Goal: Information Seeking & Learning: Learn about a topic

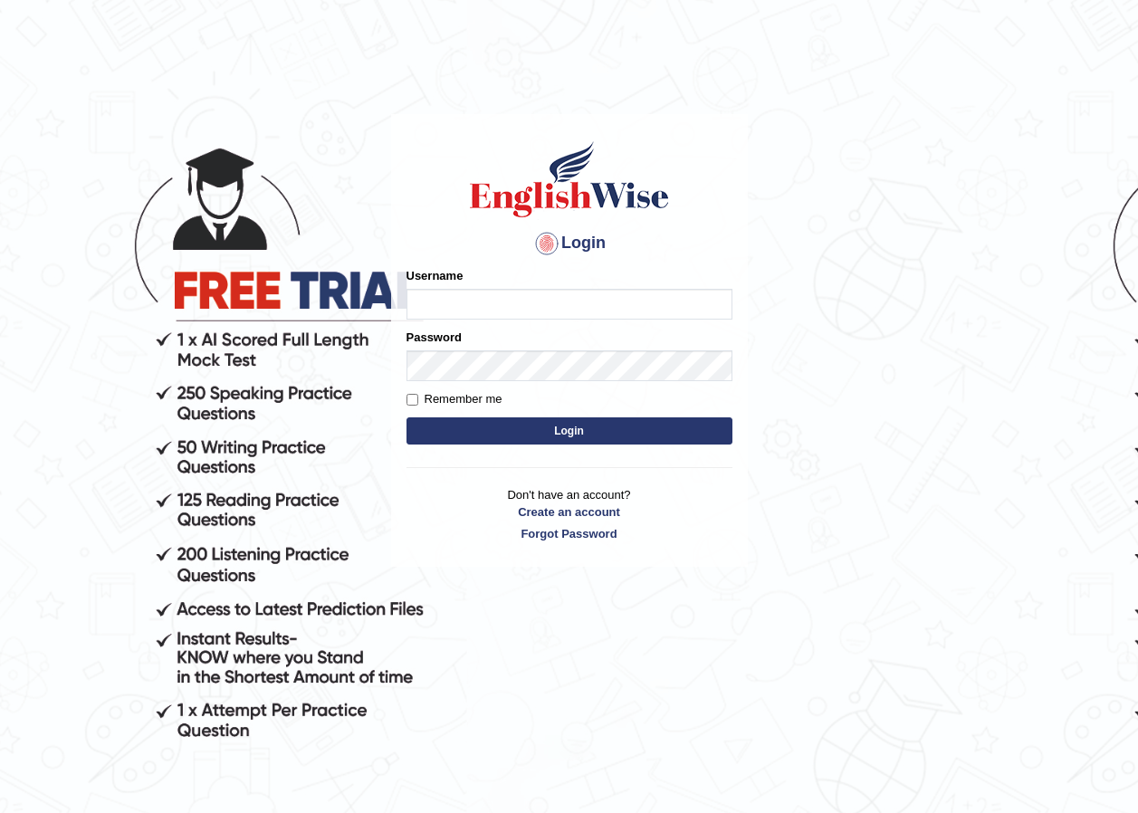
type input "drataeivet"
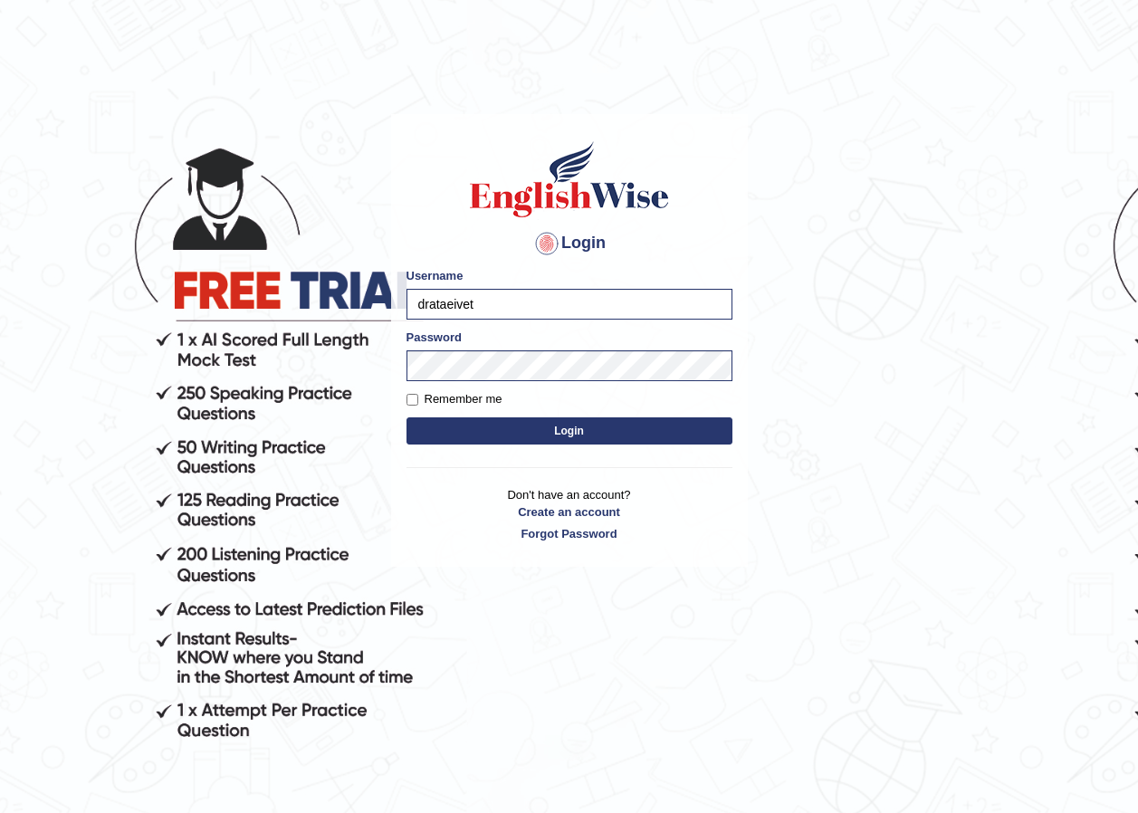
drag, startPoint x: 496, startPoint y: 306, endPoint x: 299, endPoint y: 315, distance: 197.6
click at [299, 315] on body "Login Please fix the following errors: Username drataeivet Password Remember me…" at bounding box center [569, 463] width 1138 height 813
type input "Fatimah"
click at [285, 365] on body "Login Please fix the following errors: Username Fatimah Password Remember me Lo…" at bounding box center [569, 463] width 1138 height 813
click at [612, 432] on button "Login" at bounding box center [570, 431] width 326 height 27
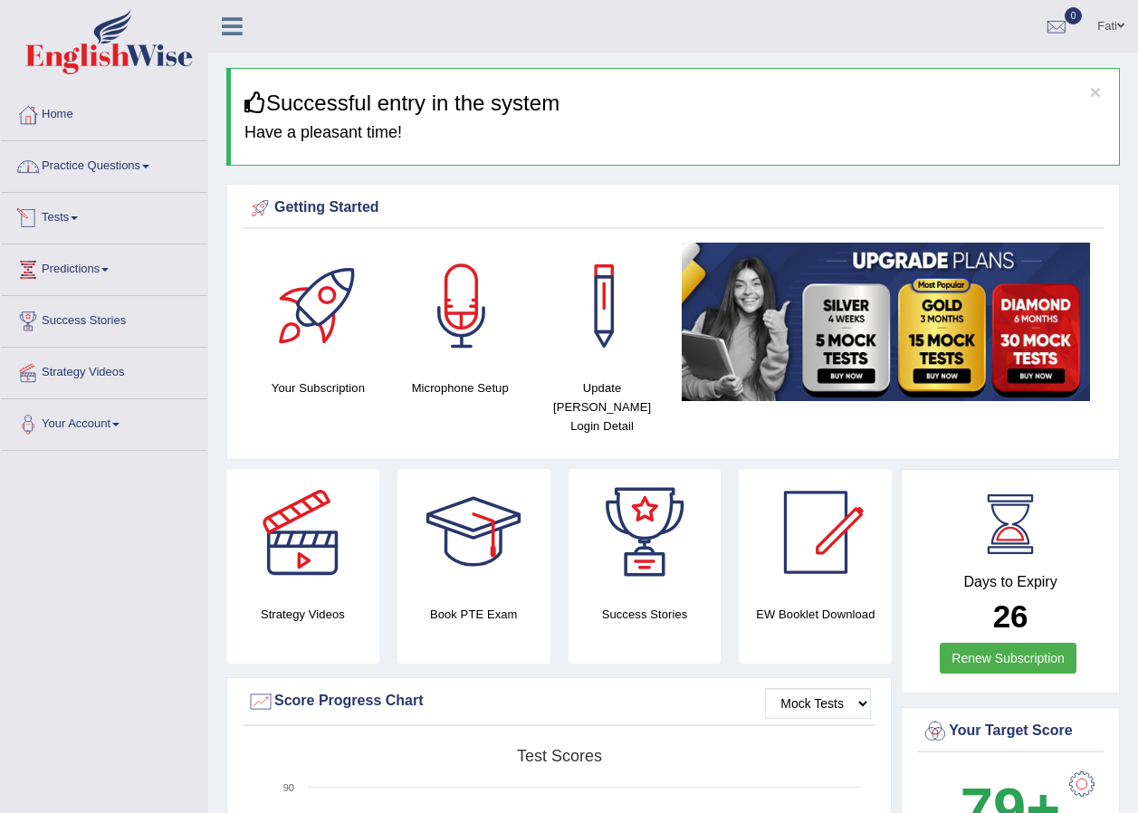
click at [86, 155] on link "Practice Questions" at bounding box center [104, 163] width 206 height 45
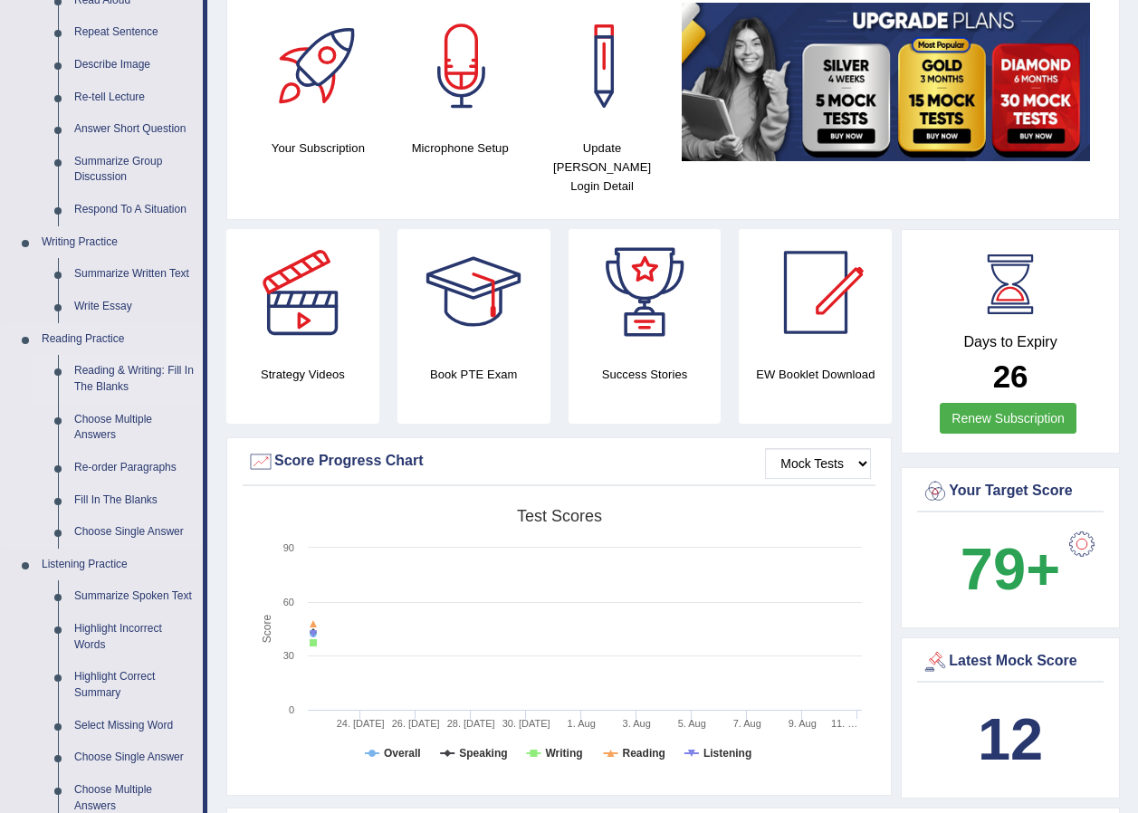
scroll to position [272, 0]
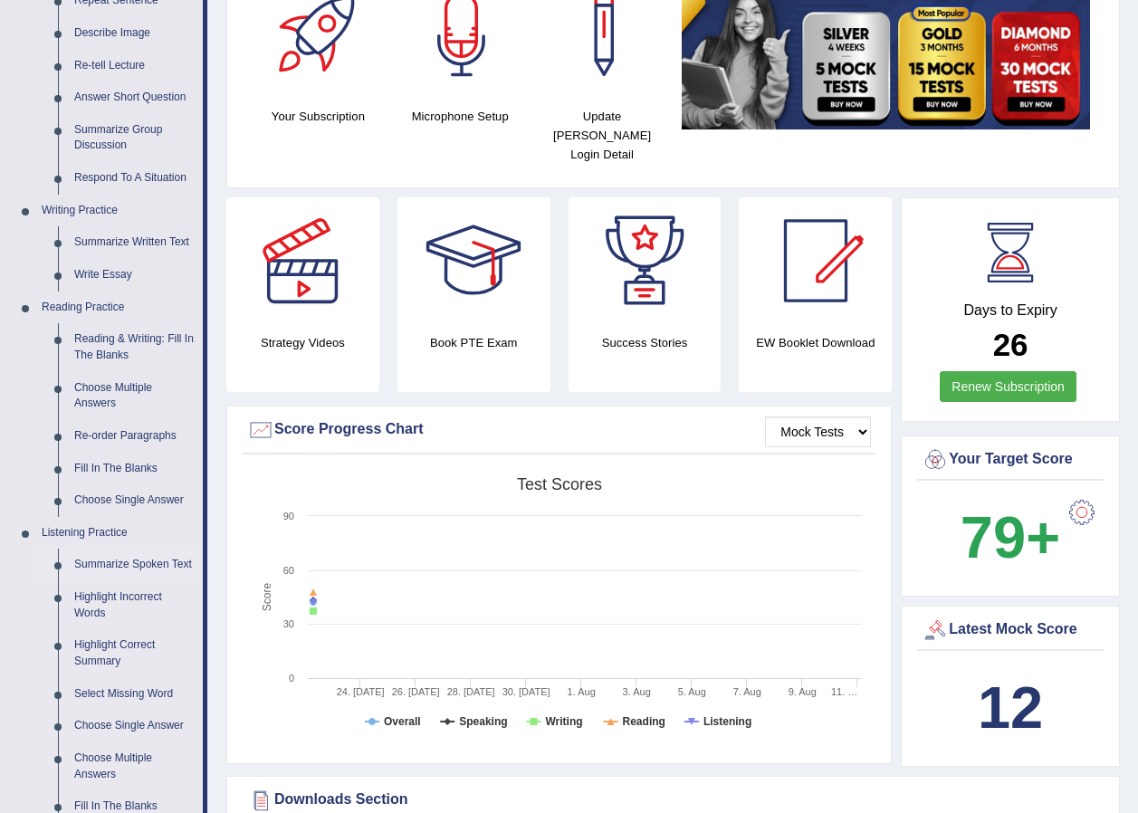
click at [135, 565] on link "Summarize Spoken Text" at bounding box center [134, 565] width 137 height 33
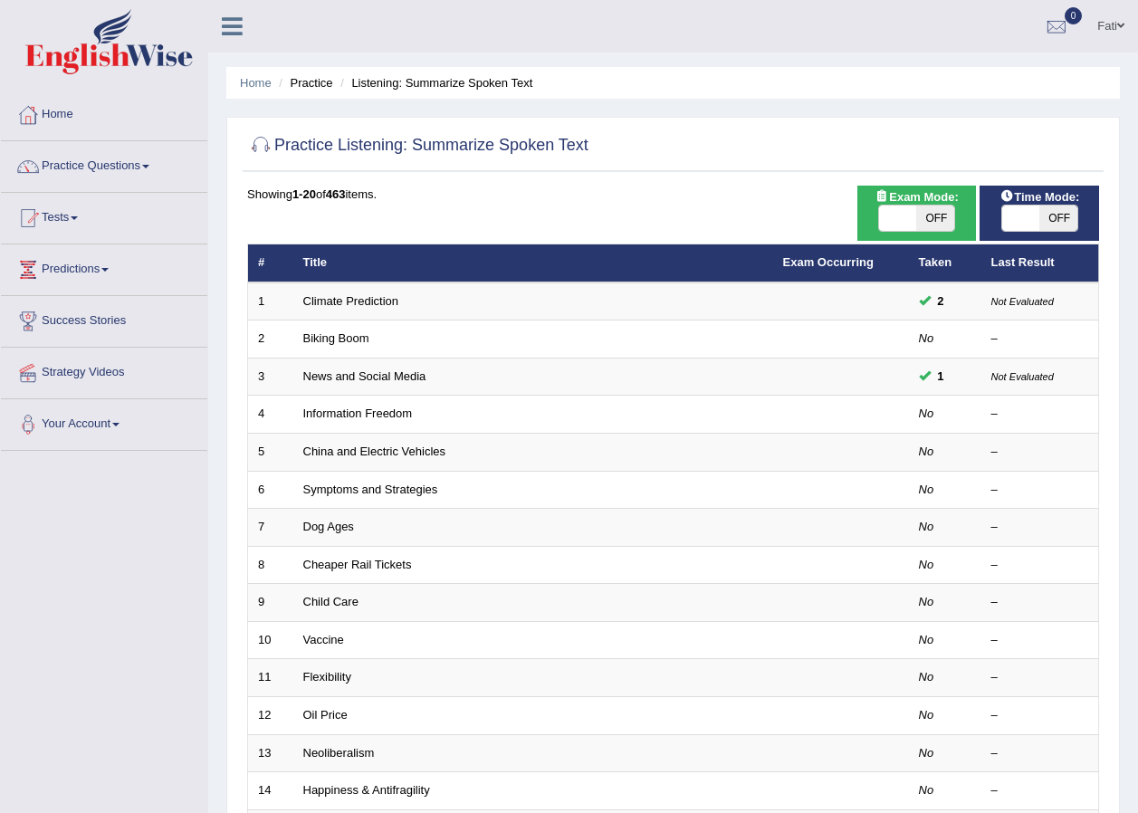
click at [913, 228] on span at bounding box center [898, 218] width 38 height 25
checkbox input "true"
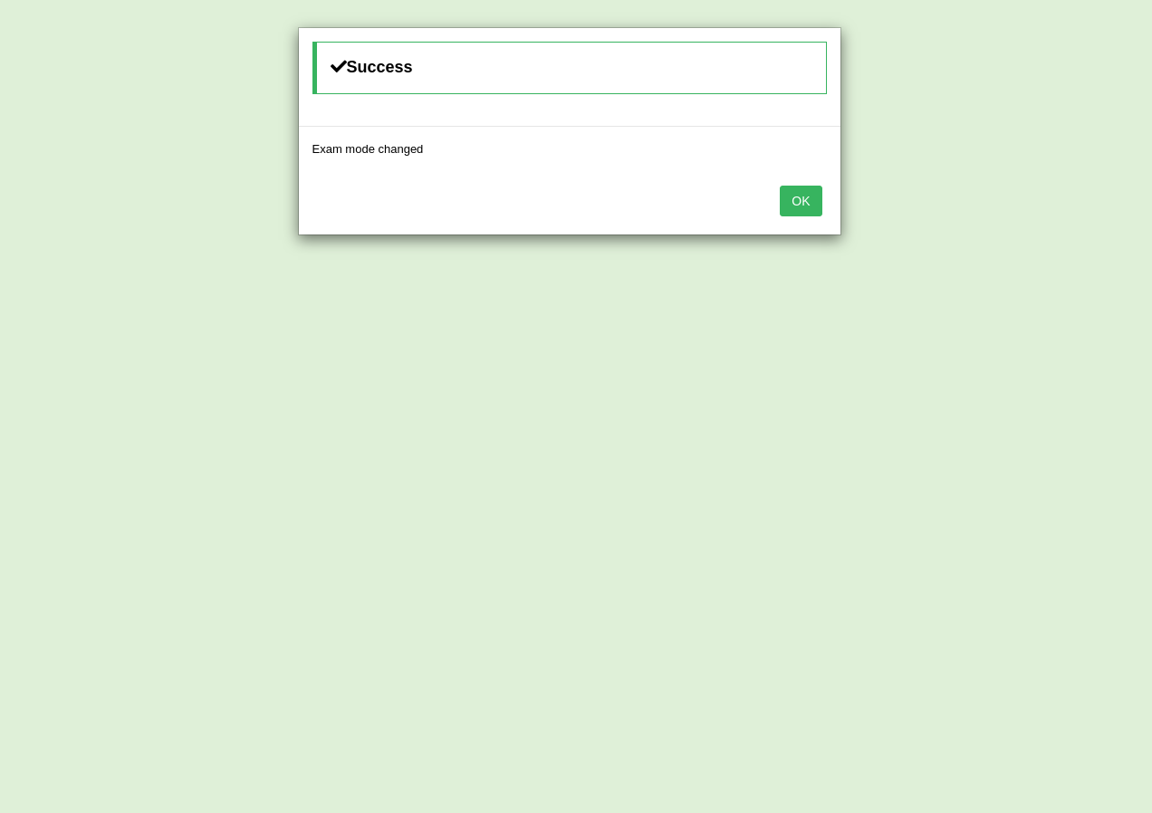
click at [811, 207] on button "OK" at bounding box center [801, 201] width 42 height 31
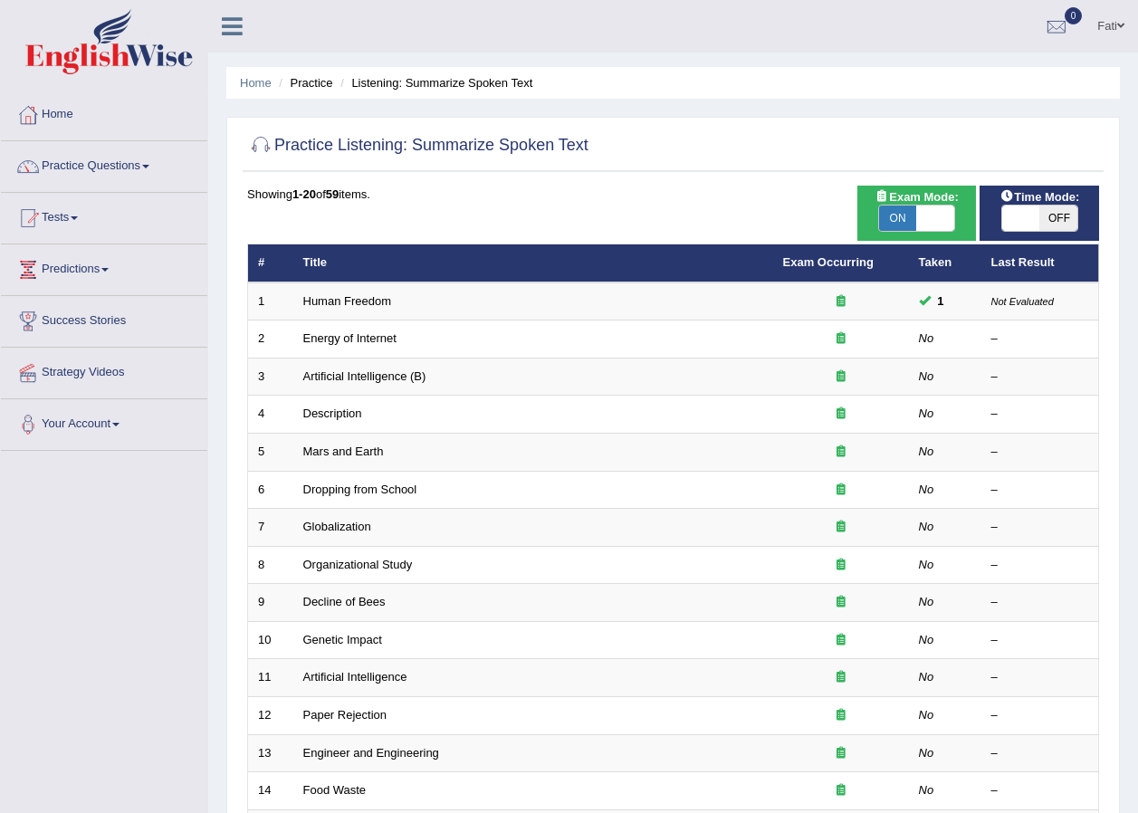
click at [1033, 217] on span at bounding box center [1022, 218] width 38 height 25
checkbox input "true"
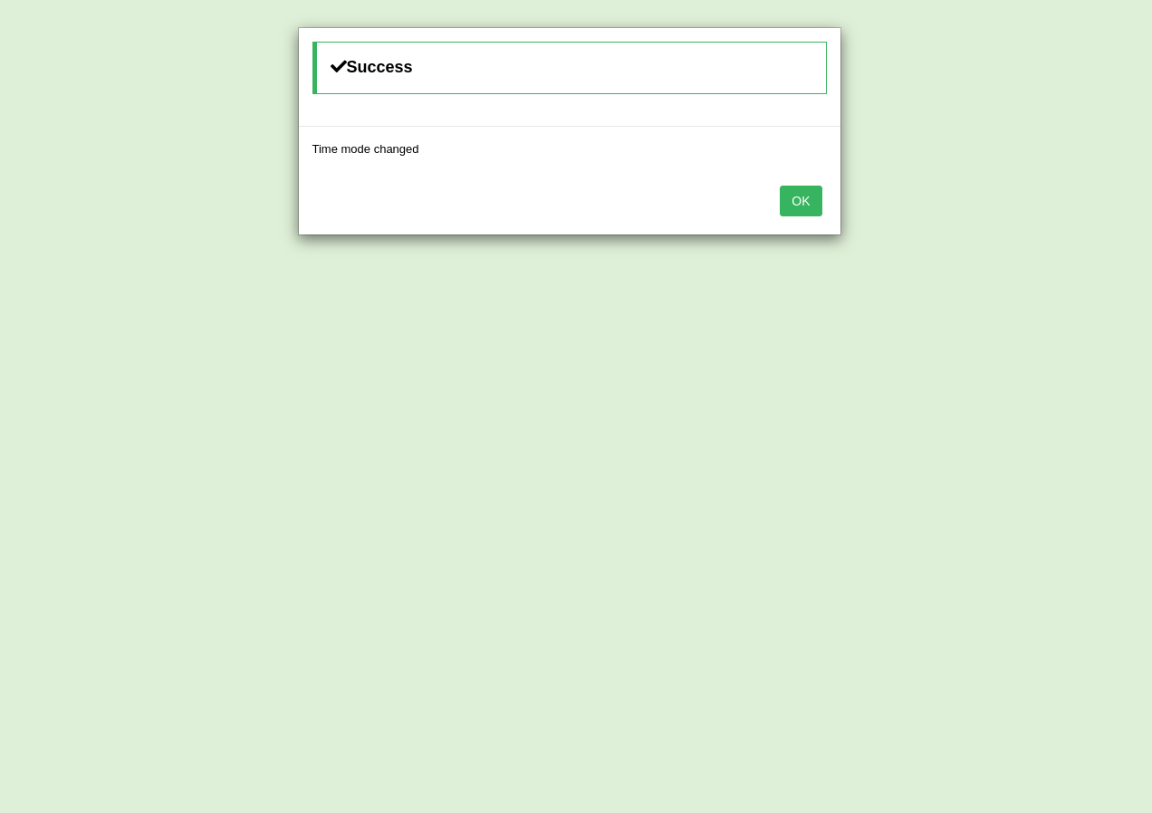
click at [791, 205] on button "OK" at bounding box center [801, 201] width 42 height 31
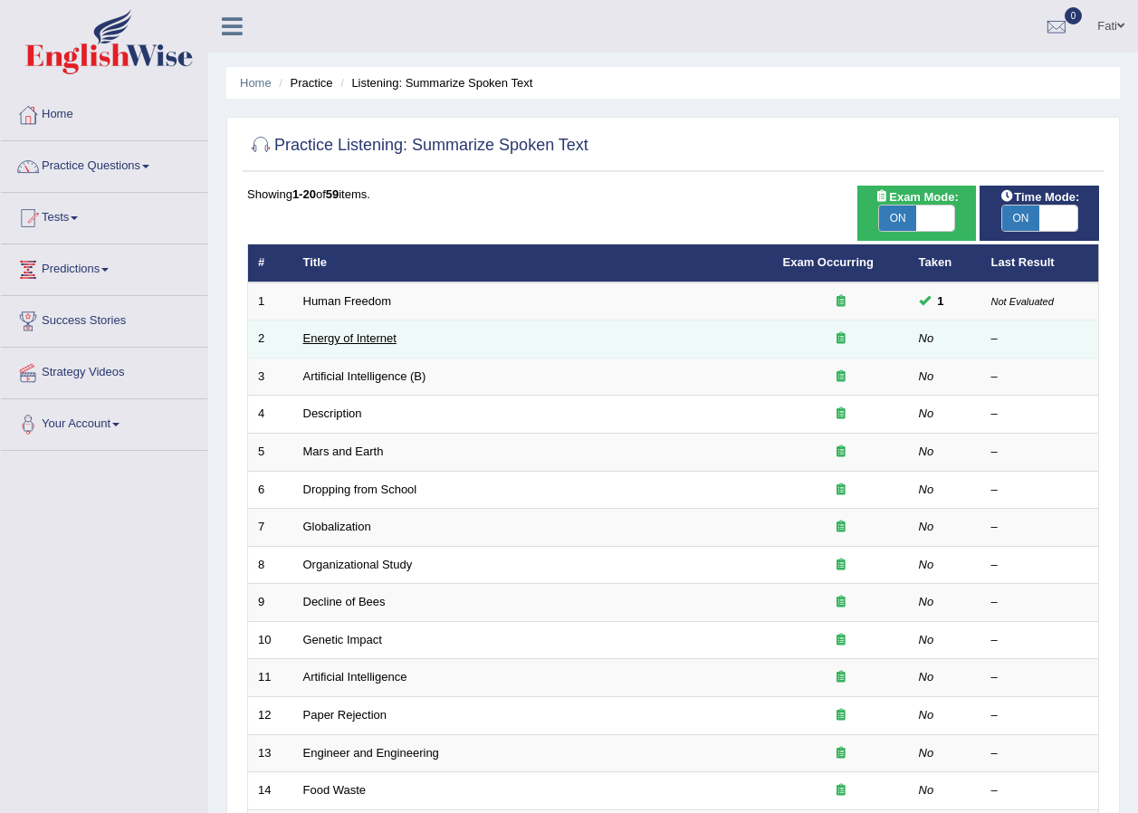
click at [334, 335] on link "Energy of Internet" at bounding box center [349, 338] width 93 height 14
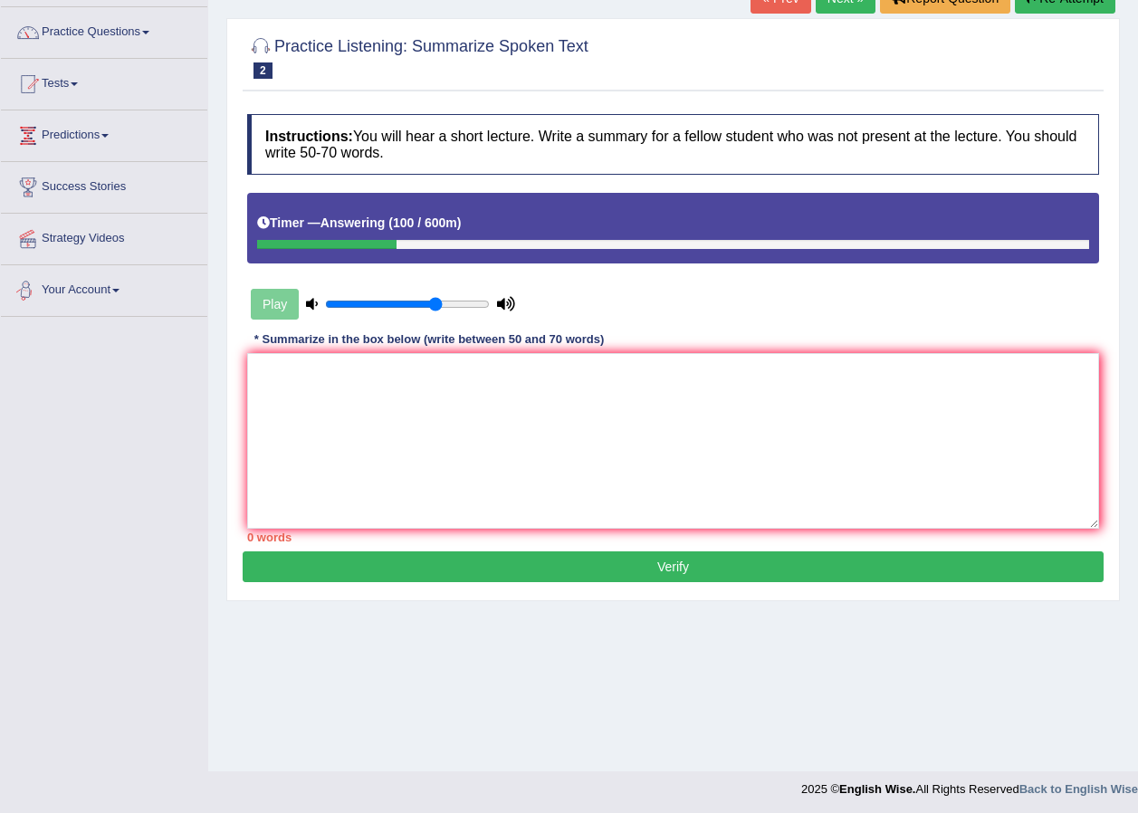
scroll to position [138, 0]
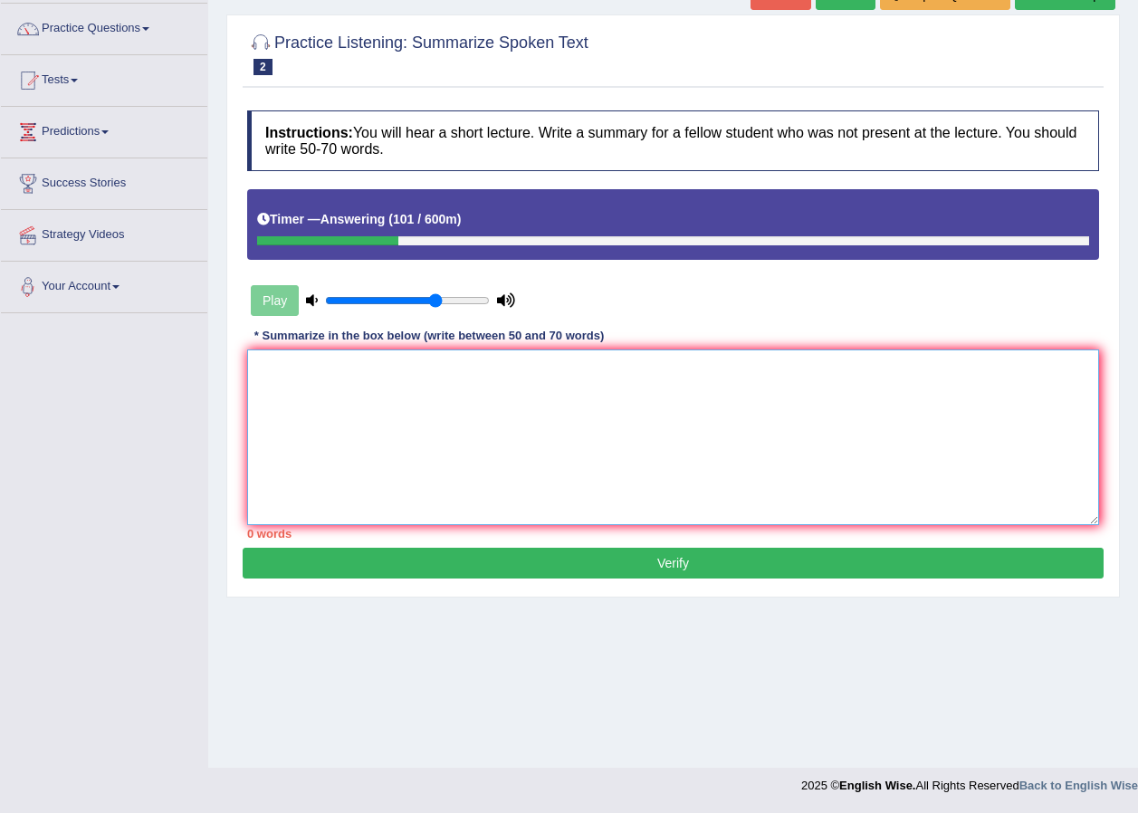
click at [338, 415] on textarea at bounding box center [673, 438] width 852 height 176
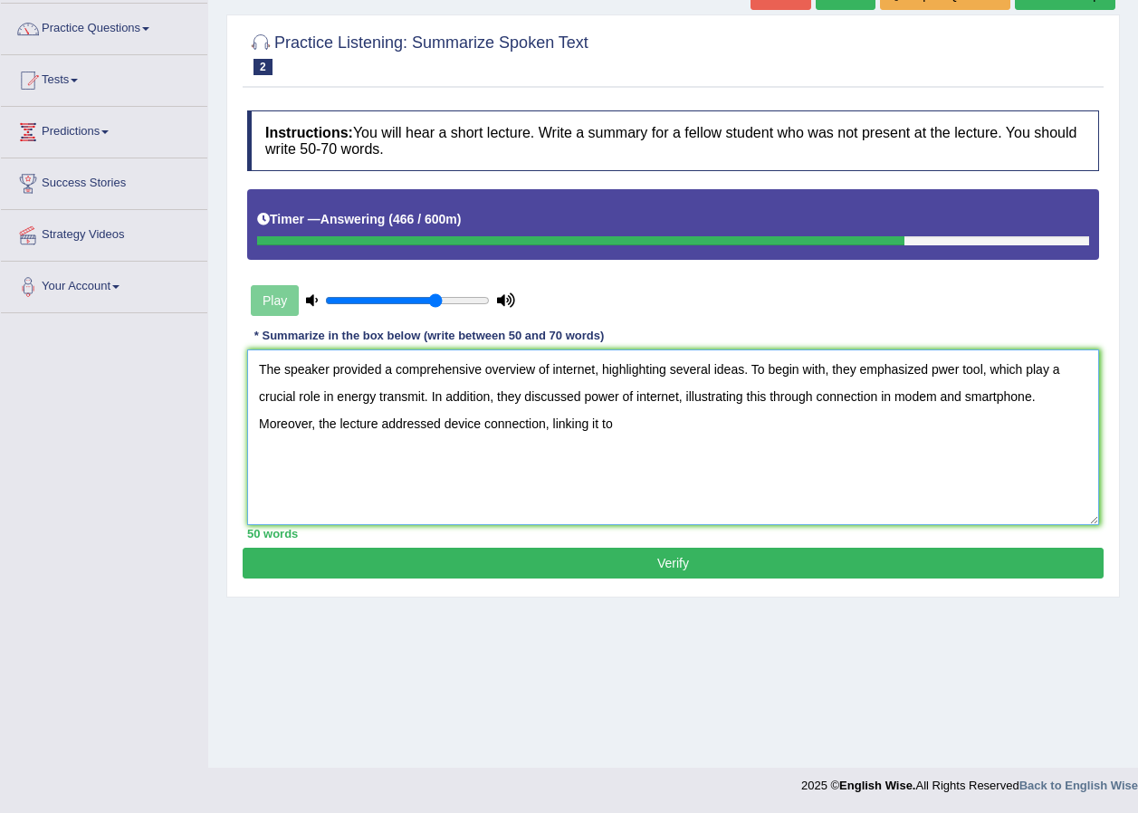
click at [978, 370] on textarea "The speaker provided a comprehensive overview of internet, highlighting several…" at bounding box center [673, 438] width 852 height 176
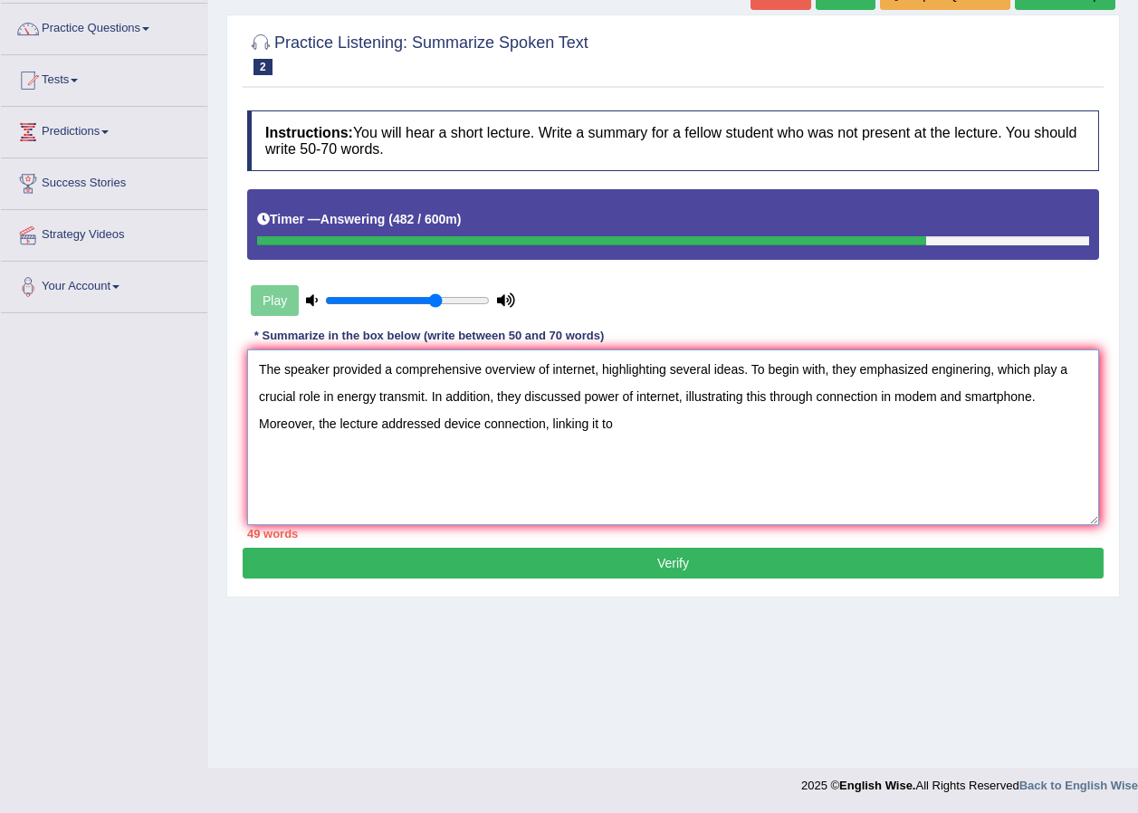
click at [640, 427] on textarea "The speaker provided a comprehensive overview of internet, highlighting several…" at bounding box center [673, 438] width 852 height 176
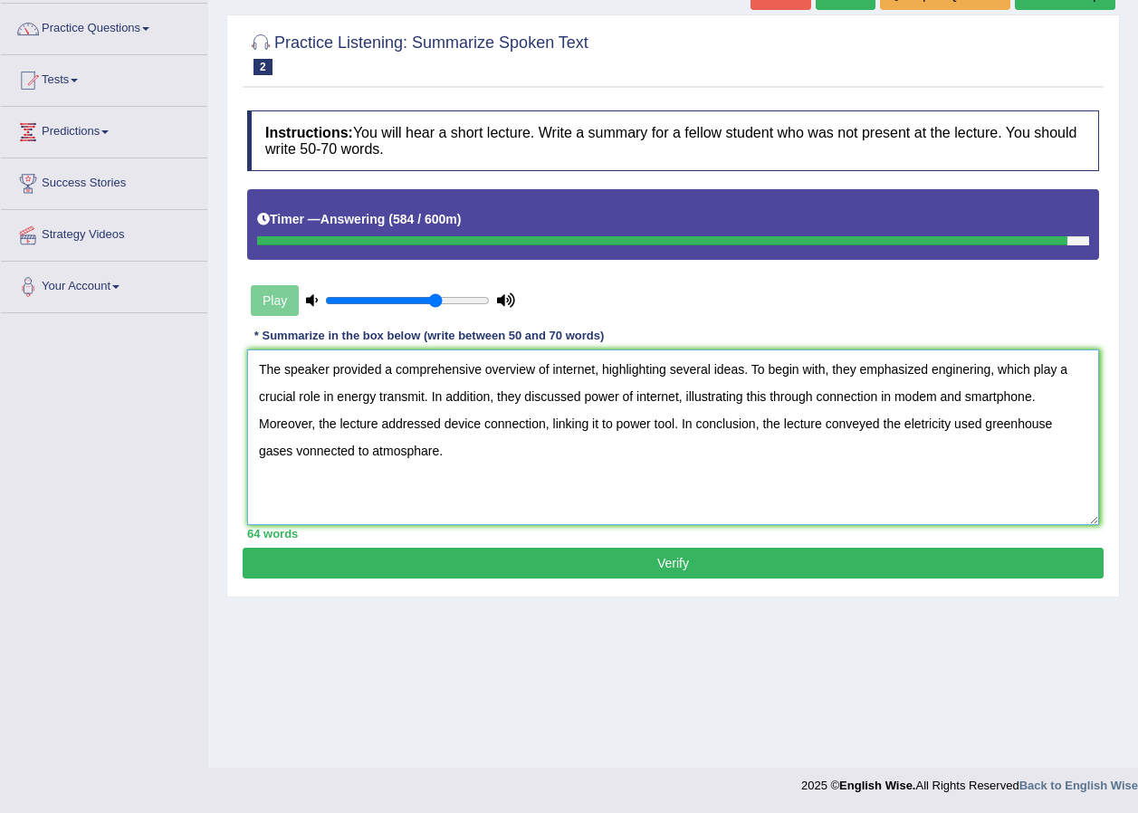
click at [965, 393] on textarea "The speaker provided a comprehensive overview of internet, highlighting several…" at bounding box center [673, 438] width 852 height 176
click at [1013, 397] on textarea "The speaker provided a comprehensive overview of internet, highlighting several…" at bounding box center [673, 438] width 852 height 176
type textarea "The speaker provided a comprehensive overview of internet, highlighting several…"
click at [680, 563] on button "Verify" at bounding box center [673, 563] width 861 height 31
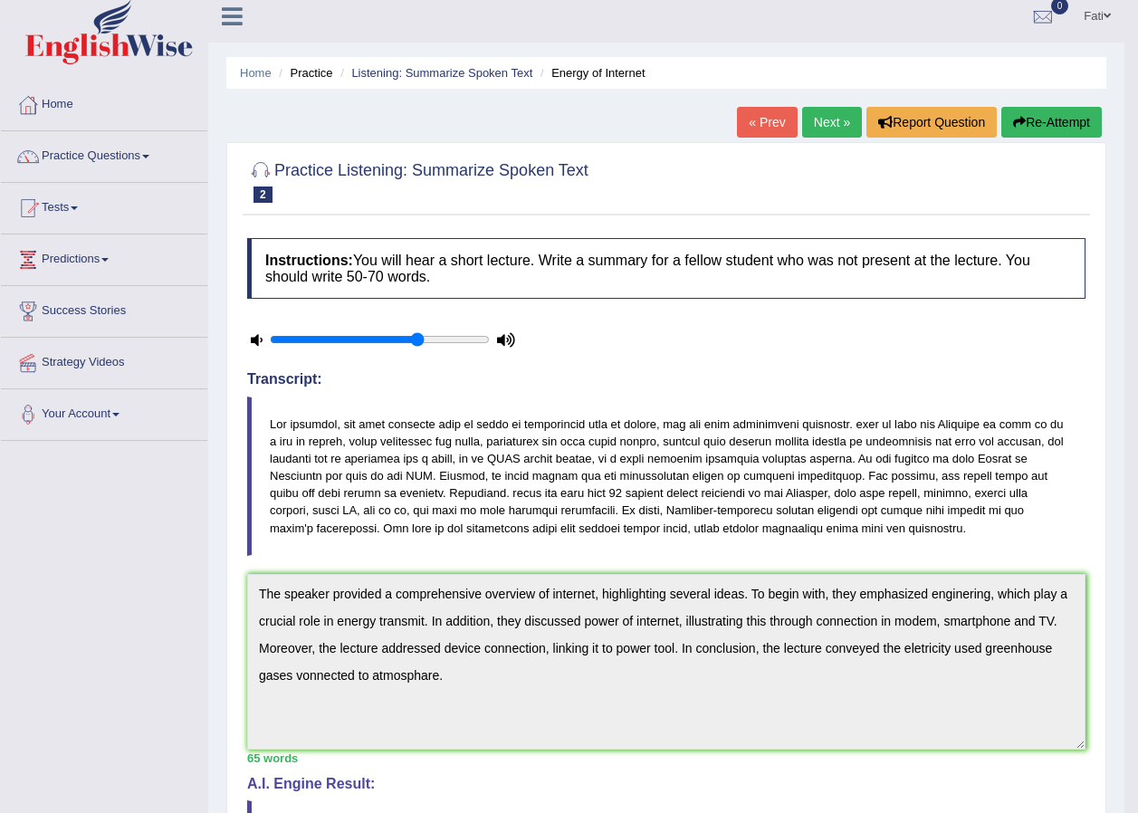
scroll to position [0, 0]
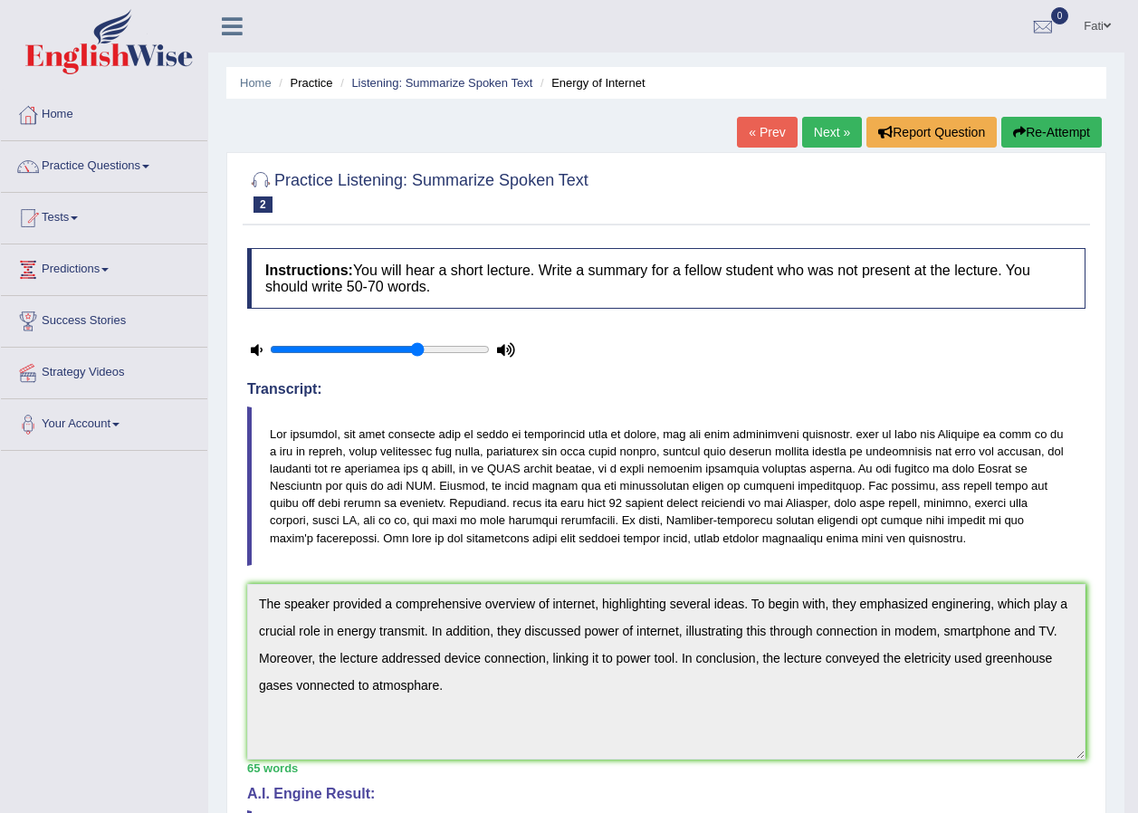
click at [1044, 132] on button "Re-Attempt" at bounding box center [1052, 132] width 101 height 31
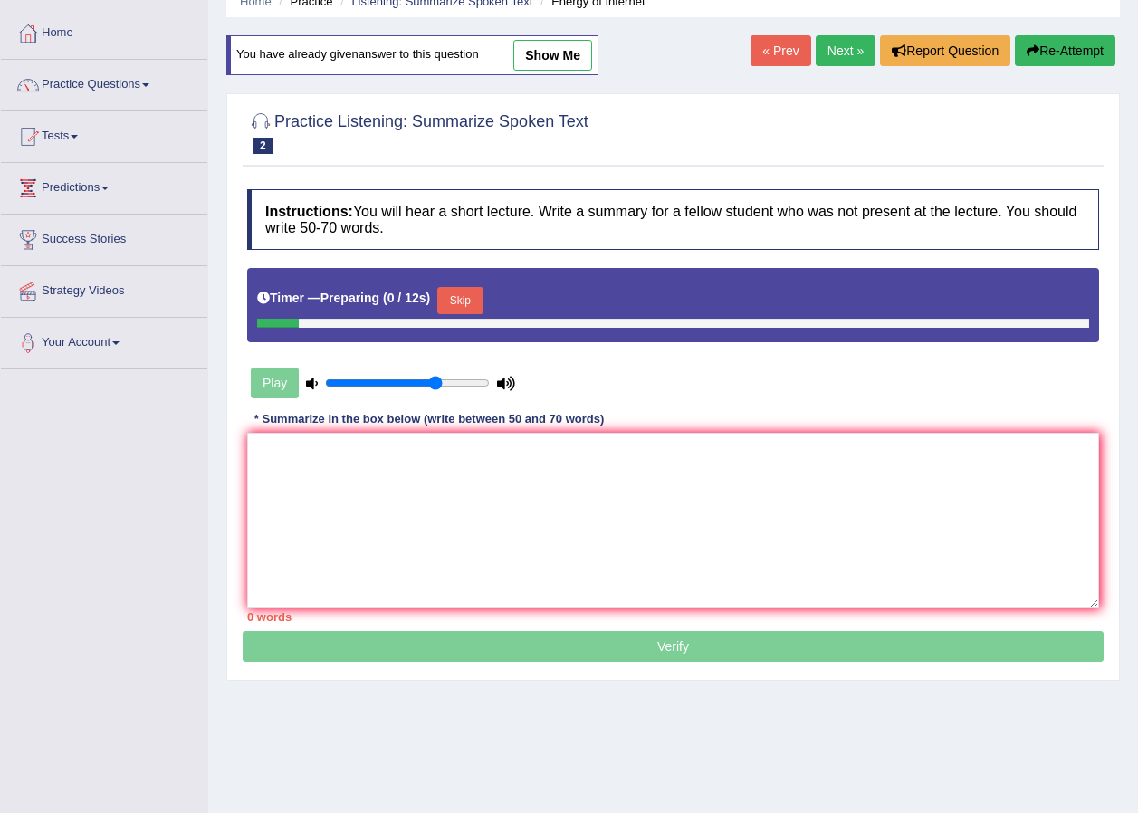
scroll to position [91, 0]
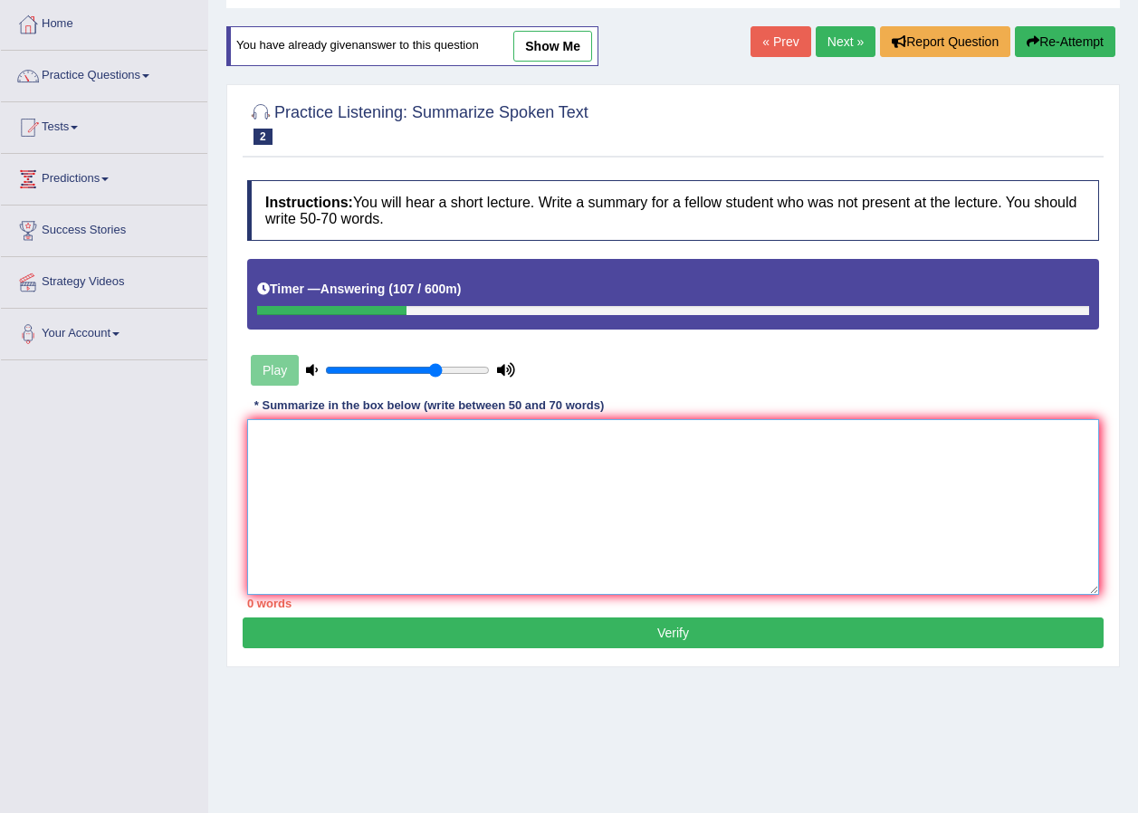
click at [408, 453] on textarea at bounding box center [673, 507] width 852 height 176
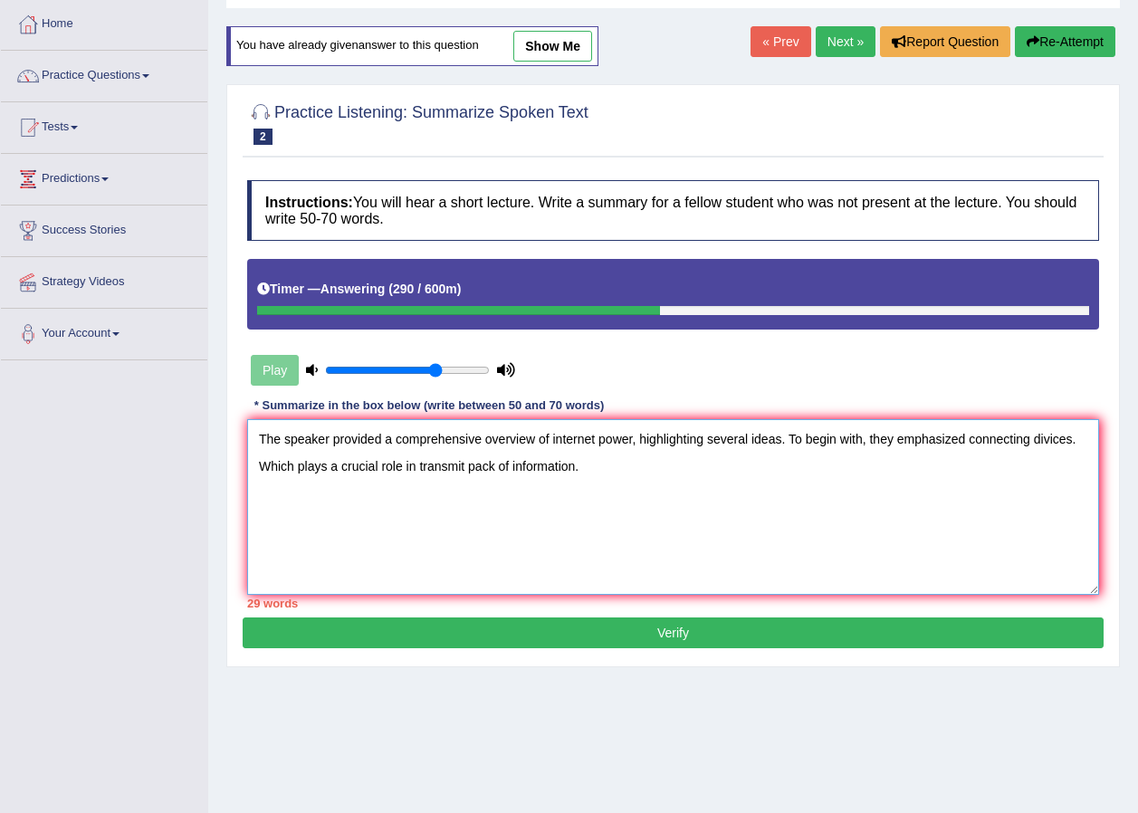
click at [1070, 439] on textarea "The speaker provided a comprehensive overview of internet power, highlighting s…" at bounding box center [673, 507] width 852 height 176
click at [273, 464] on textarea "The speaker provided a comprehensive overview of internet power, highlighting s…" at bounding box center [673, 507] width 852 height 176
click at [600, 466] on textarea "The speaker provided a comprehensive overview of internet power, highlighting s…" at bounding box center [673, 507] width 852 height 176
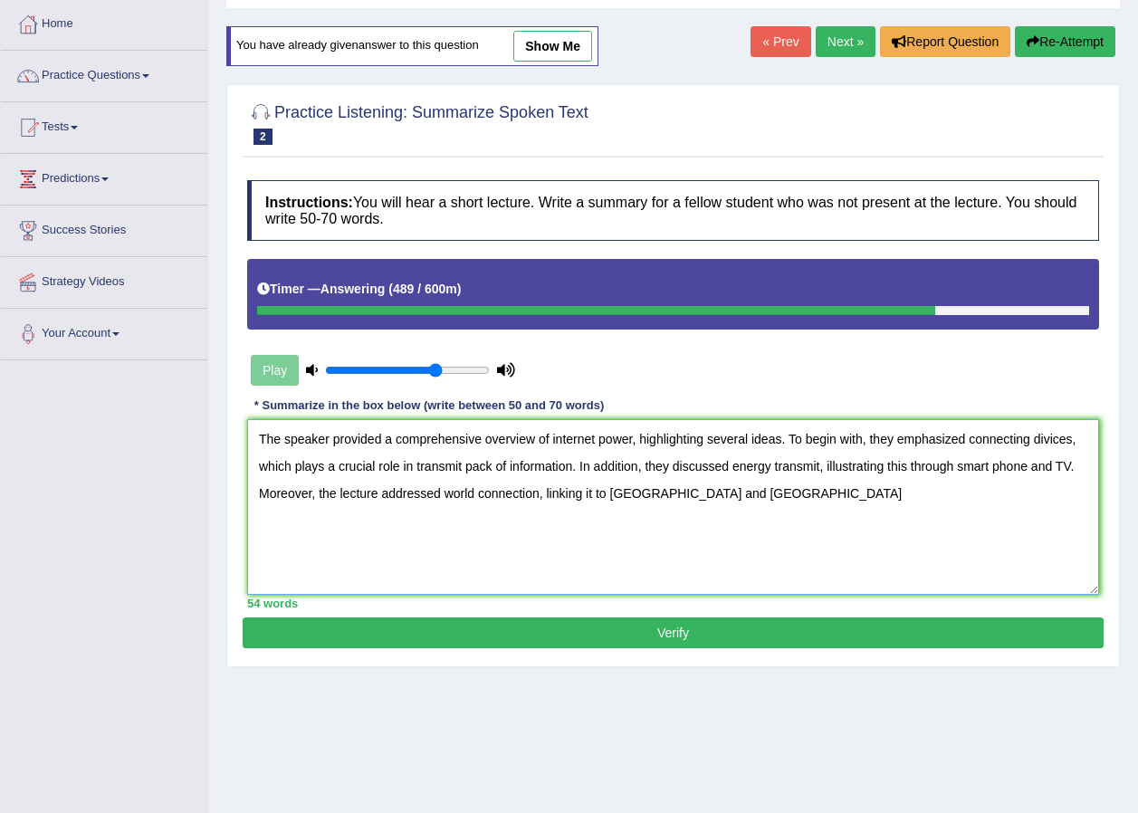
click at [613, 493] on textarea "The speaker provided a comprehensive overview of internet power, highlighting s…" at bounding box center [673, 507] width 852 height 176
click at [754, 489] on textarea "The speaker provided a comprehensive overview of internet power, highlighting s…" at bounding box center [673, 507] width 852 height 176
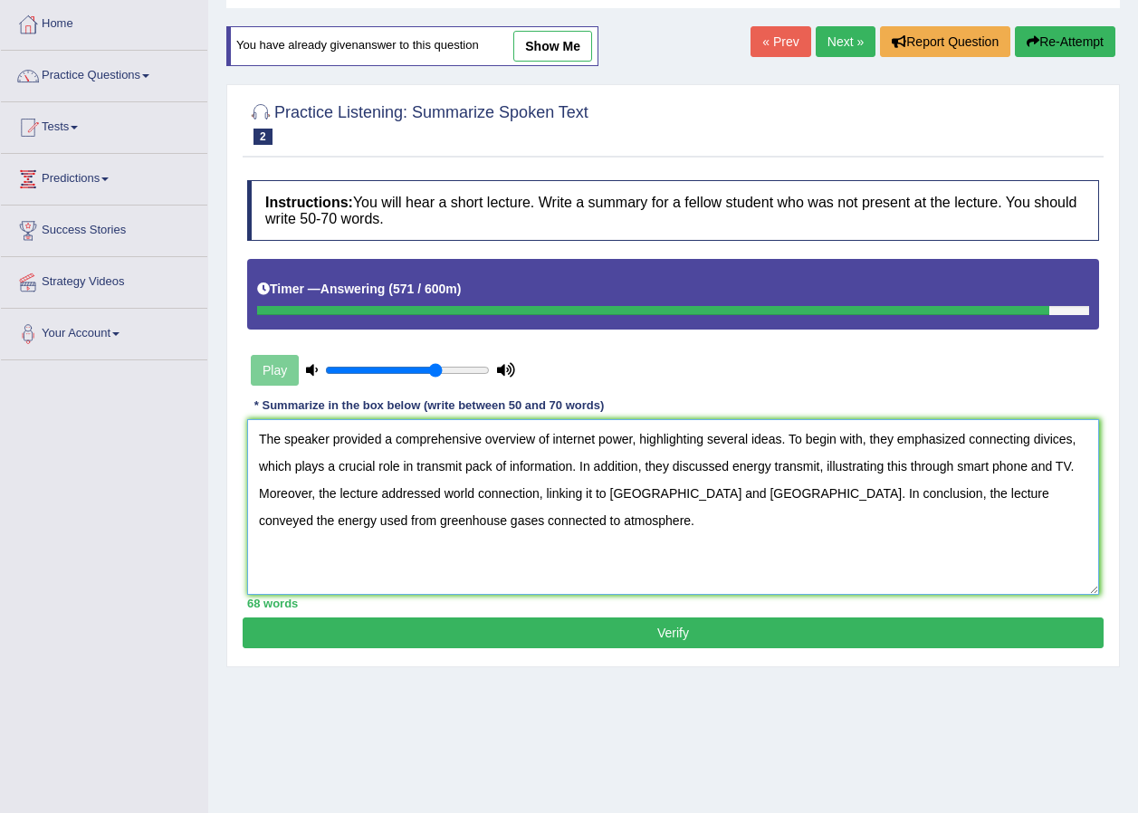
type textarea "The speaker provided a comprehensive overview of internet power, highlighting s…"
click at [705, 638] on button "Verify" at bounding box center [673, 633] width 861 height 31
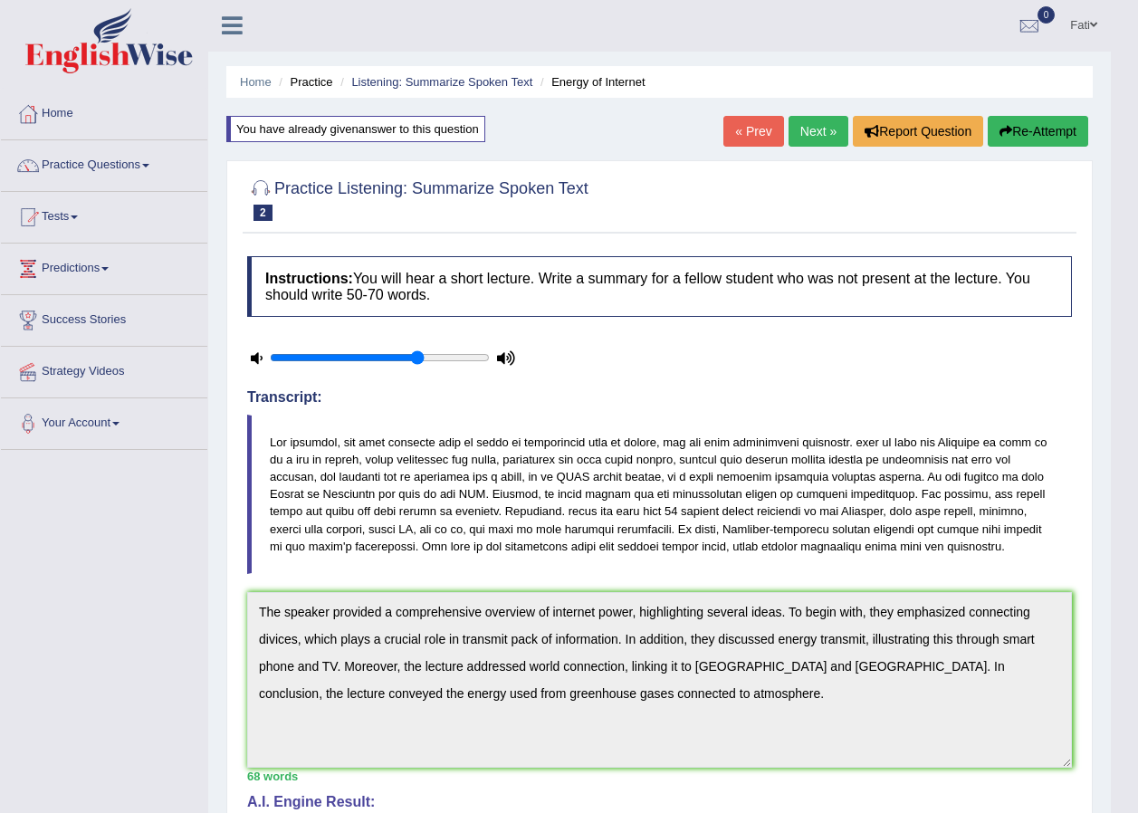
scroll to position [0, 0]
click at [825, 133] on link "Next »" at bounding box center [819, 132] width 60 height 31
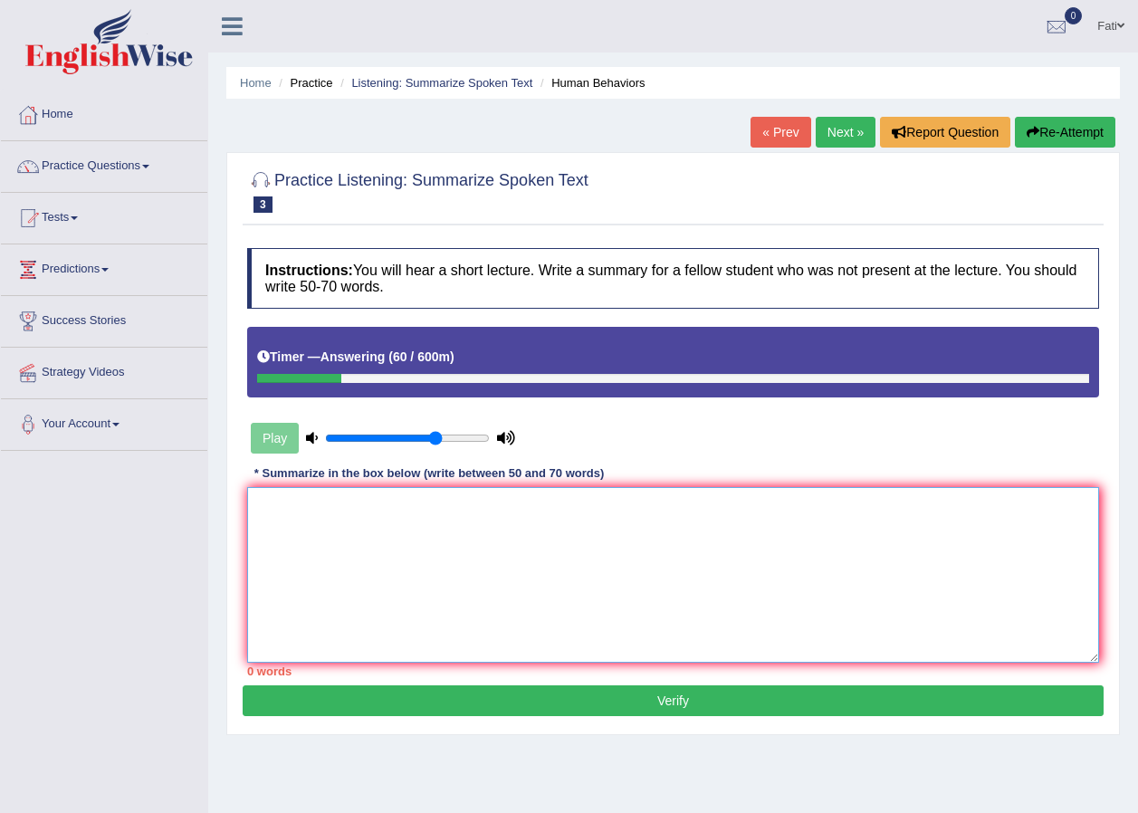
click at [409, 509] on textarea at bounding box center [673, 575] width 852 height 176
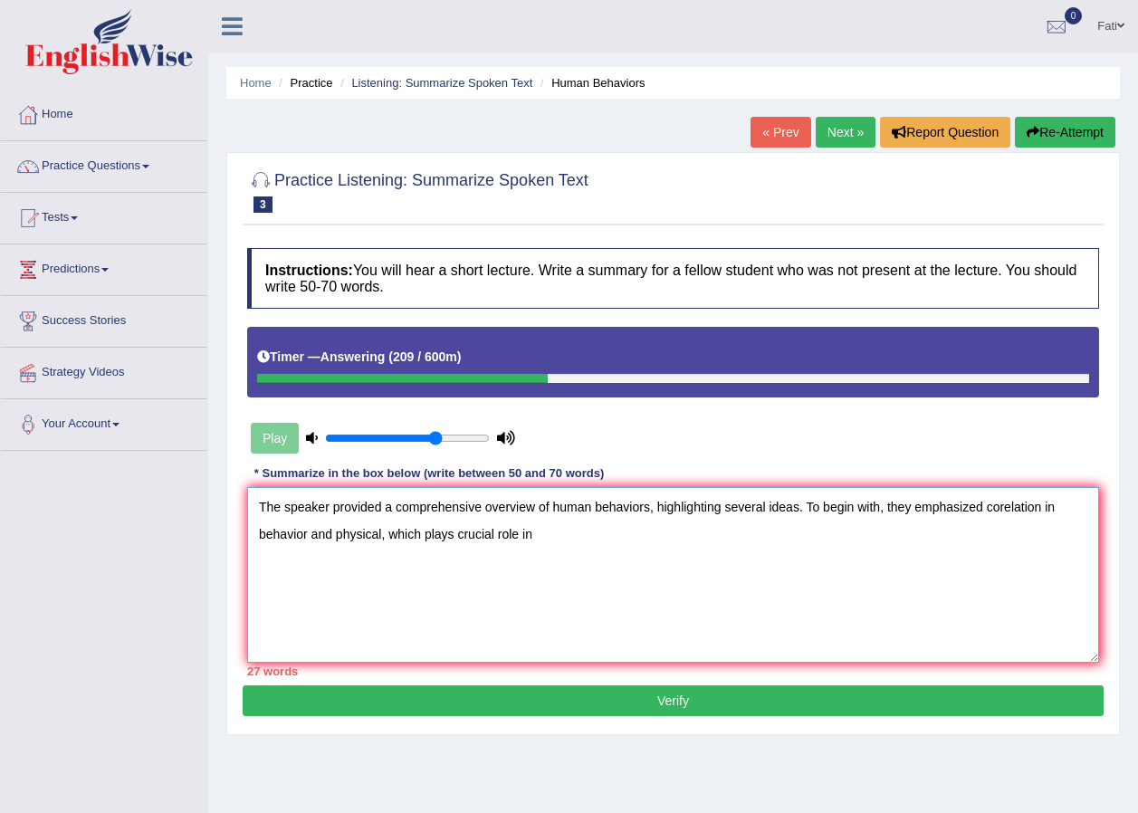
click at [999, 505] on textarea "The speaker provided a comprehensive overview of human behaviors, highlighting …" at bounding box center [673, 575] width 852 height 176
click at [996, 507] on textarea "The speaker provided a comprehensive overview of human behaviors, highlighting …" at bounding box center [673, 575] width 852 height 176
click at [576, 531] on textarea "The speaker provided a comprehensive overview of human behaviors, highlighting …" at bounding box center [673, 575] width 852 height 176
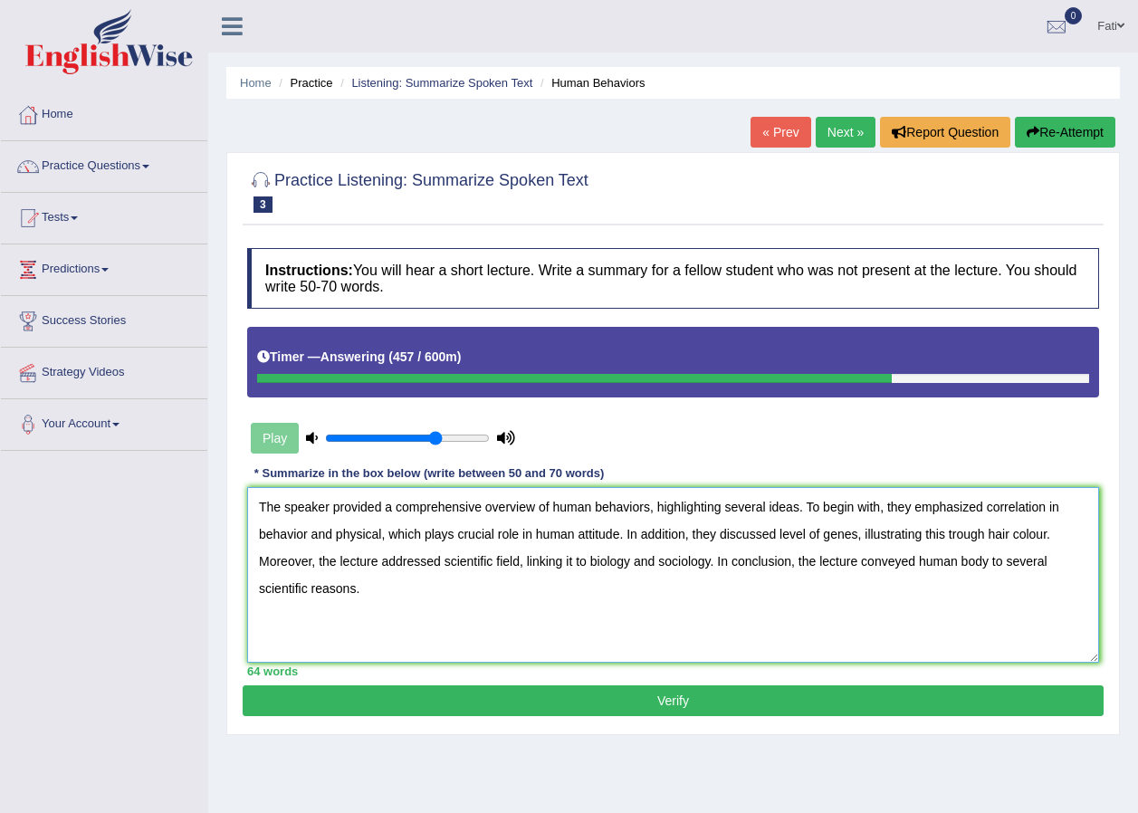
type textarea "The speaker provided a comprehensive overview of human behaviors, highlighting …"
click at [711, 704] on button "Verify" at bounding box center [673, 701] width 861 height 31
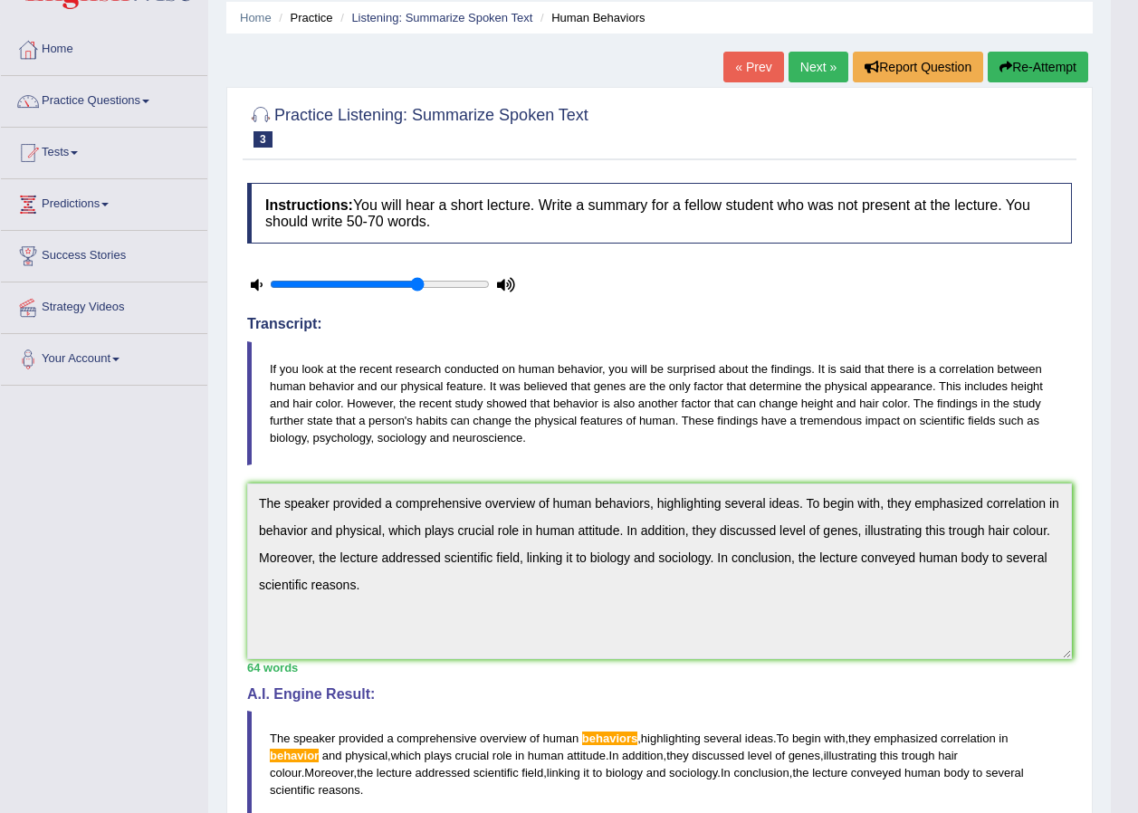
scroll to position [51, 0]
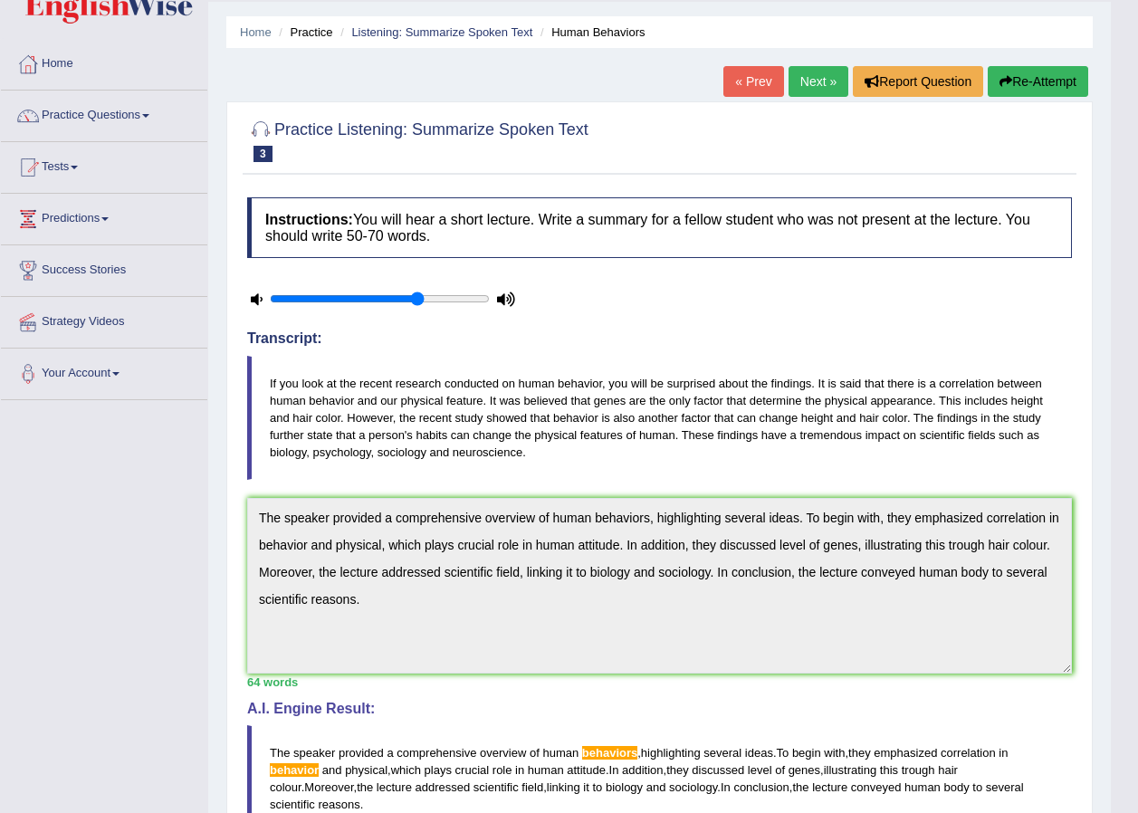
click at [1065, 75] on button "Re-Attempt" at bounding box center [1038, 81] width 101 height 31
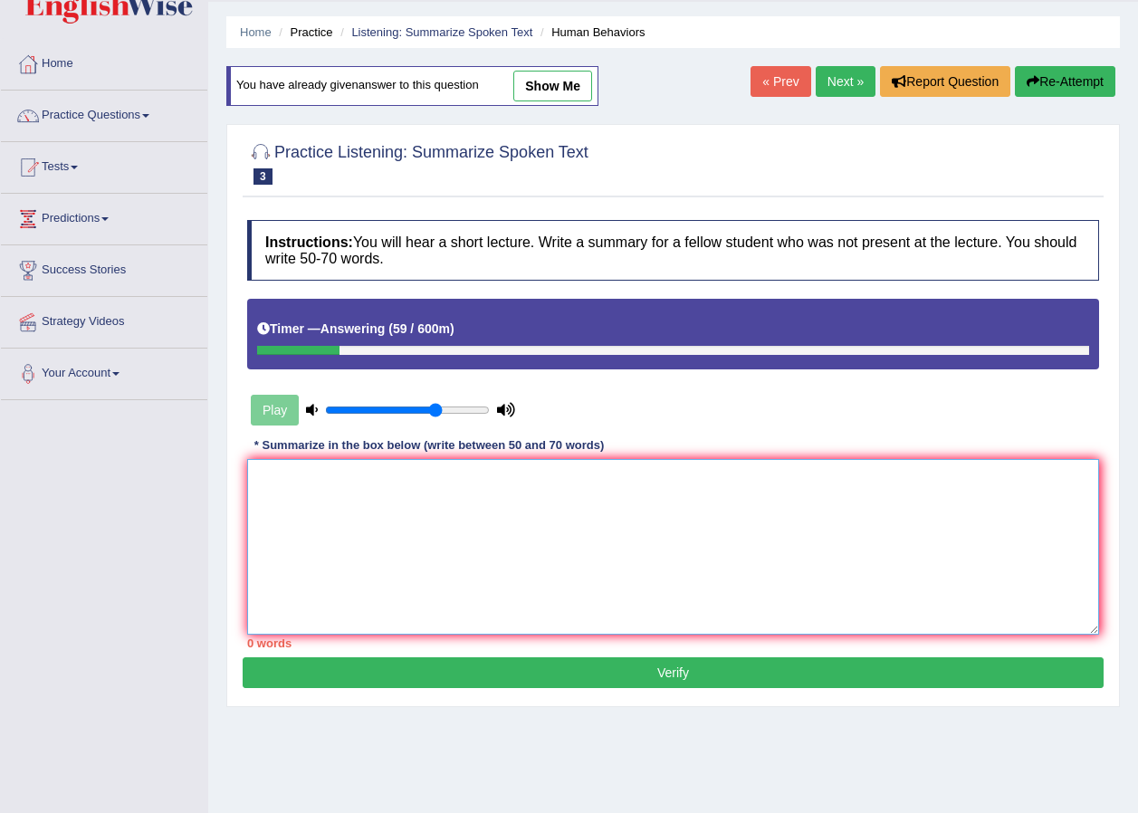
click at [506, 518] on textarea at bounding box center [673, 547] width 852 height 176
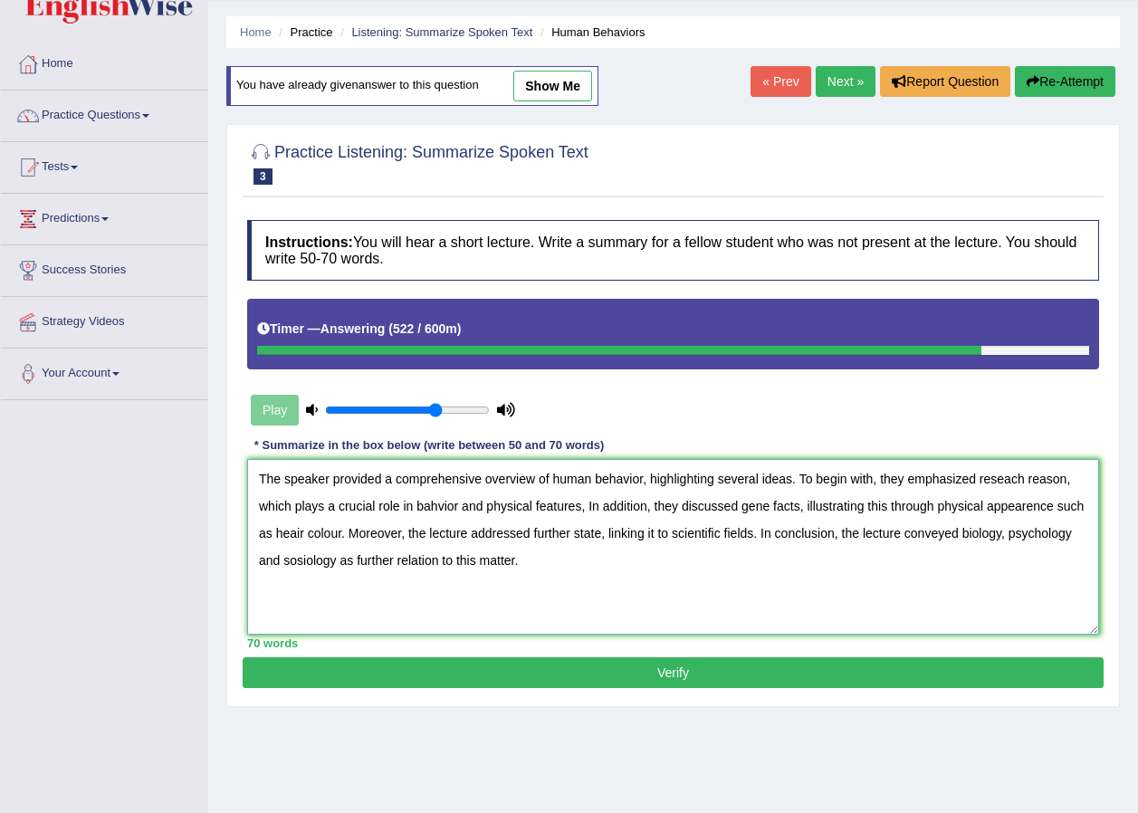
type textarea "The speaker provided a comprehensive overview of human behavior, highlighting s…"
click at [673, 665] on button "Verify" at bounding box center [673, 673] width 861 height 31
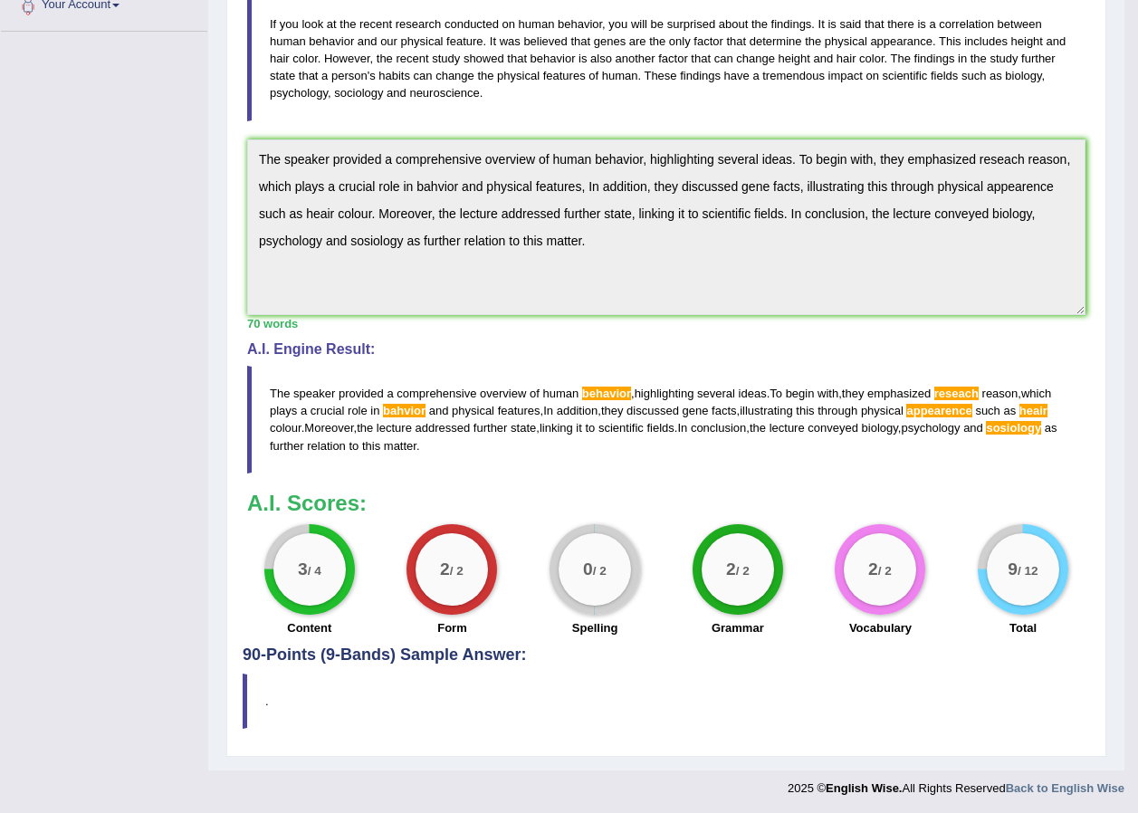
scroll to position [422, 0]
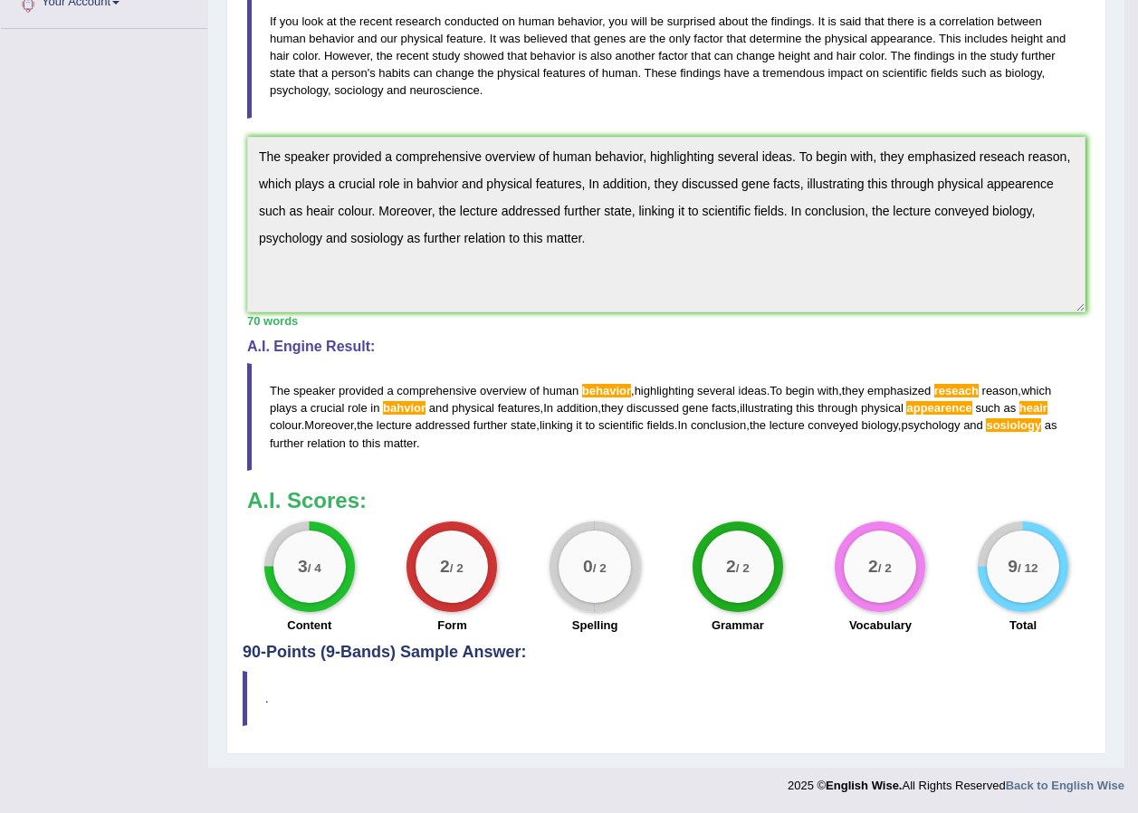
click at [409, 415] on blockquote "The speaker provided a comprehensive overview of human behavior , highlighting …" at bounding box center [666, 416] width 839 height 107
click at [411, 405] on span "bahvior" at bounding box center [404, 408] width 43 height 14
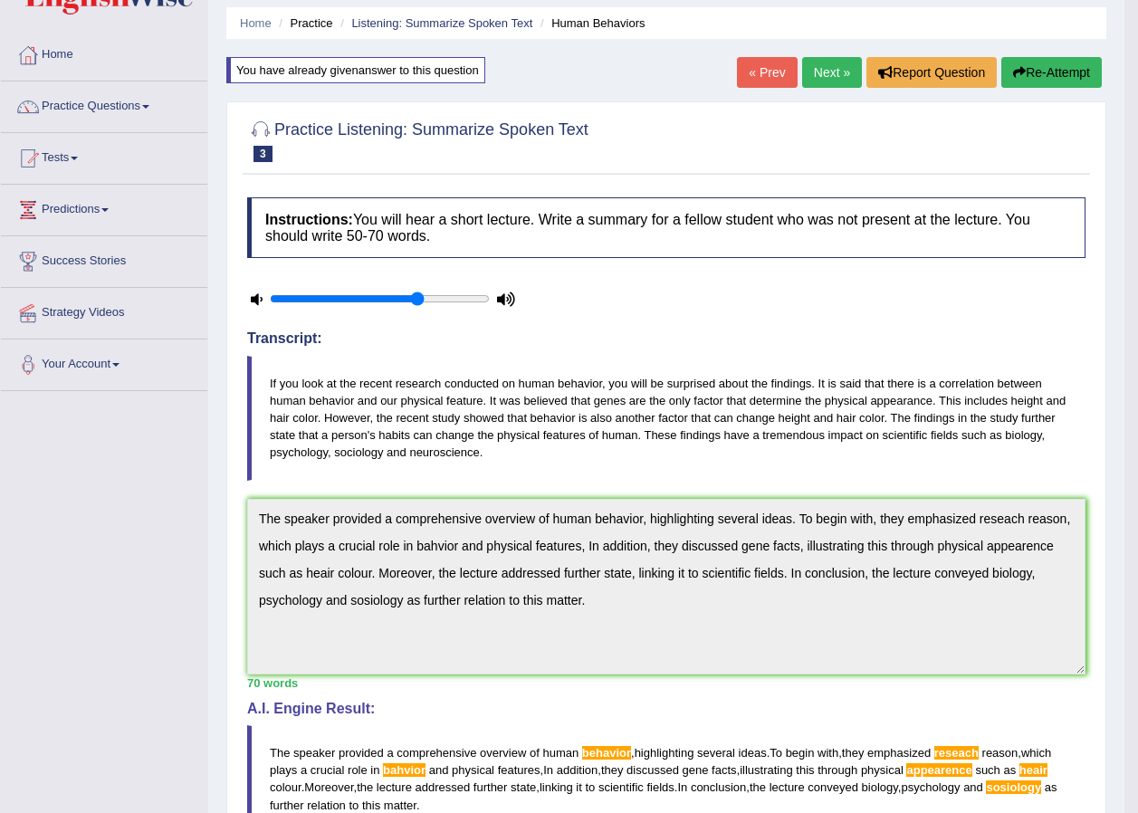
scroll to position [0, 0]
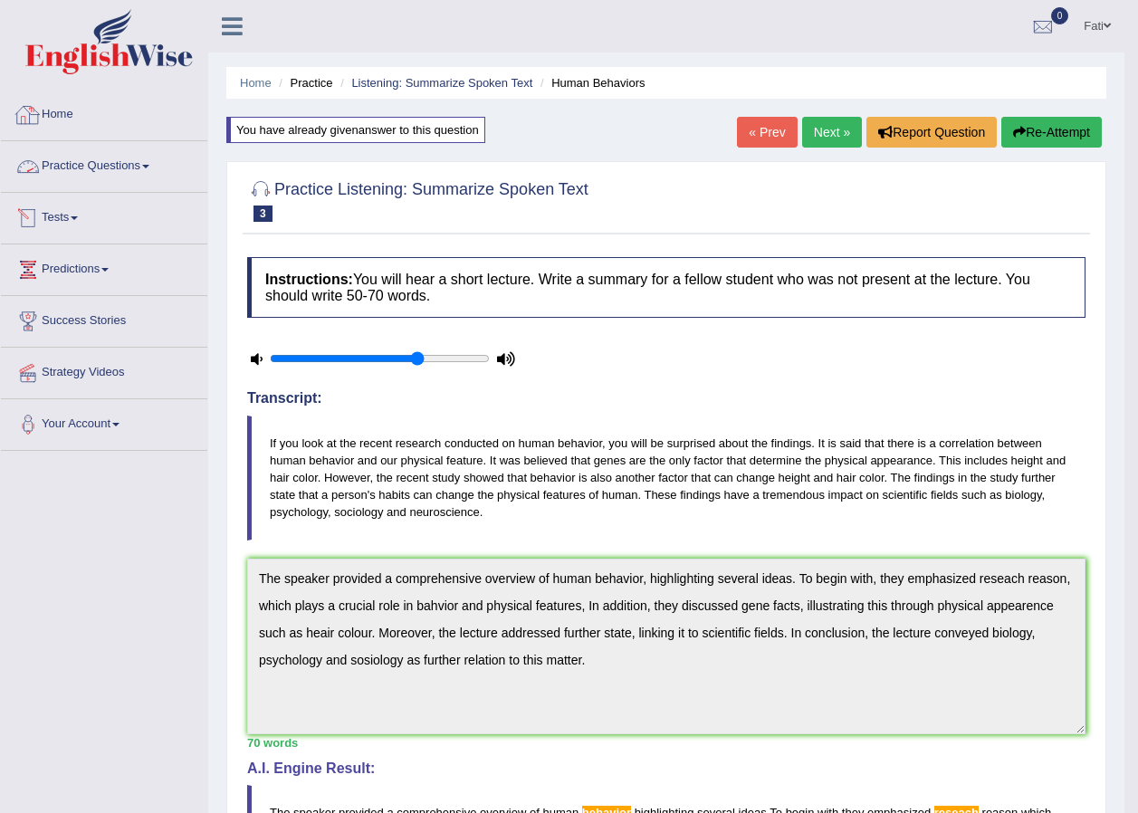
click at [70, 150] on link "Practice Questions" at bounding box center [104, 163] width 206 height 45
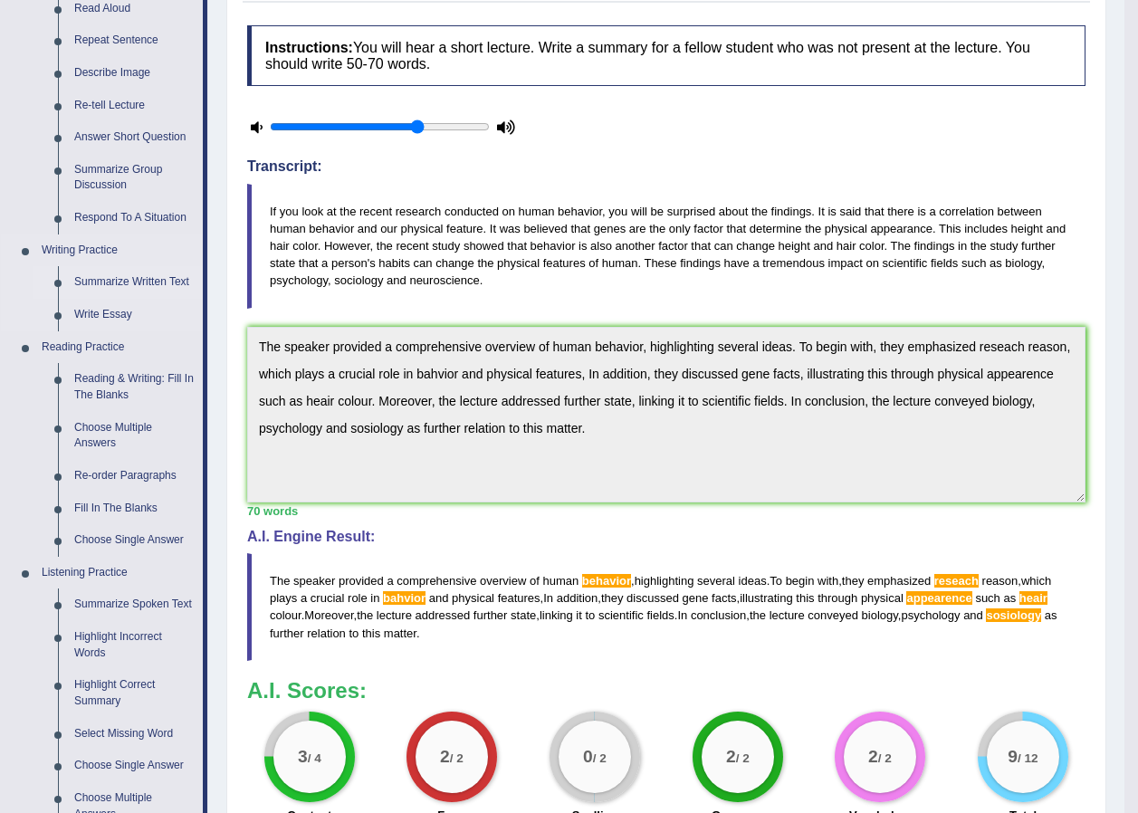
scroll to position [272, 0]
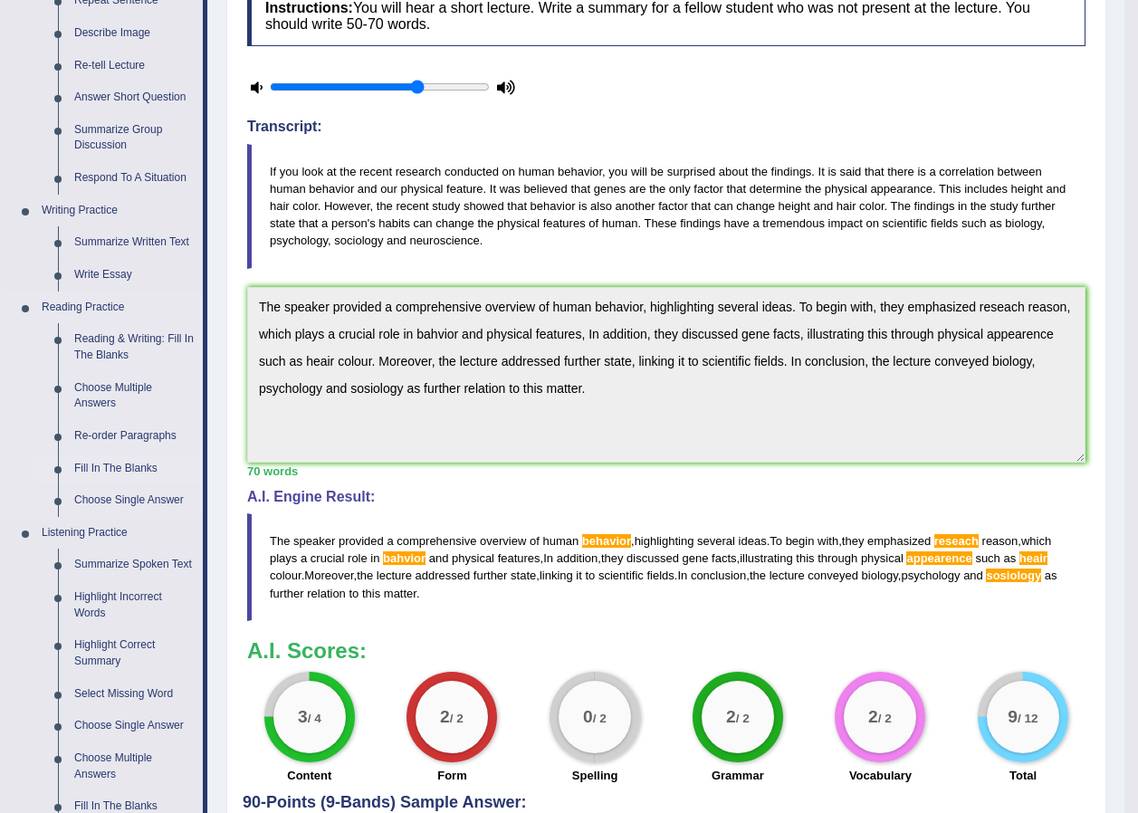
click at [123, 469] on link "Fill In The Blanks" at bounding box center [134, 469] width 137 height 33
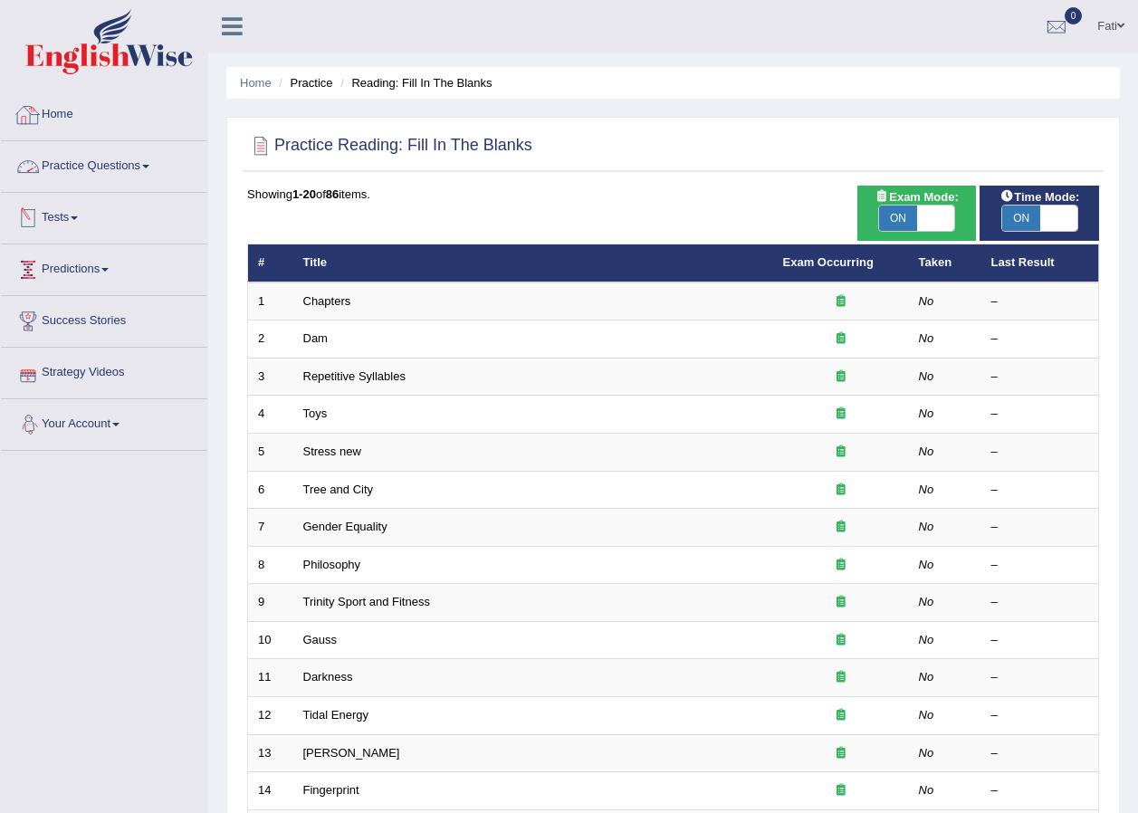
click at [70, 171] on link "Practice Questions" at bounding box center [104, 163] width 206 height 45
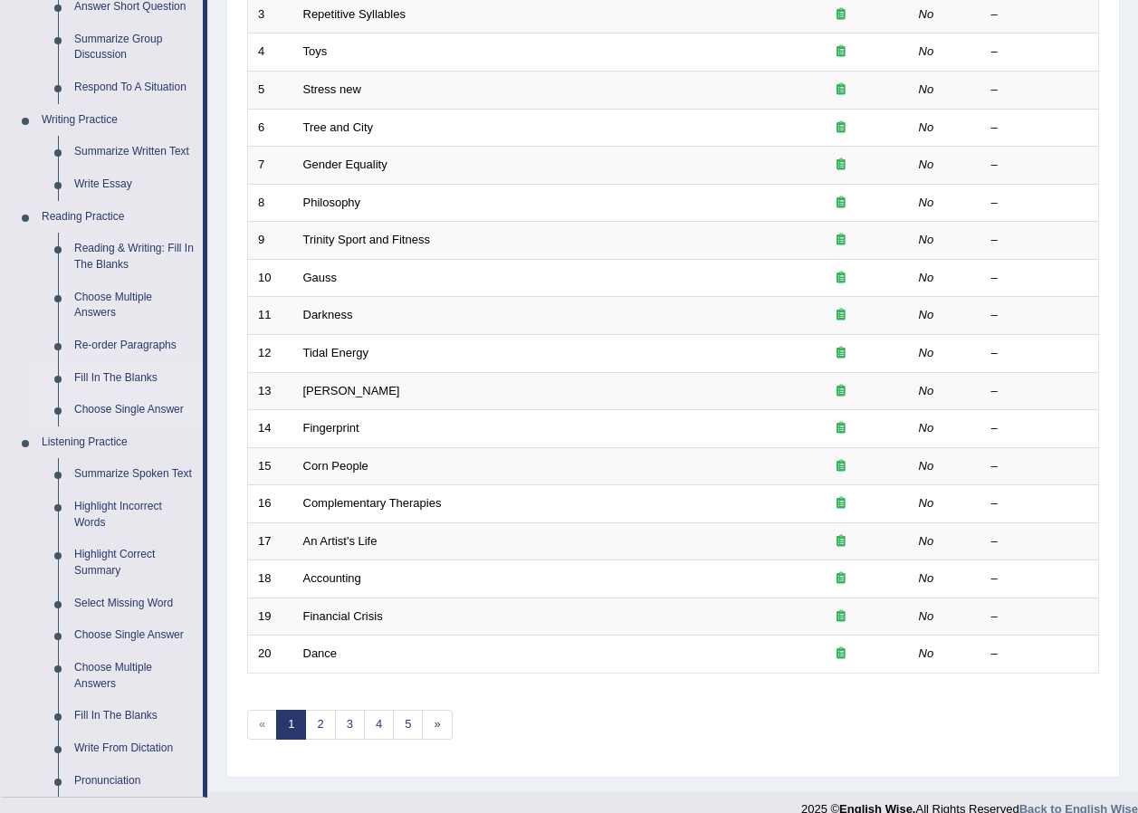
scroll to position [453, 0]
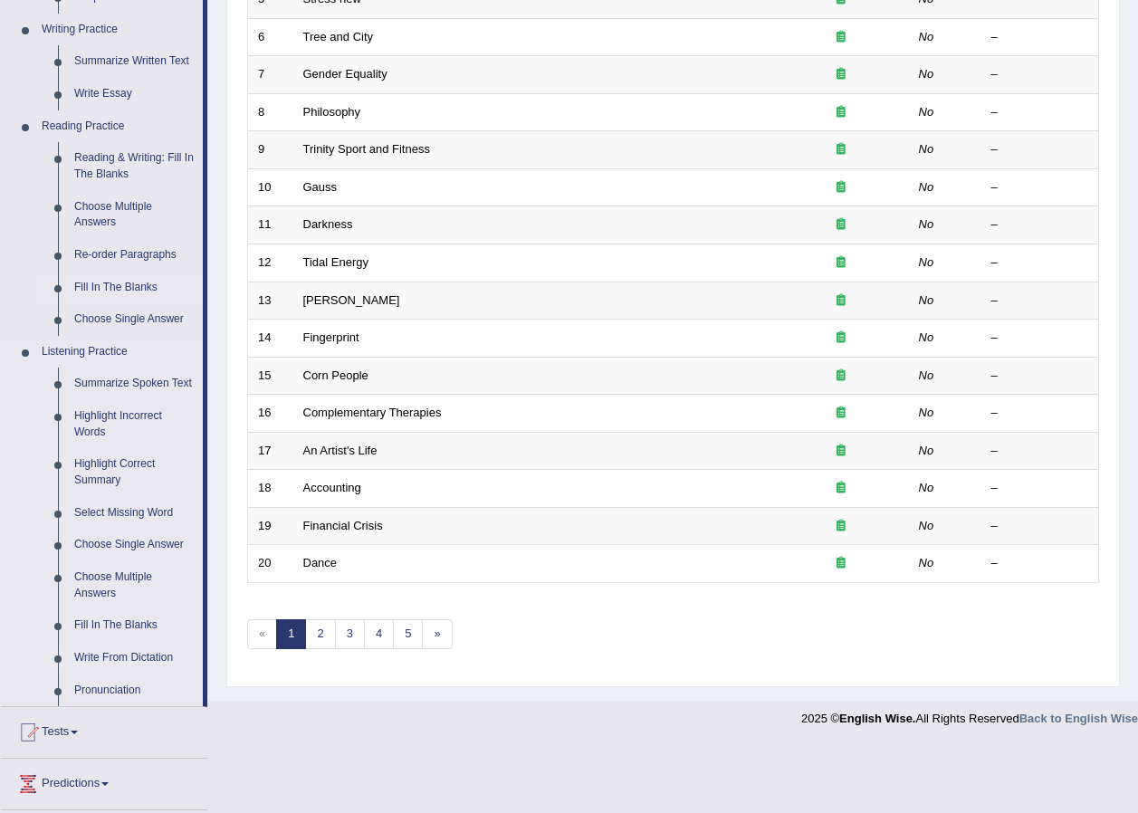
click at [110, 656] on link "Write From Dictation" at bounding box center [134, 658] width 137 height 33
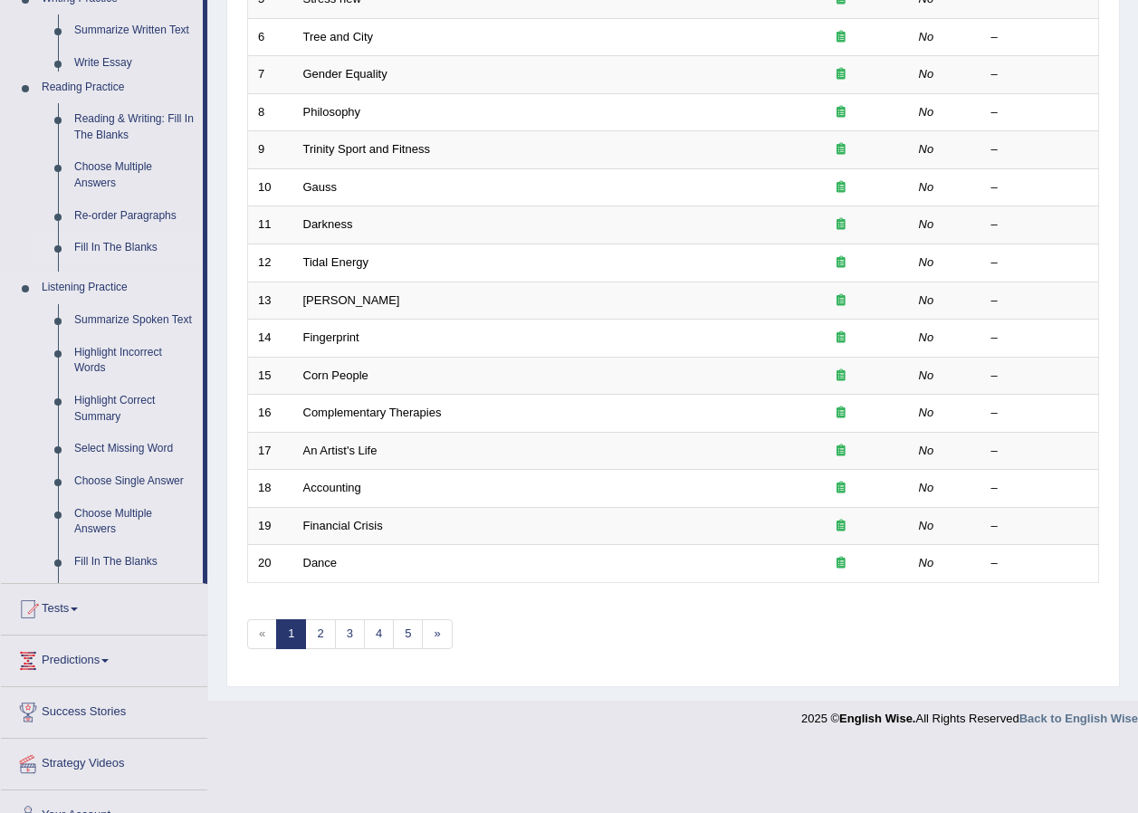
scroll to position [386, 0]
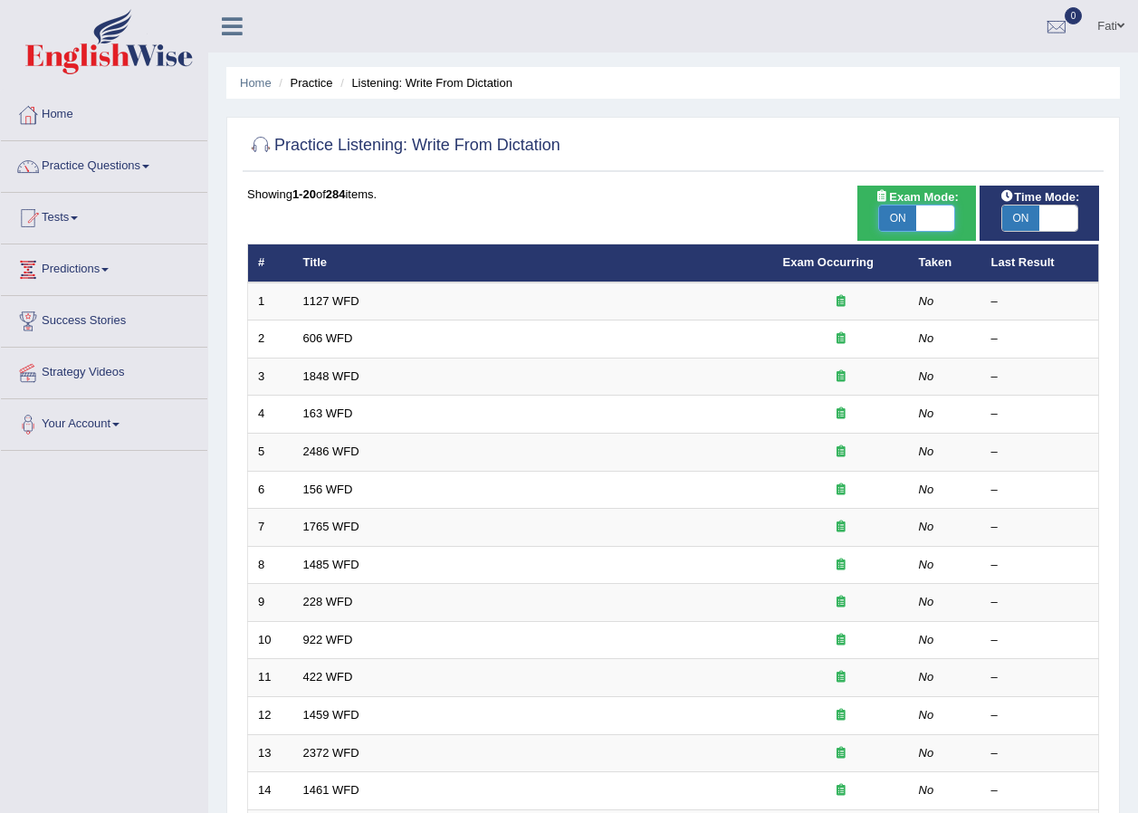
click at [924, 220] on span at bounding box center [936, 218] width 38 height 25
checkbox input "false"
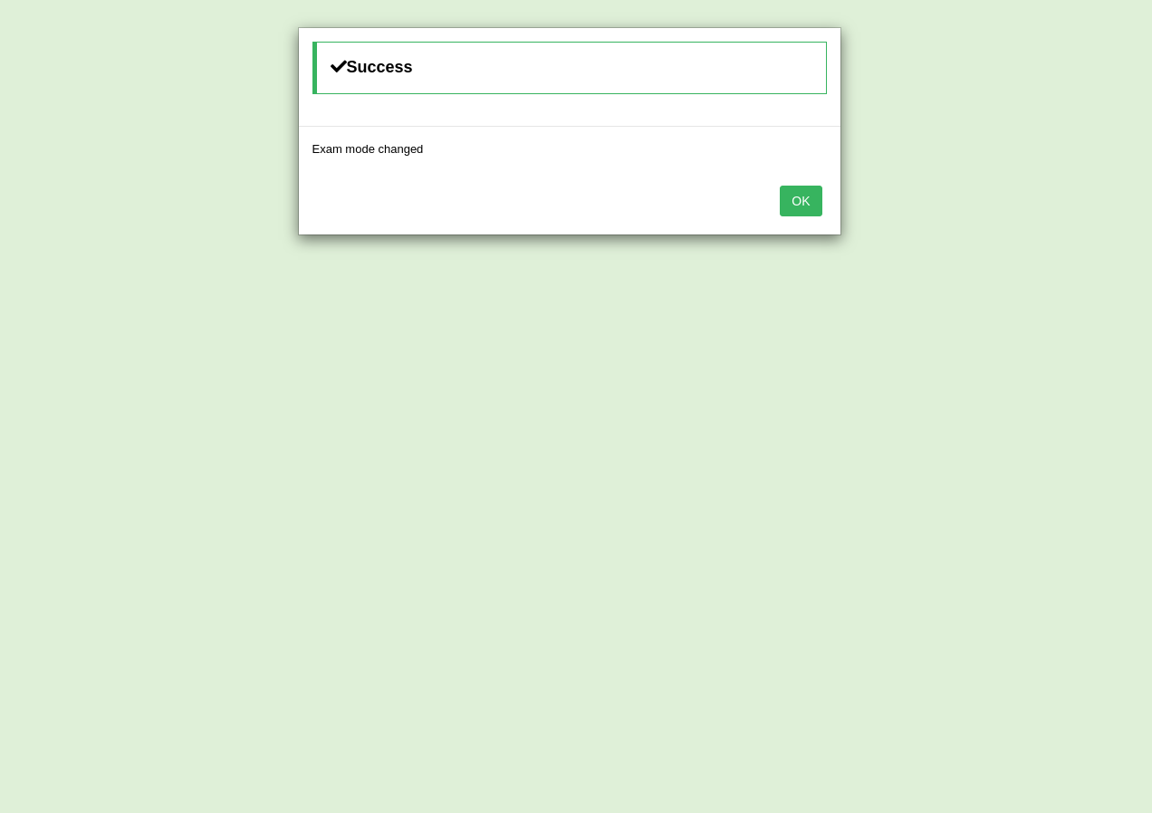
click at [785, 195] on button "OK" at bounding box center [801, 201] width 42 height 31
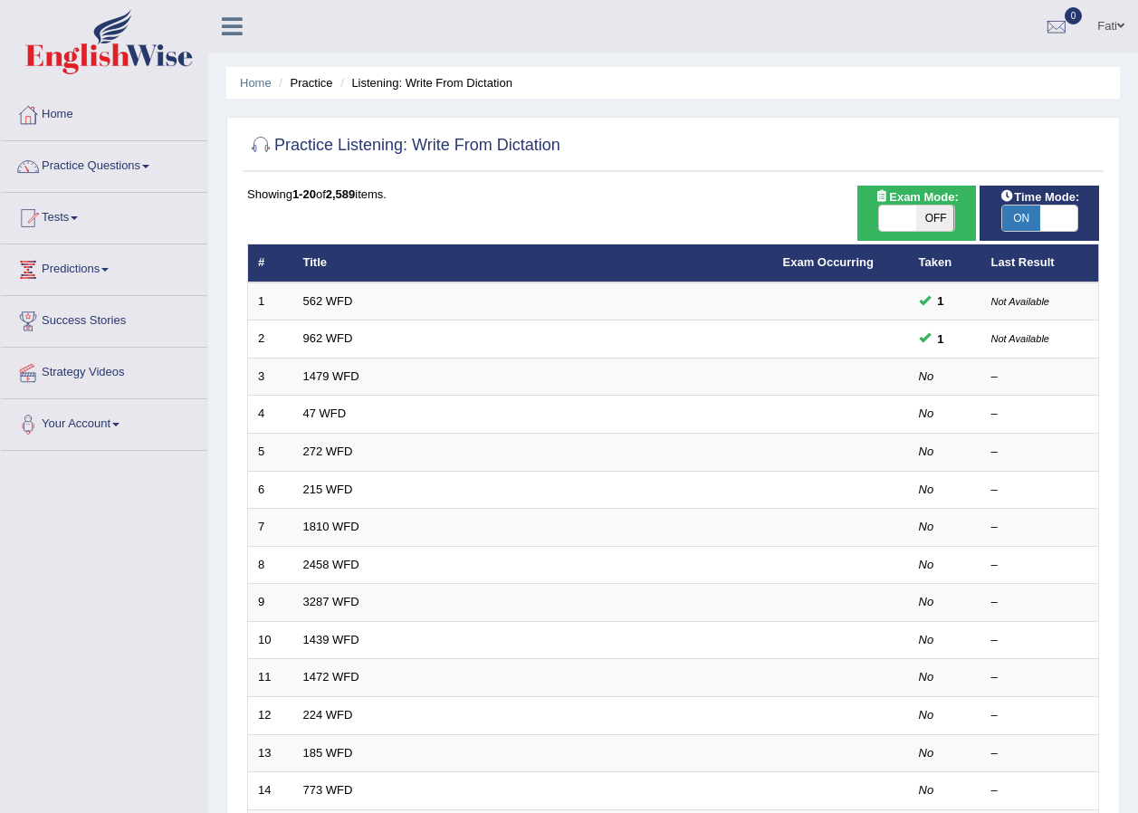
click at [922, 220] on span "OFF" at bounding box center [936, 218] width 38 height 25
checkbox input "true"
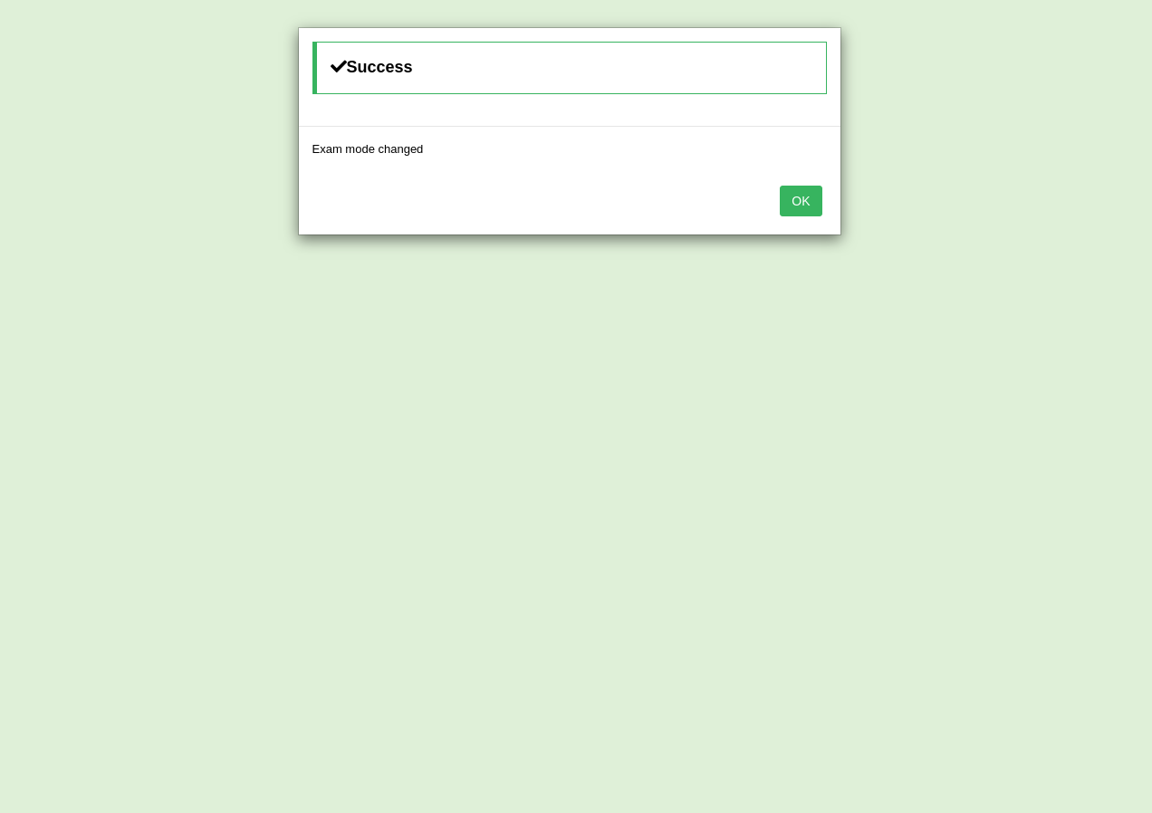
click at [809, 198] on button "OK" at bounding box center [801, 201] width 42 height 31
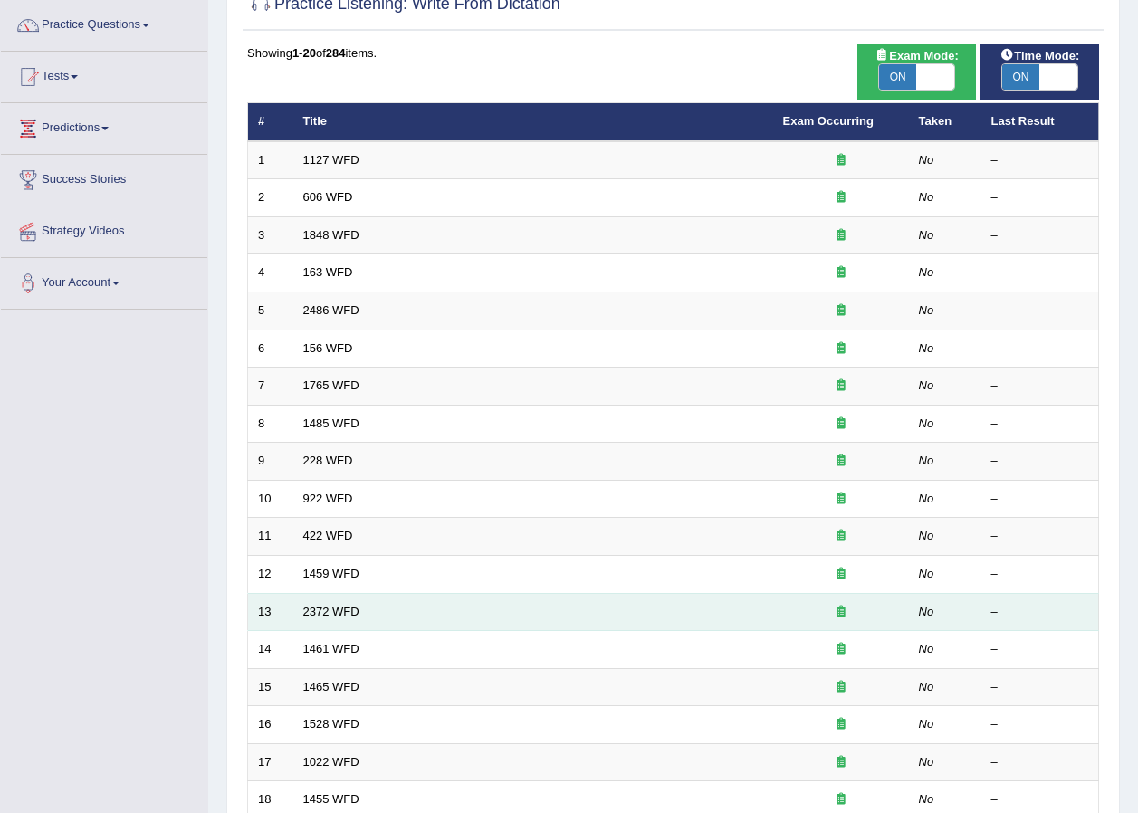
scroll to position [114, 0]
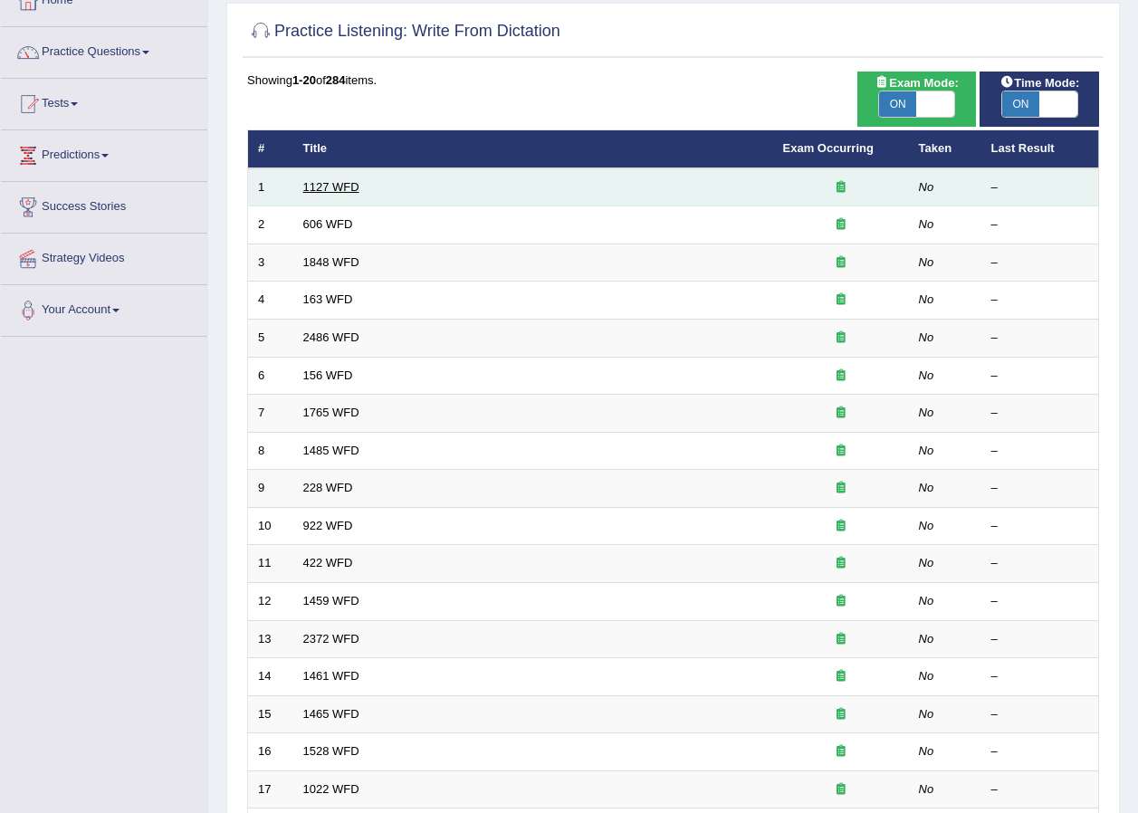
click at [344, 186] on link "1127 WFD" at bounding box center [331, 187] width 56 height 14
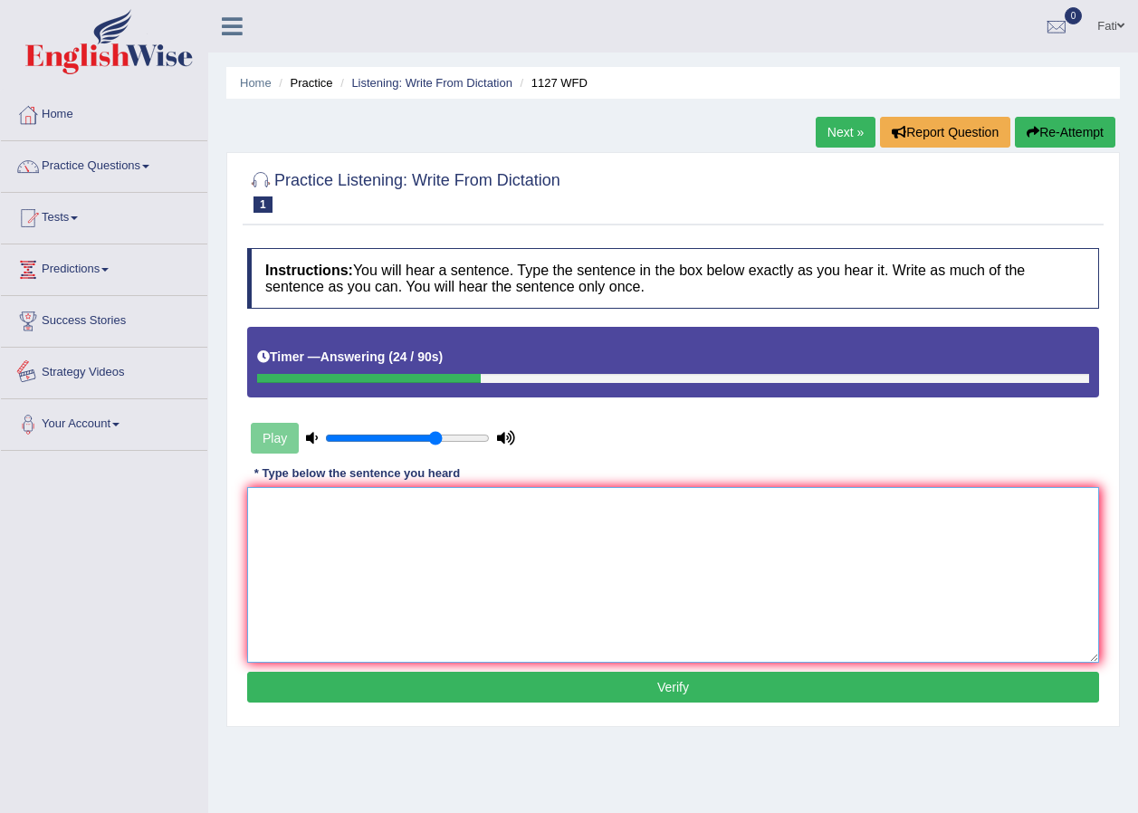
click at [322, 544] on textarea at bounding box center [673, 575] width 852 height 176
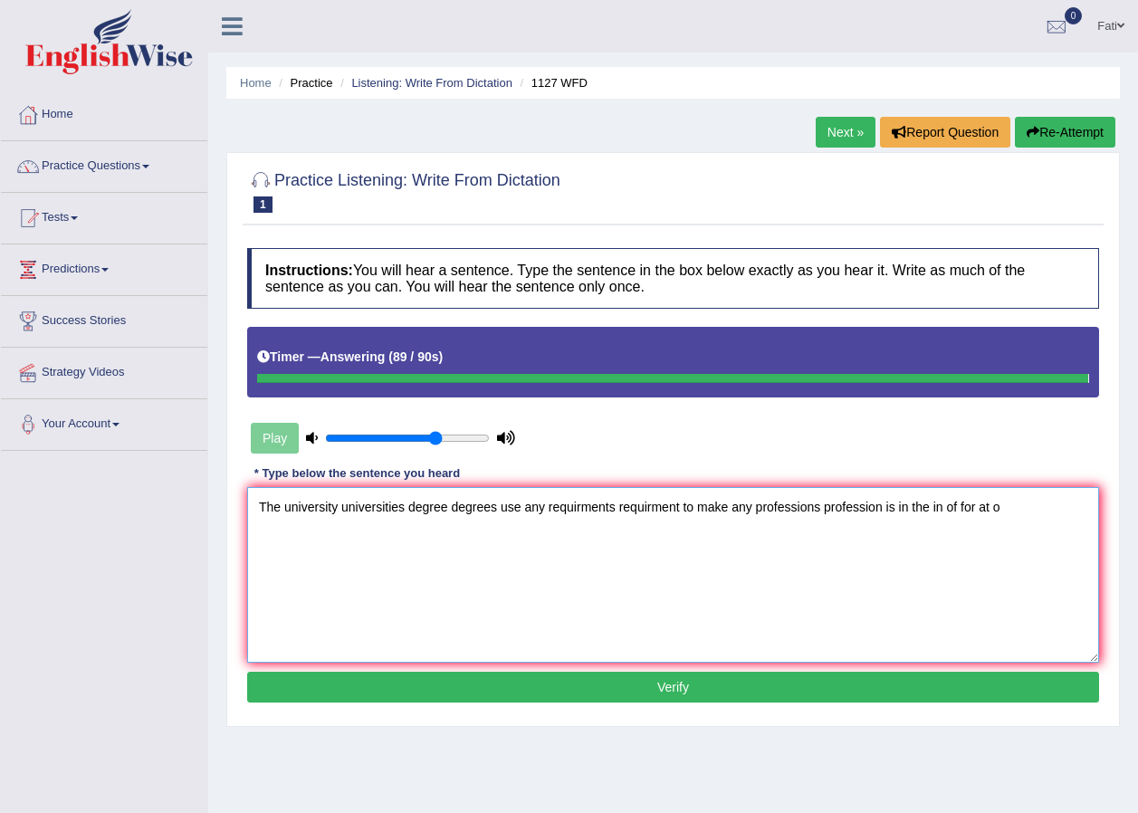
type textarea "The university universities degree degrees use any requirments requirment to ma…"
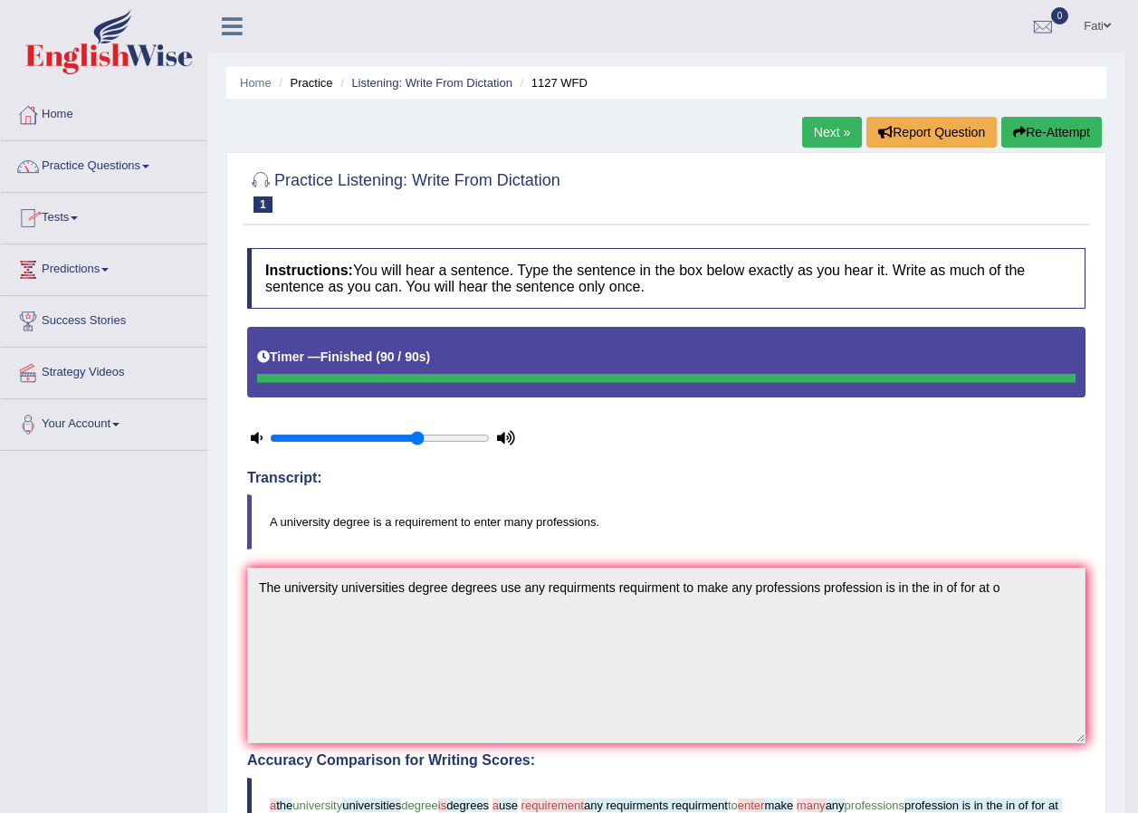
click at [1039, 137] on button "Re-Attempt" at bounding box center [1052, 132] width 101 height 31
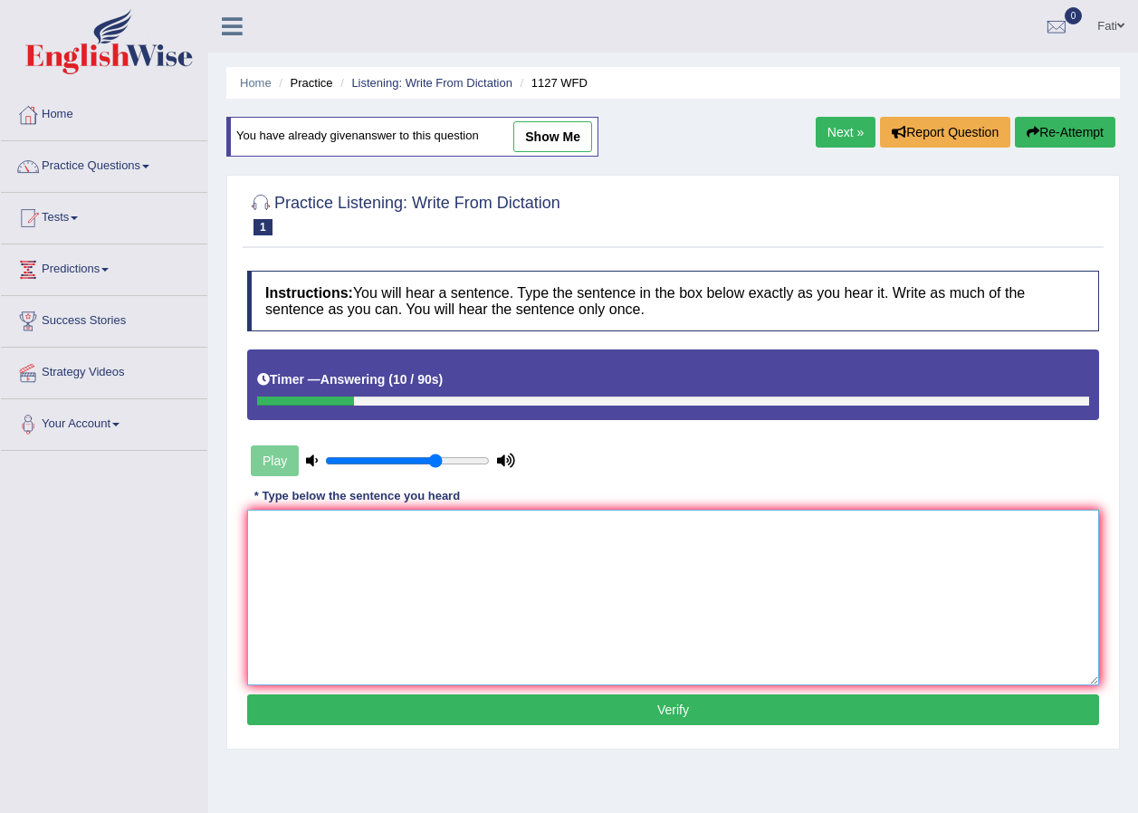
click at [406, 586] on textarea at bounding box center [673, 598] width 852 height 176
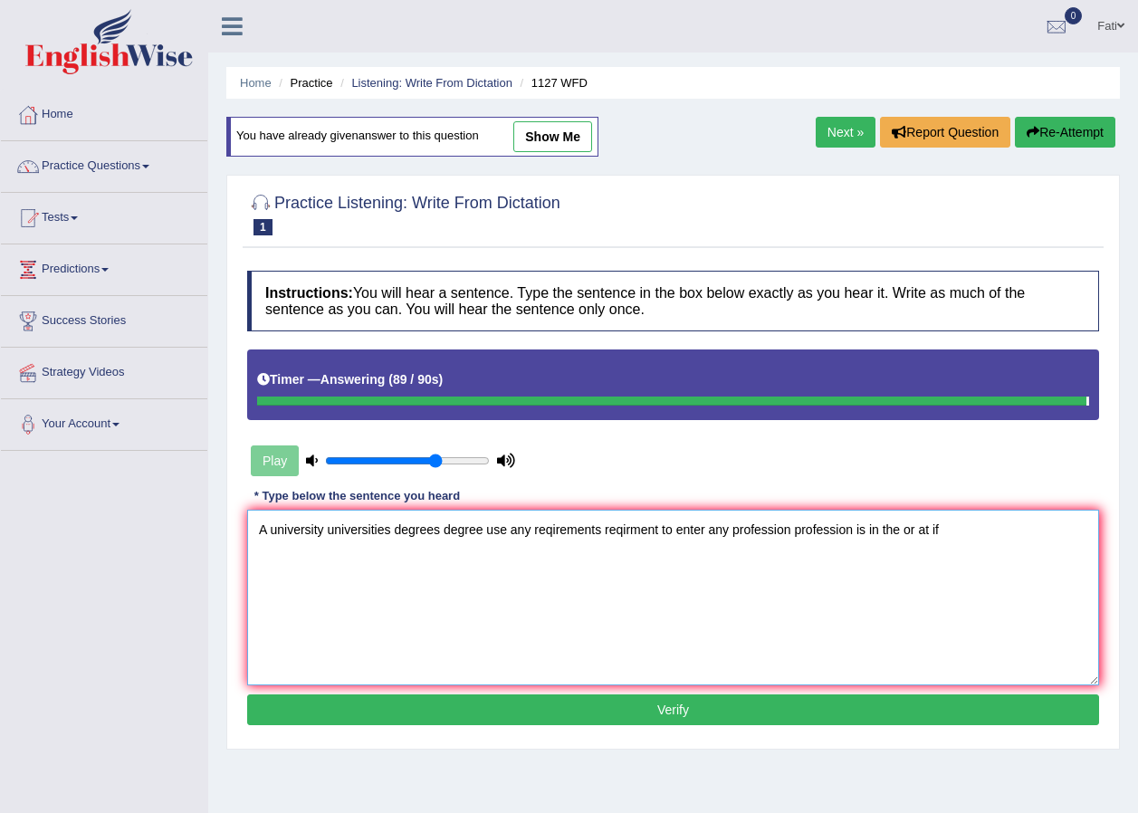
type textarea "A university universities degrees degree use any reqirements reqirment to enter…"
click at [748, 712] on button "Verify" at bounding box center [673, 710] width 852 height 31
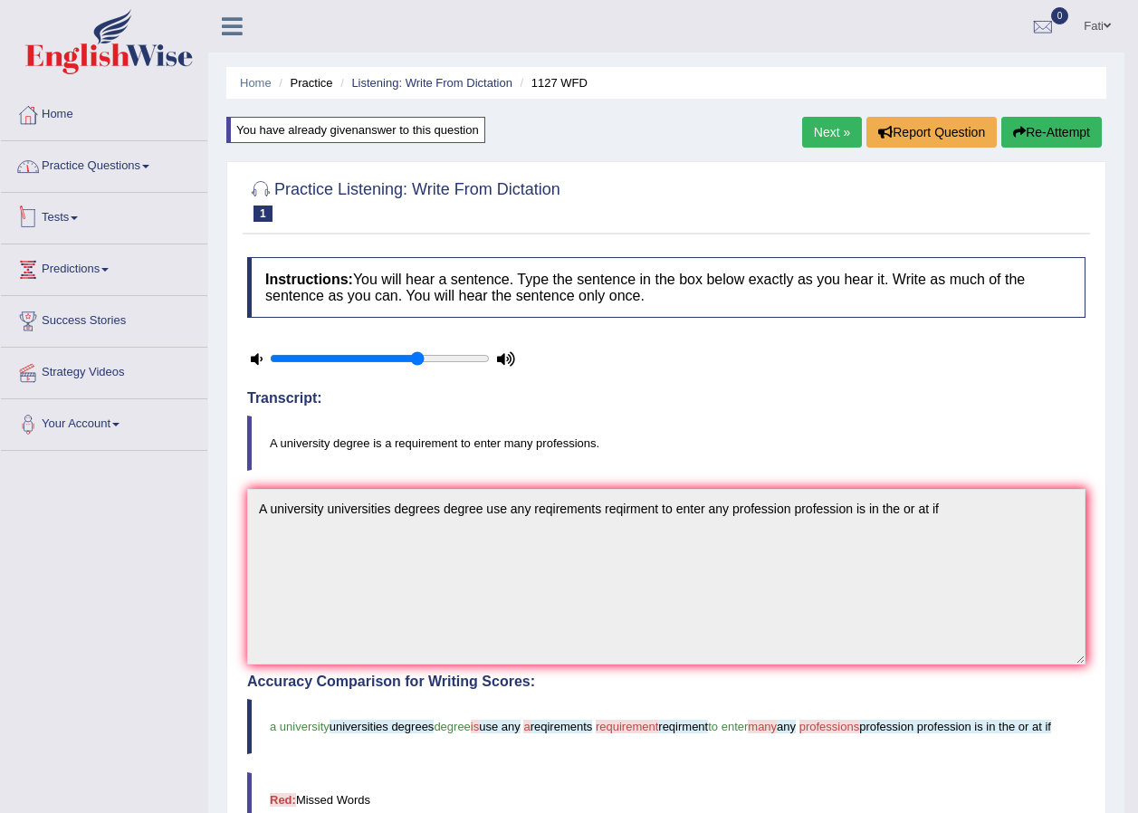
click at [112, 159] on link "Practice Questions" at bounding box center [104, 163] width 206 height 45
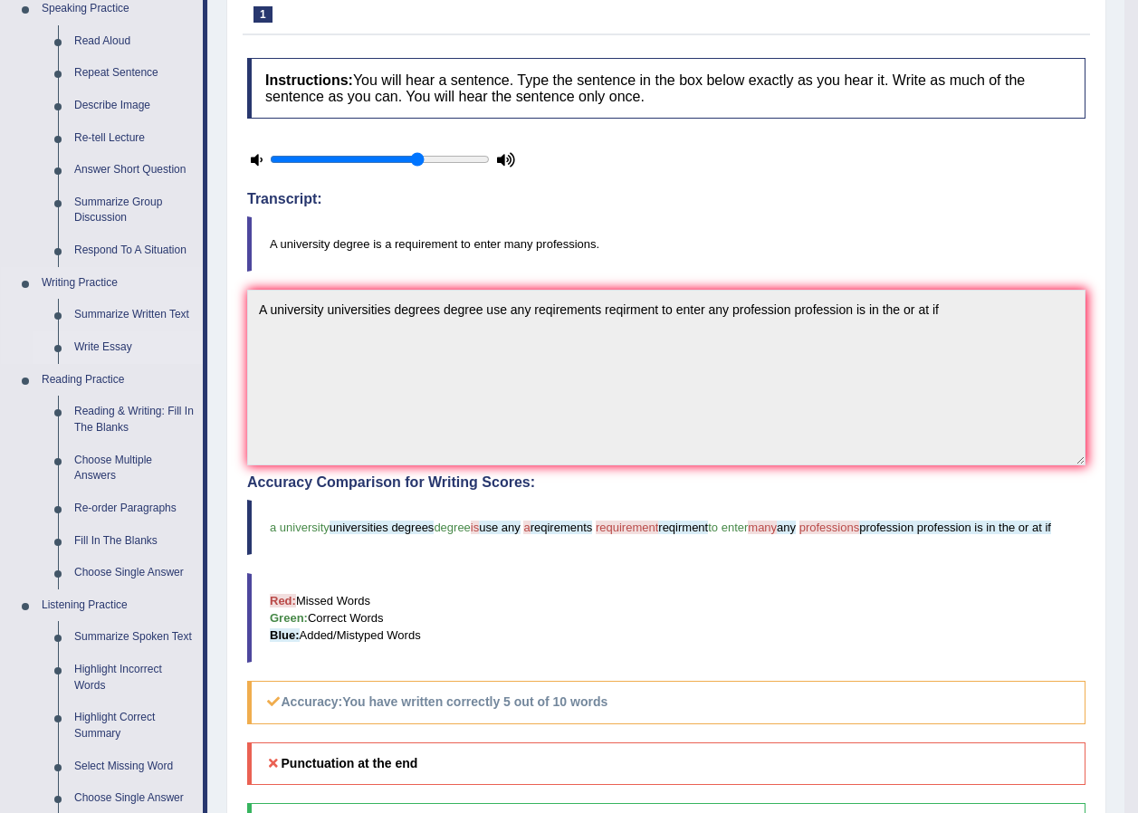
scroll to position [453, 0]
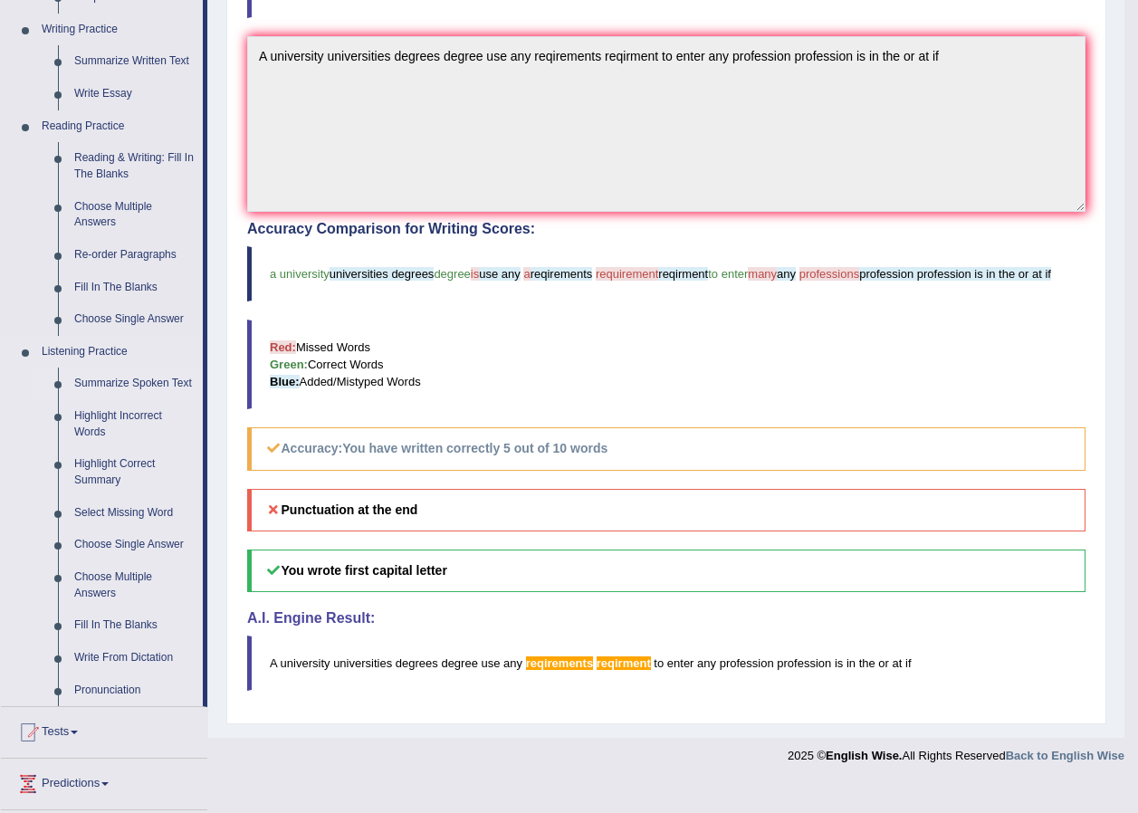
click at [118, 383] on link "Summarize Spoken Text" at bounding box center [134, 384] width 137 height 33
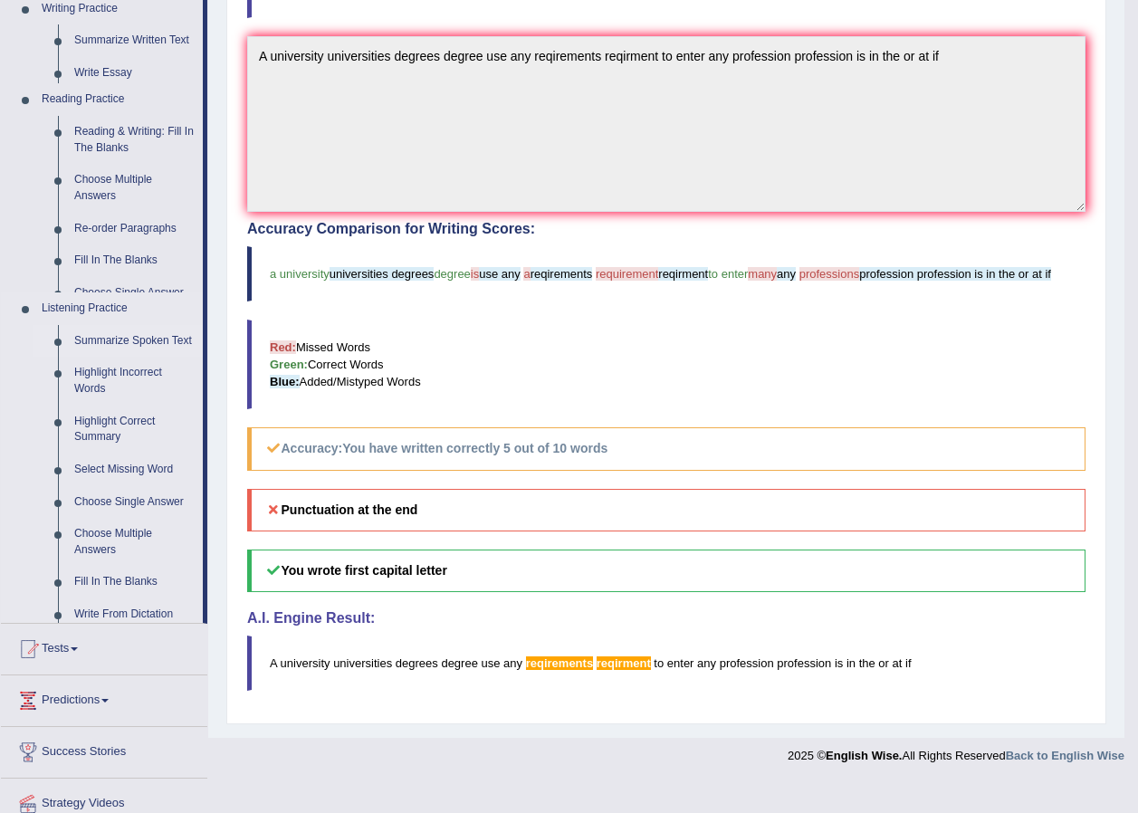
scroll to position [440, 0]
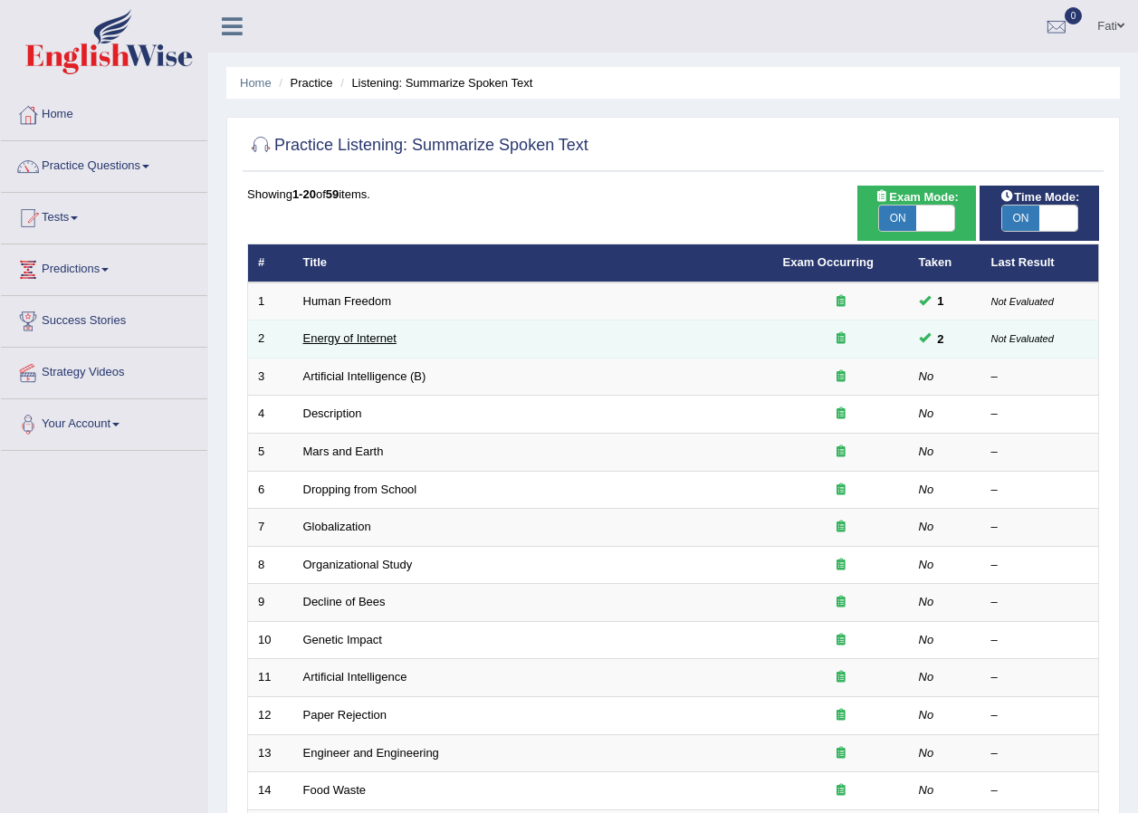
click at [350, 343] on link "Energy of Internet" at bounding box center [349, 338] width 93 height 14
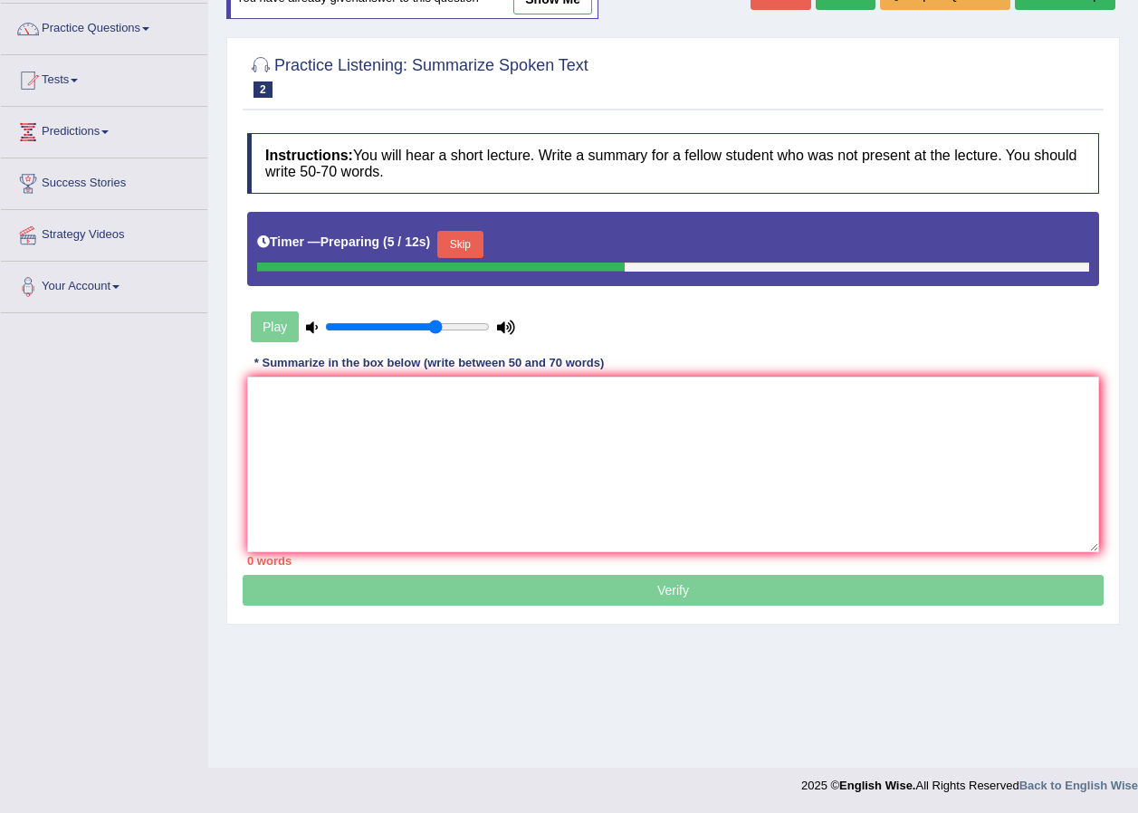
scroll to position [47, 0]
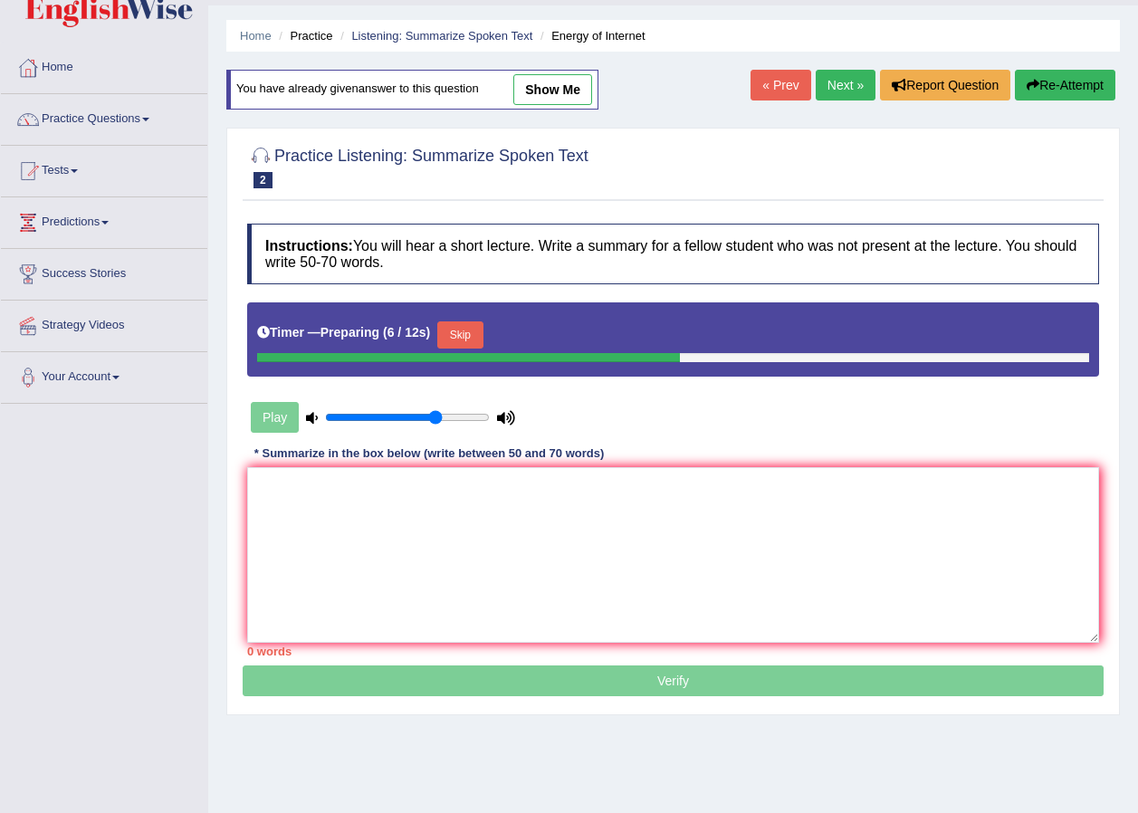
click at [541, 87] on link "show me" at bounding box center [553, 89] width 79 height 31
type textarea "The speaker provided a comprehensive overview of internet power, highlighting s…"
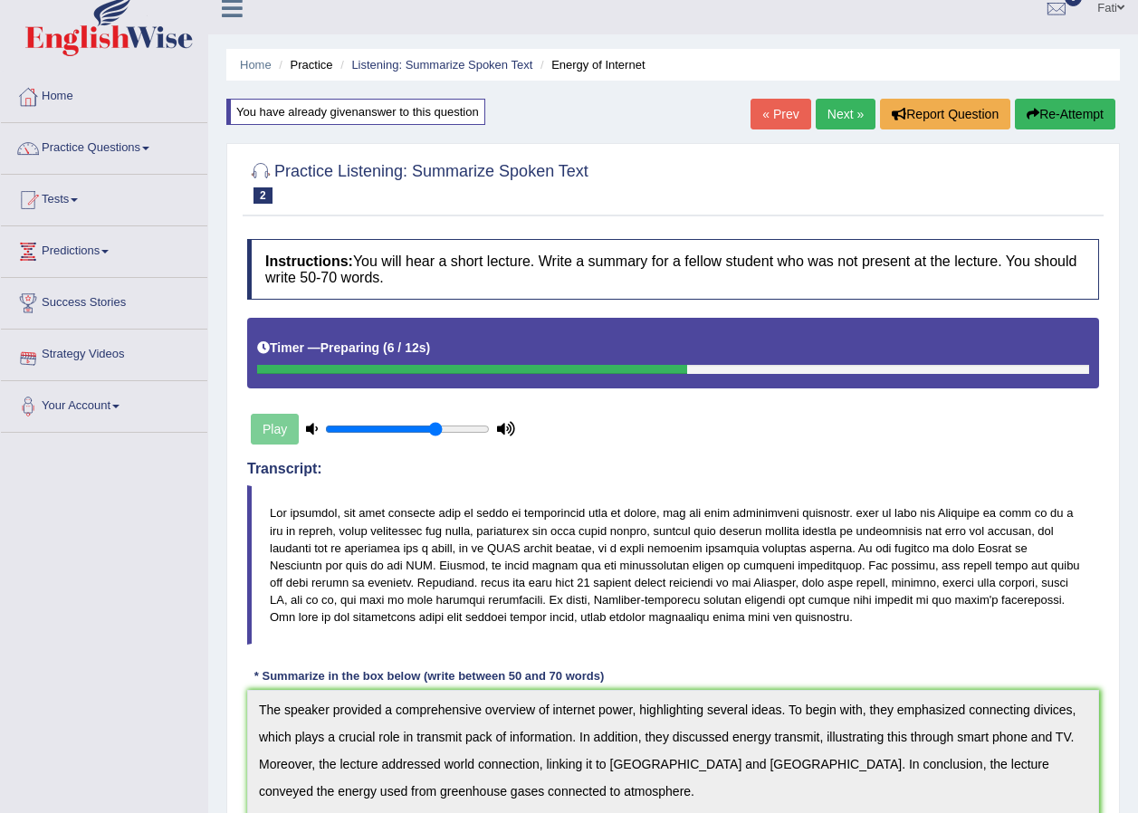
scroll to position [0, 0]
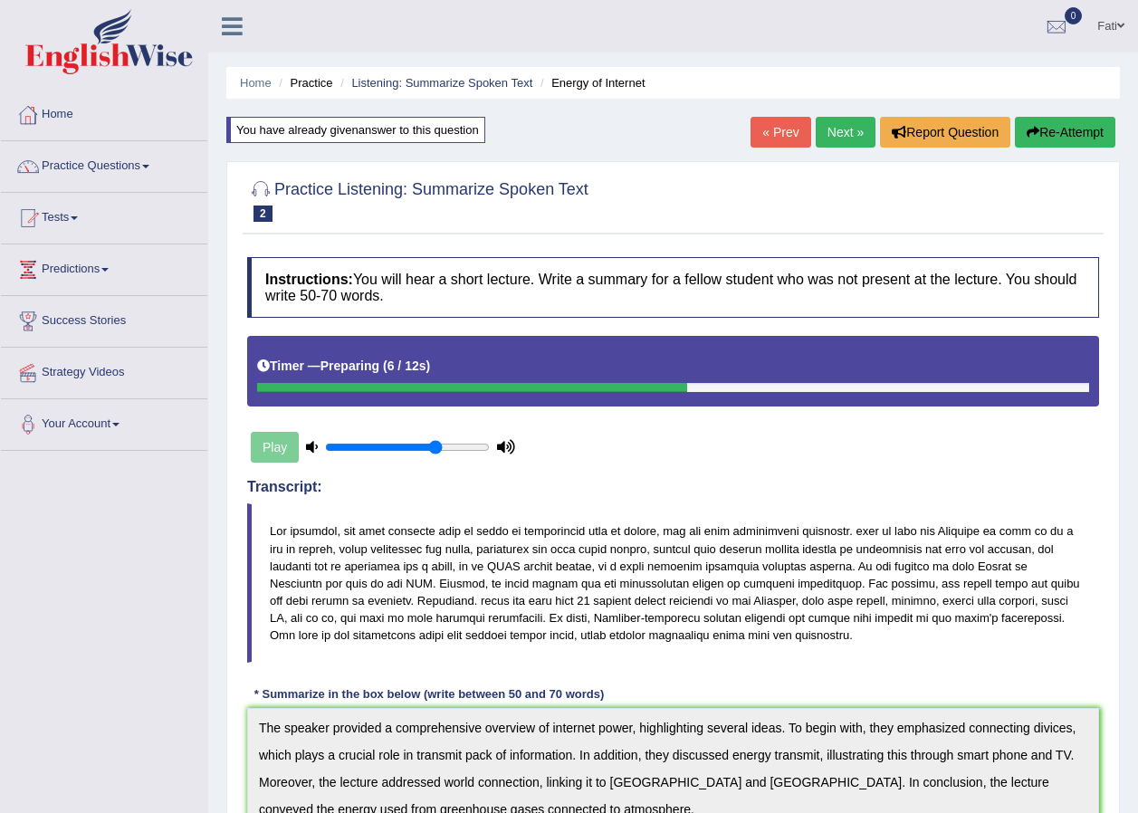
click at [788, 133] on link "« Prev" at bounding box center [781, 132] width 60 height 31
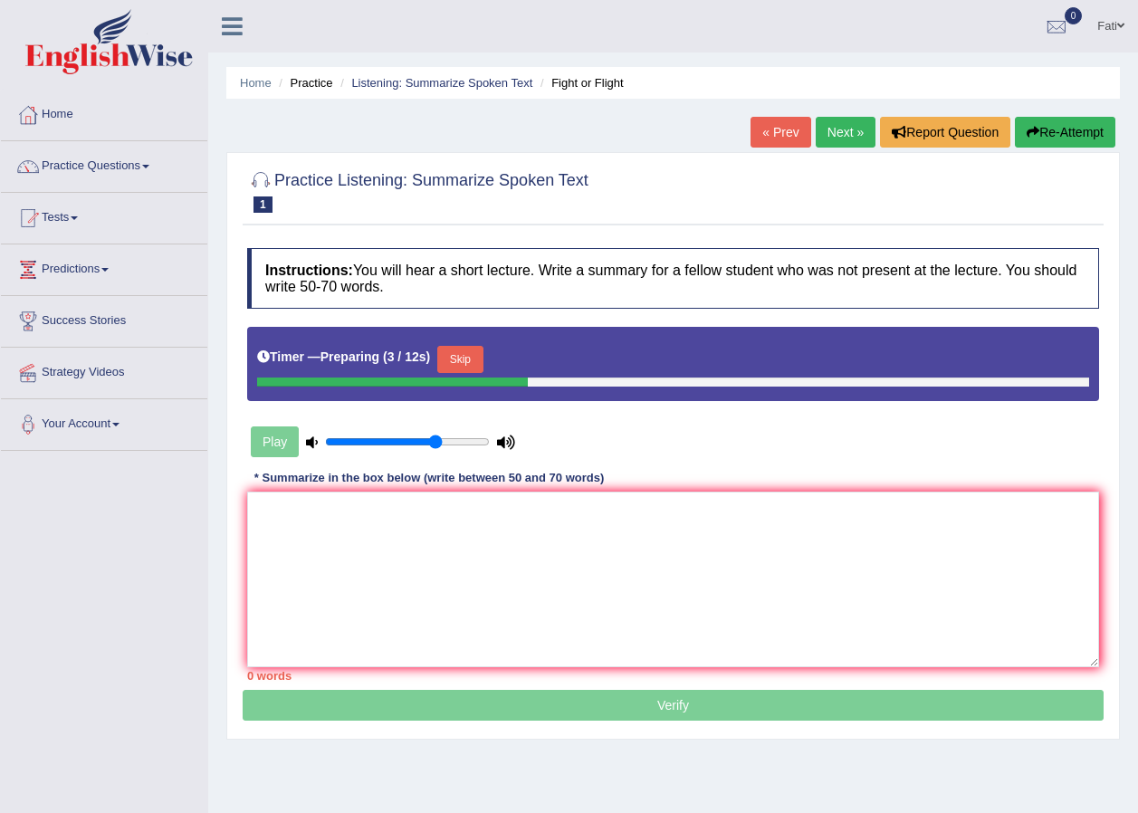
click at [791, 133] on link "« Prev" at bounding box center [781, 132] width 60 height 31
click at [109, 164] on link "Practice Questions" at bounding box center [104, 163] width 206 height 45
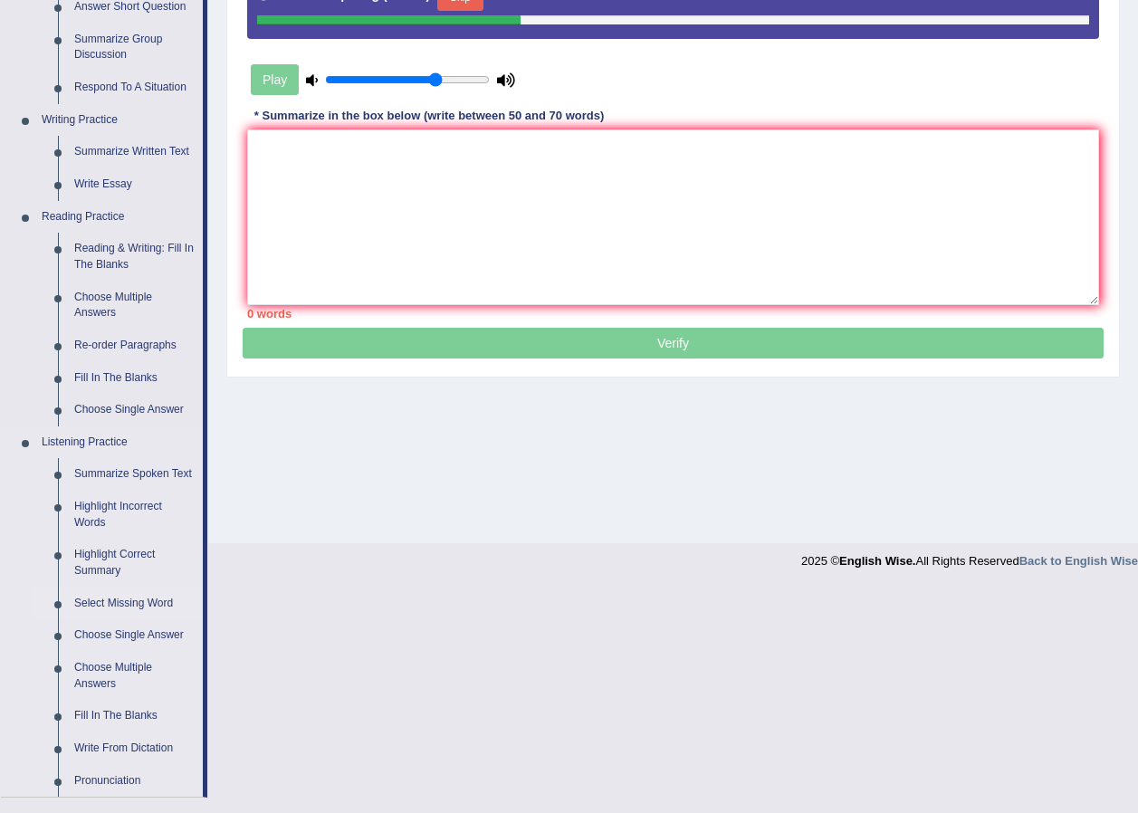
scroll to position [543, 0]
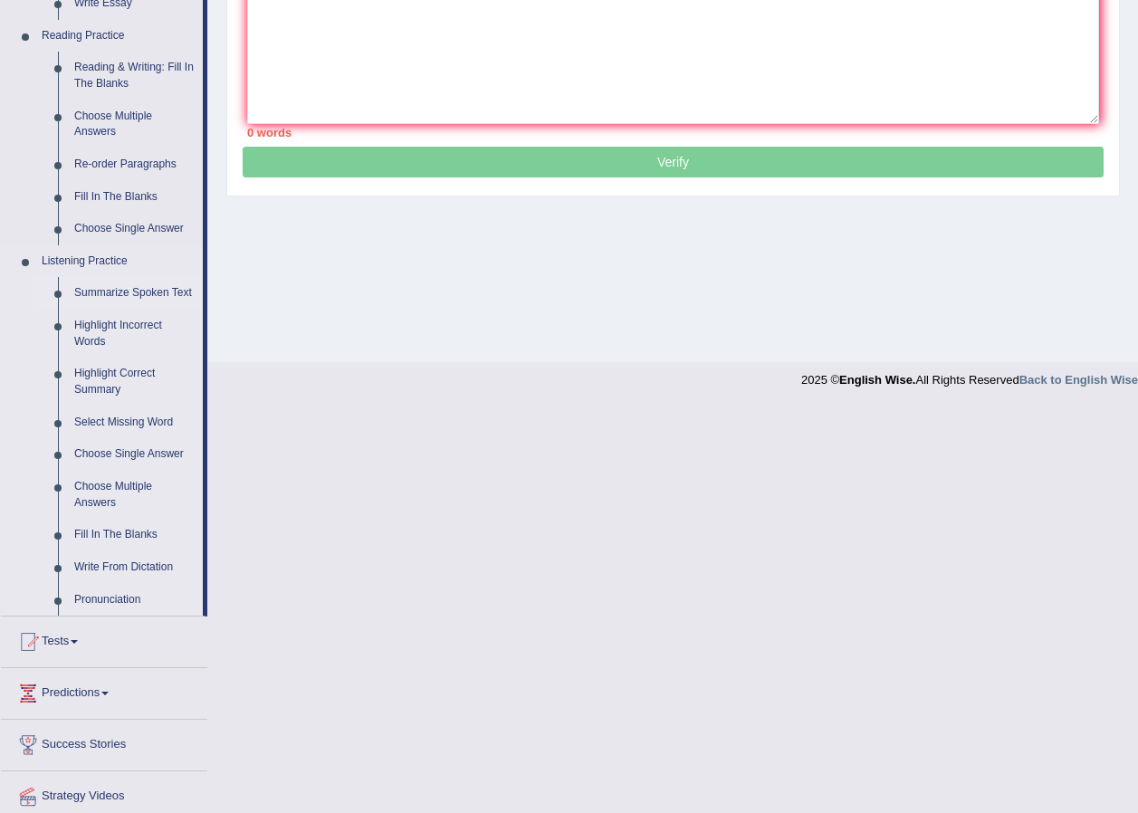
click at [125, 296] on link "Summarize Spoken Text" at bounding box center [134, 293] width 137 height 33
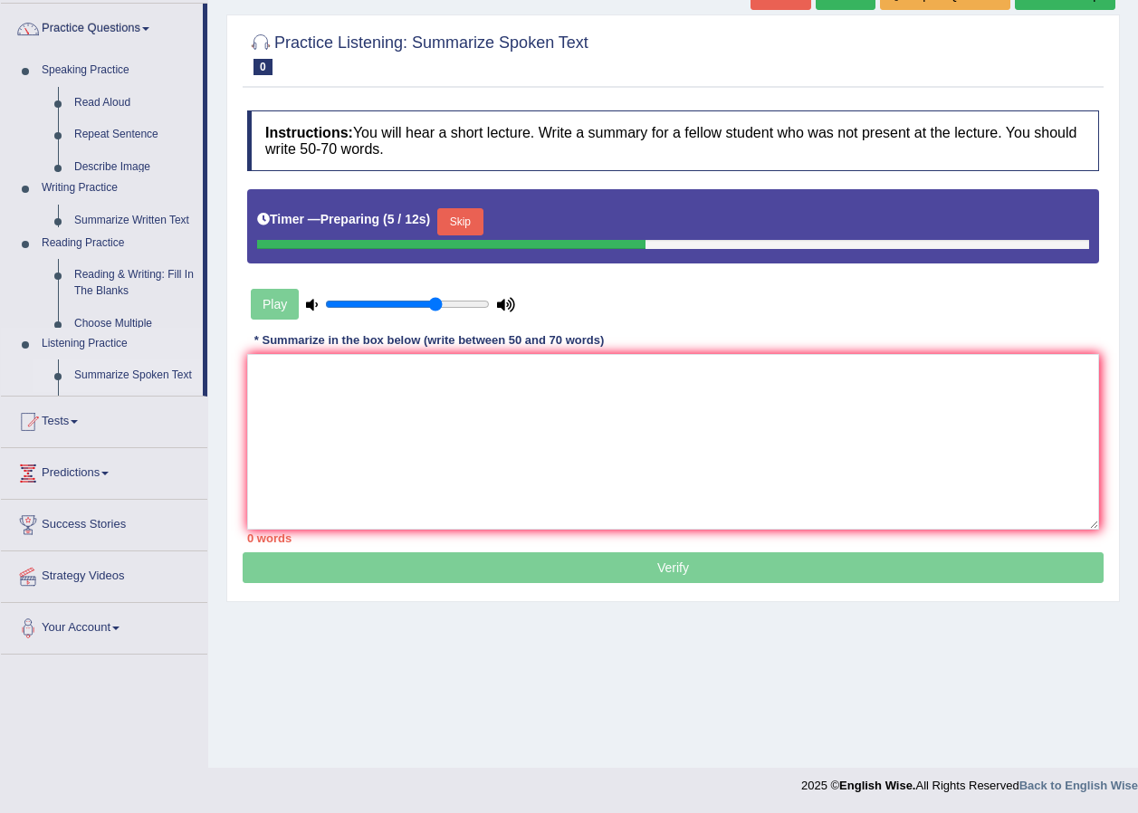
scroll to position [138, 0]
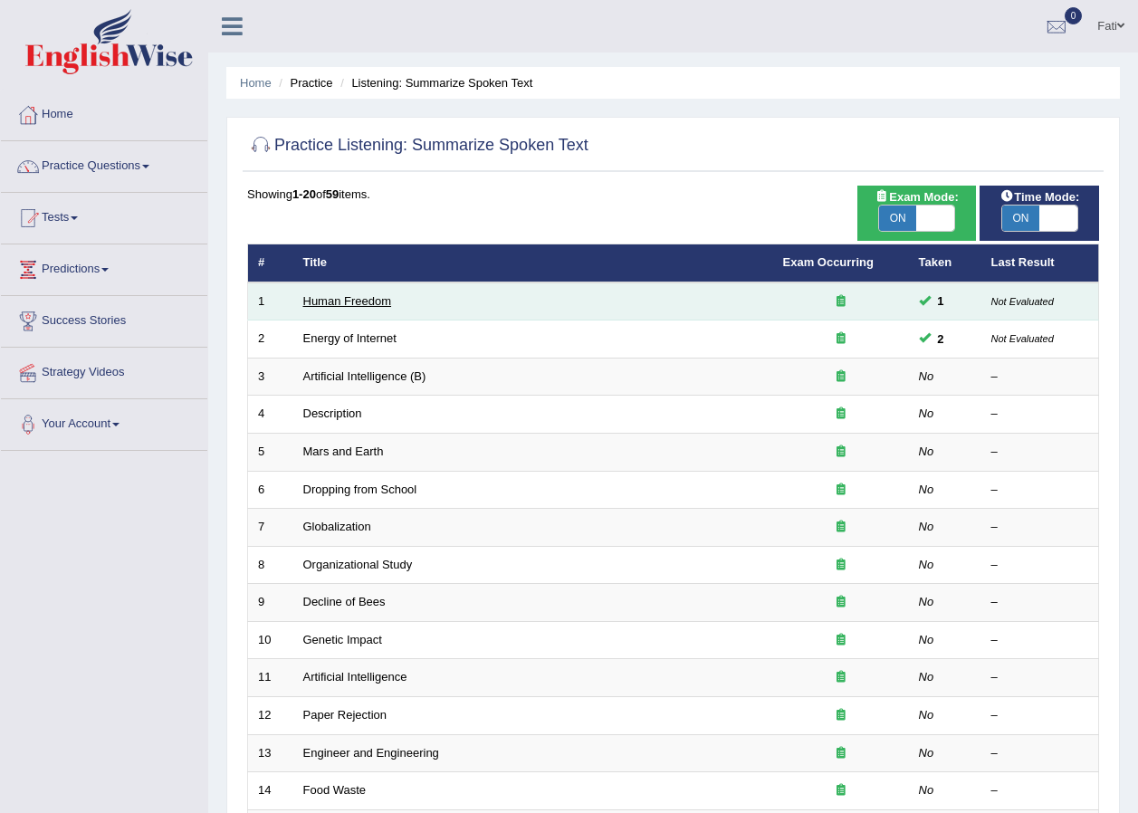
click at [331, 302] on link "Human Freedom" at bounding box center [347, 301] width 89 height 14
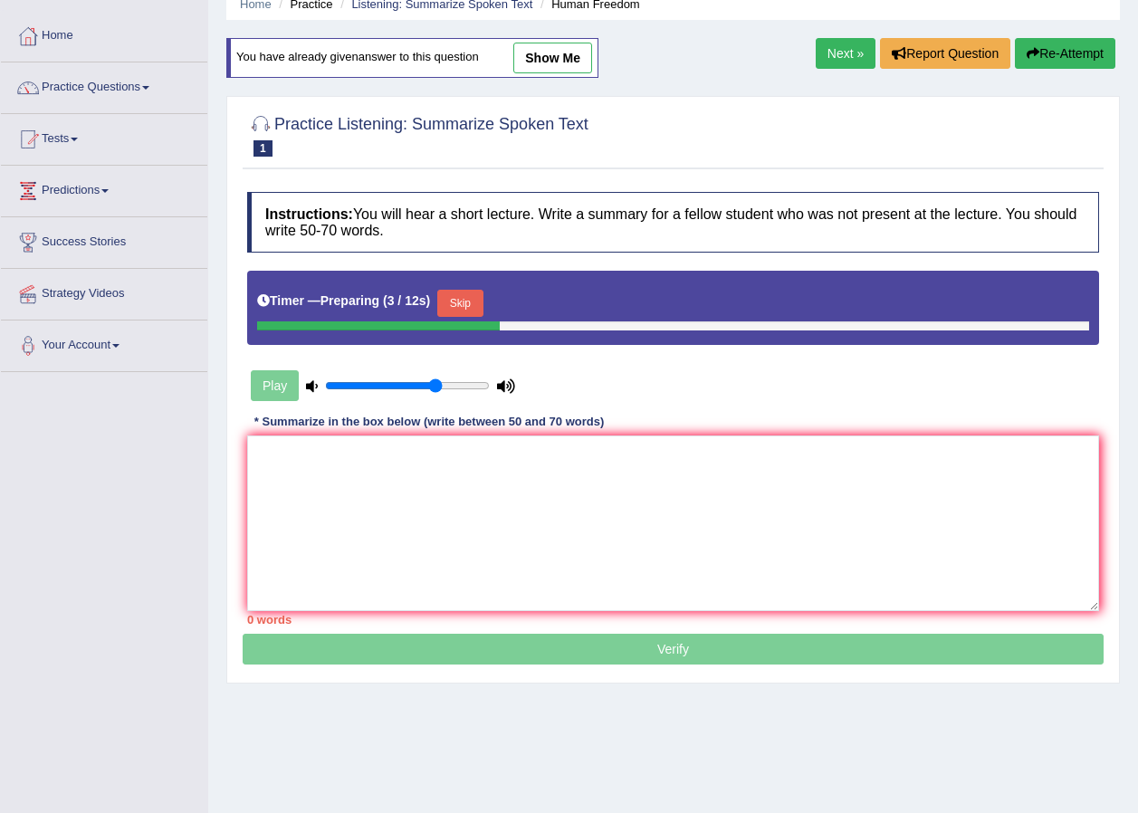
scroll to position [47, 0]
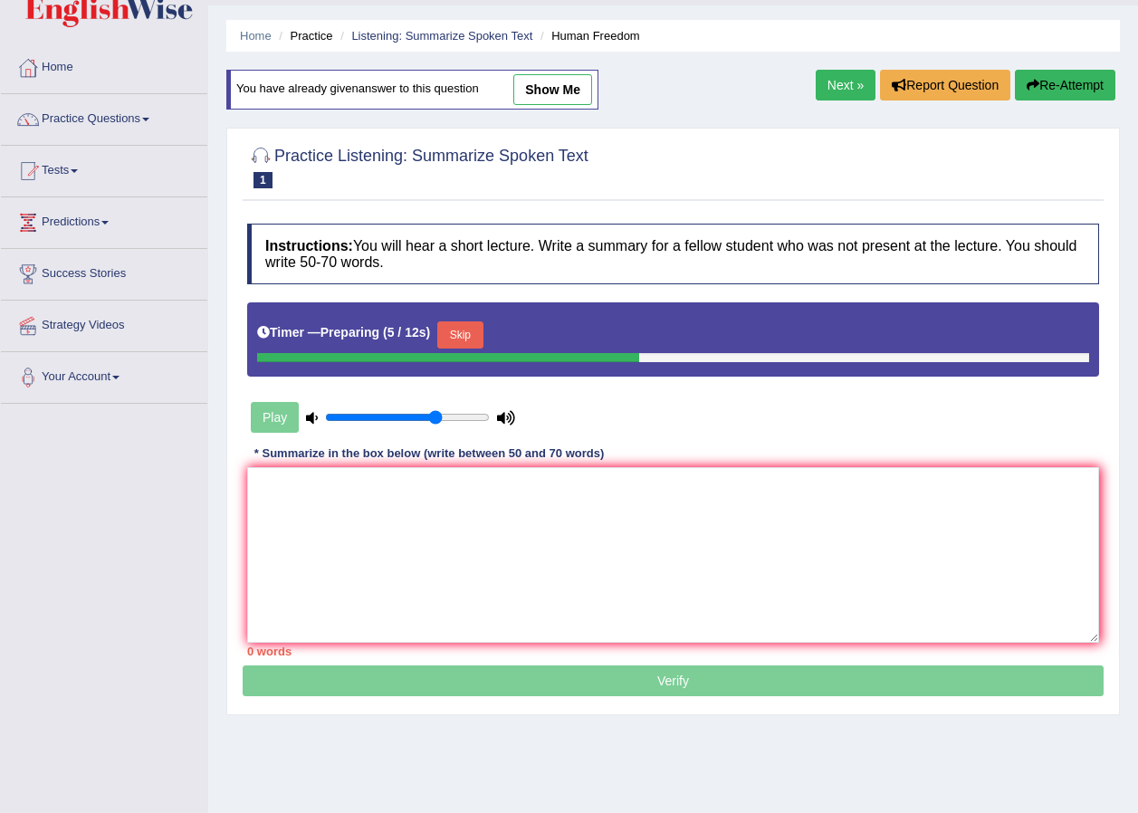
click at [571, 86] on link "show me" at bounding box center [553, 89] width 79 height 31
type textarea "The speaker provided a comprehensive overview of early stage in bussinus, highl…"
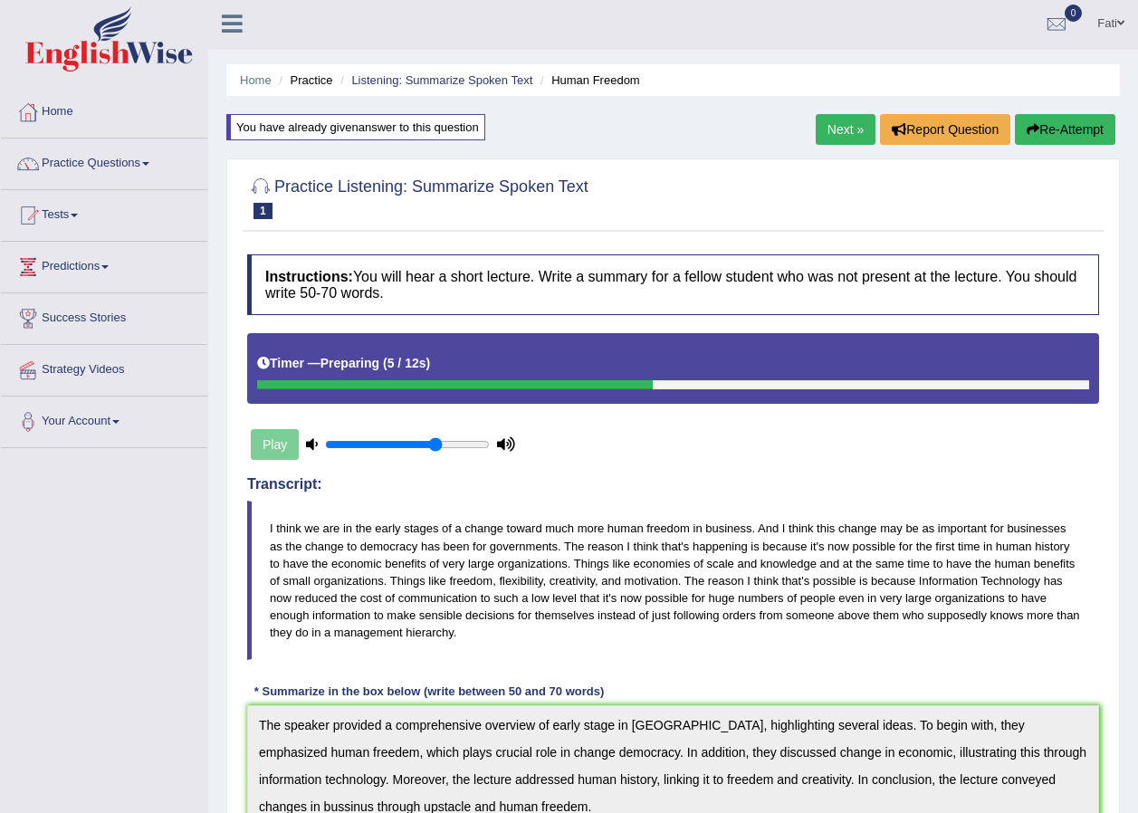
scroll to position [0, 0]
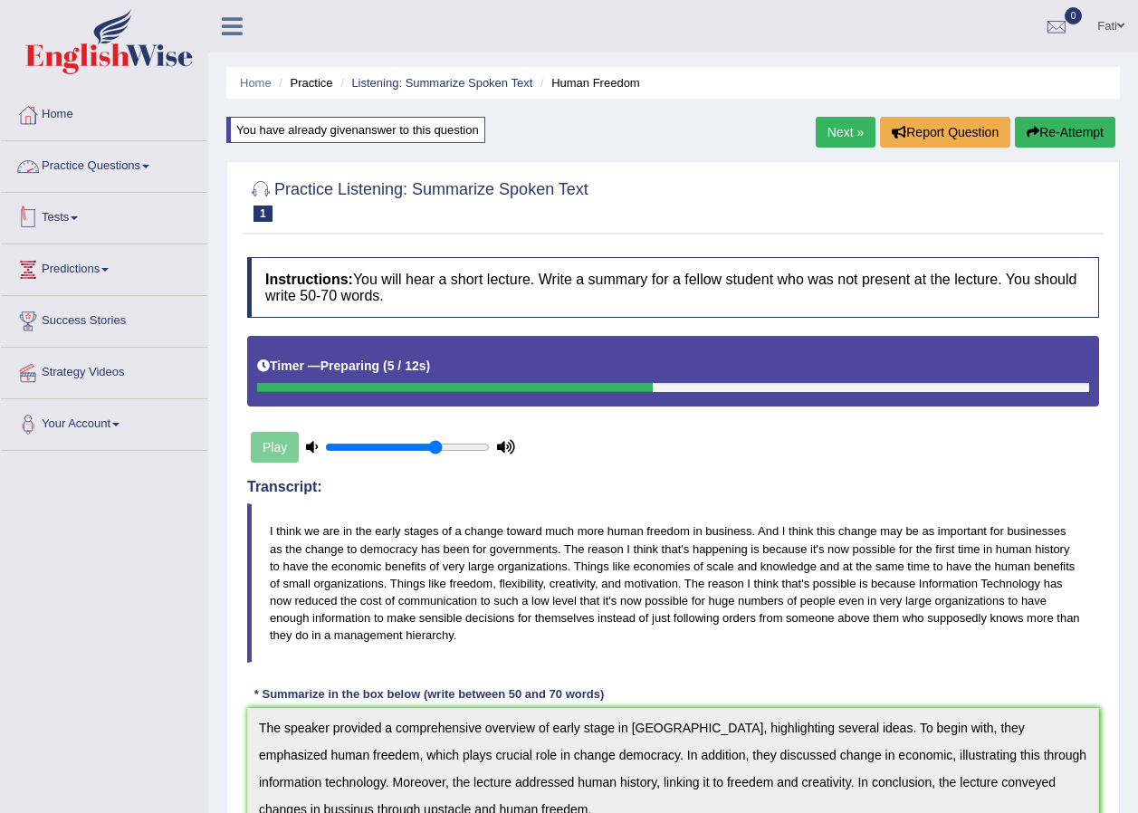
click at [57, 214] on link "Tests" at bounding box center [104, 215] width 206 height 45
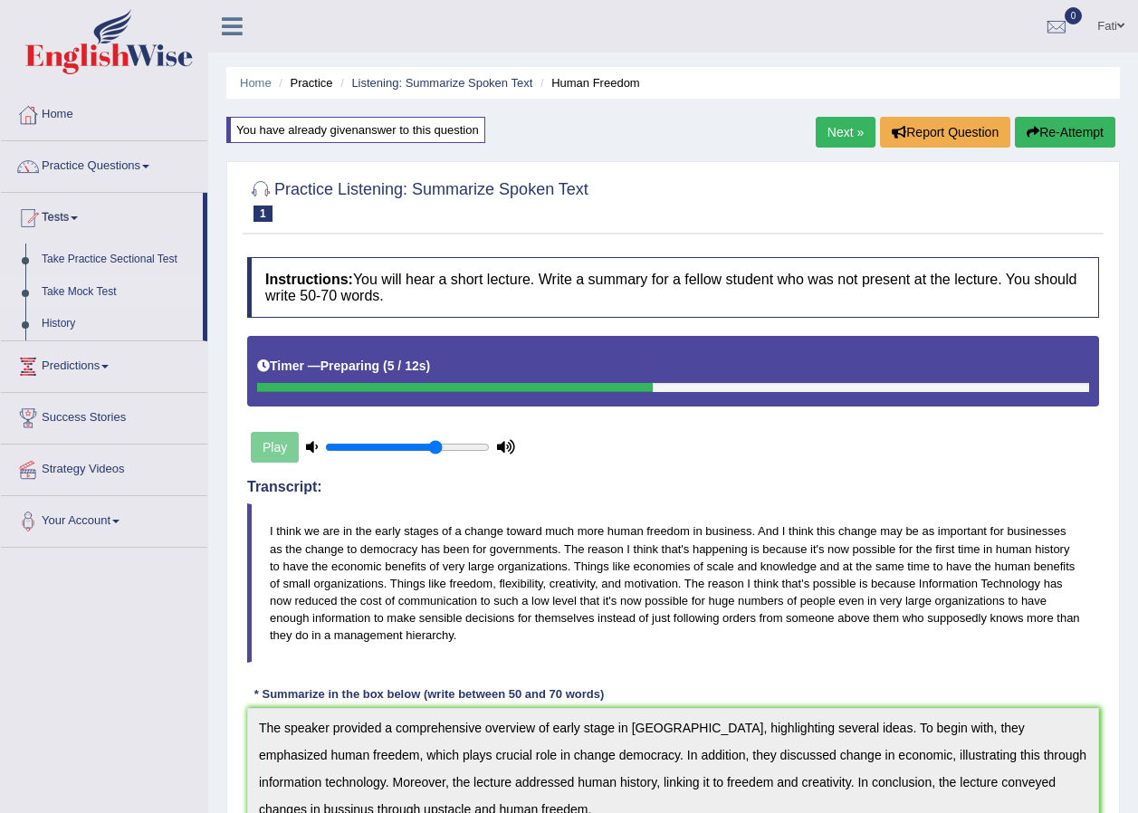
click at [69, 284] on link "Take Mock Test" at bounding box center [118, 292] width 169 height 33
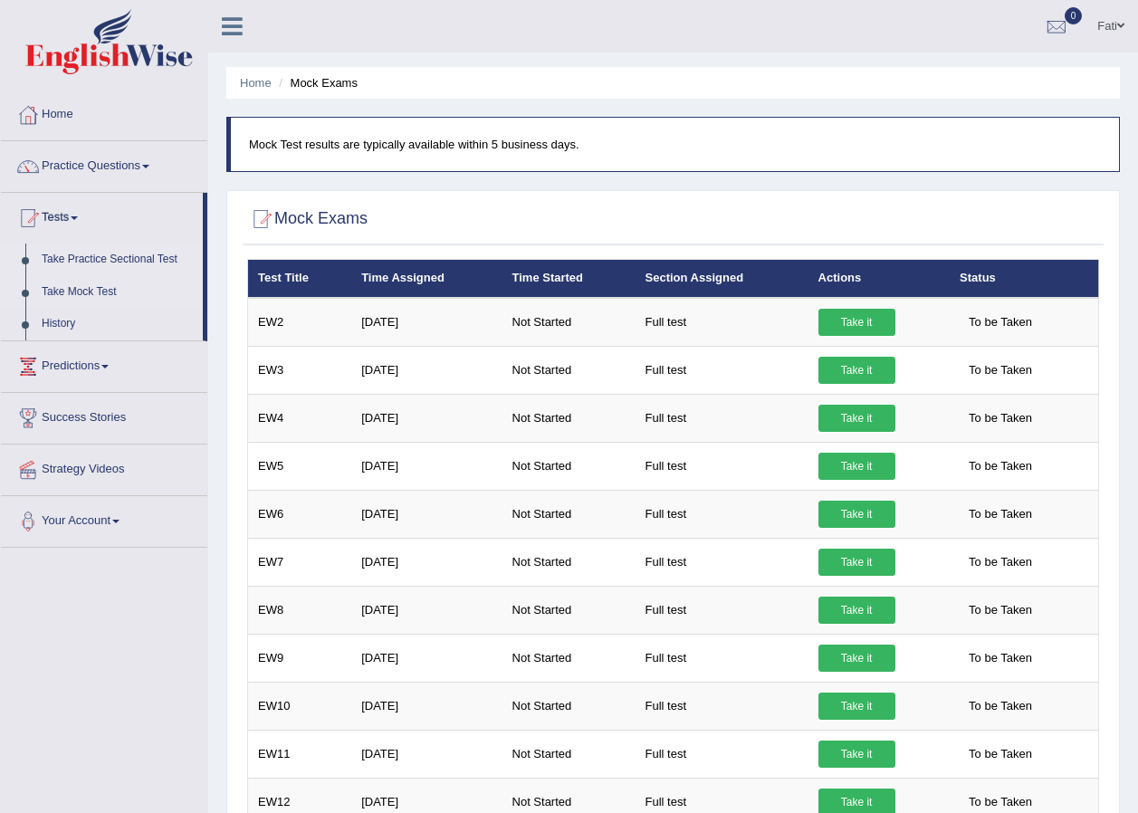
click at [73, 257] on link "Take Practice Sectional Test" at bounding box center [118, 260] width 169 height 33
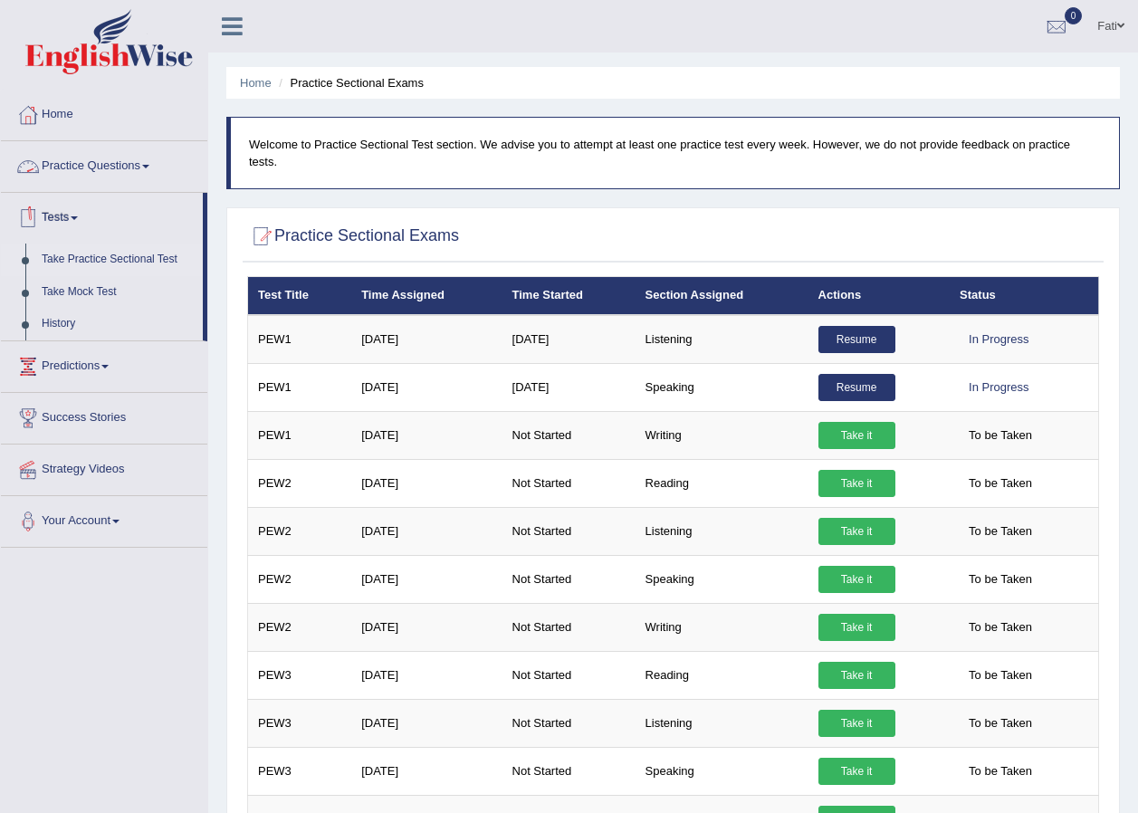
click at [74, 157] on link "Practice Questions" at bounding box center [104, 163] width 206 height 45
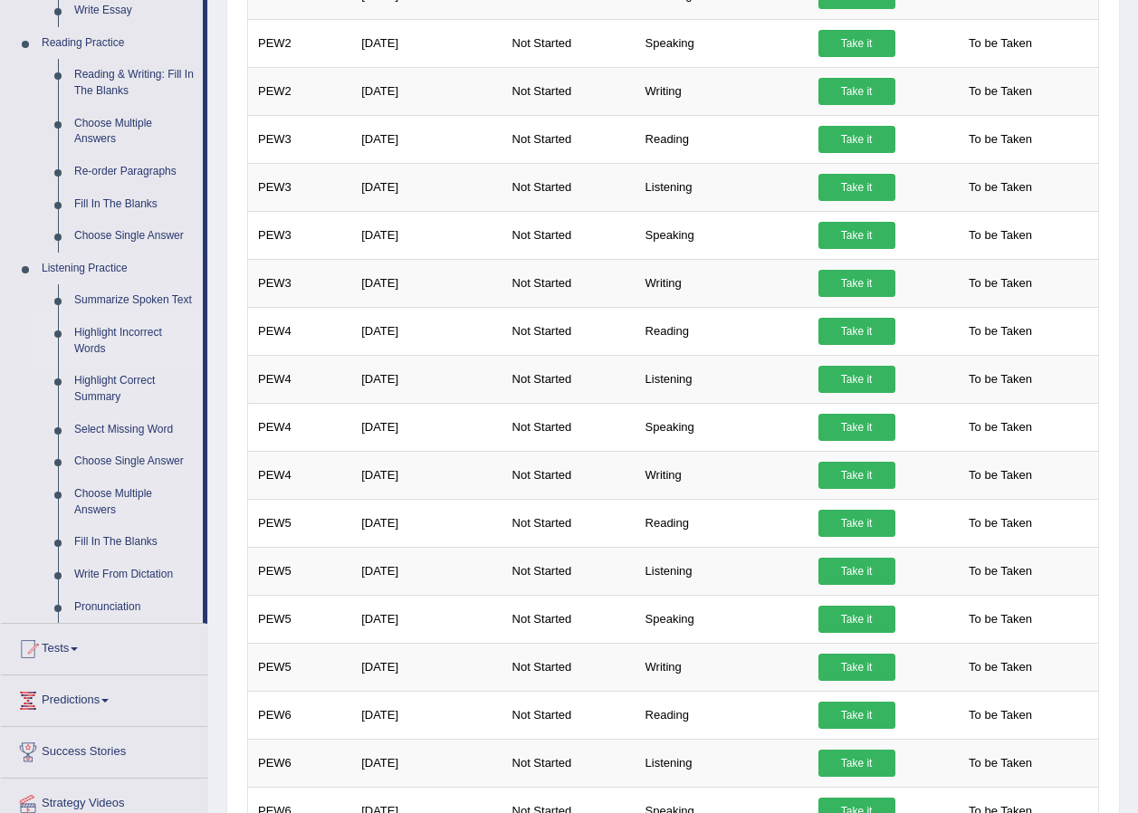
scroll to position [543, 0]
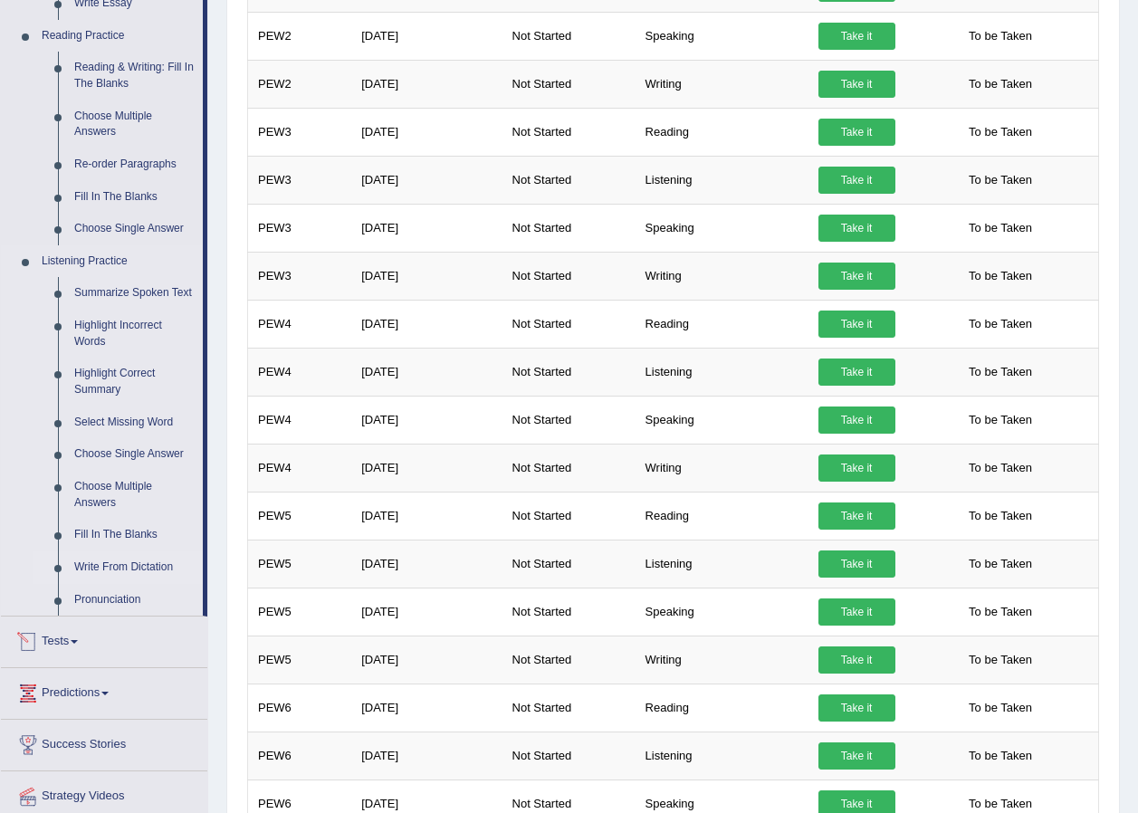
click at [130, 566] on link "Write From Dictation" at bounding box center [134, 568] width 137 height 33
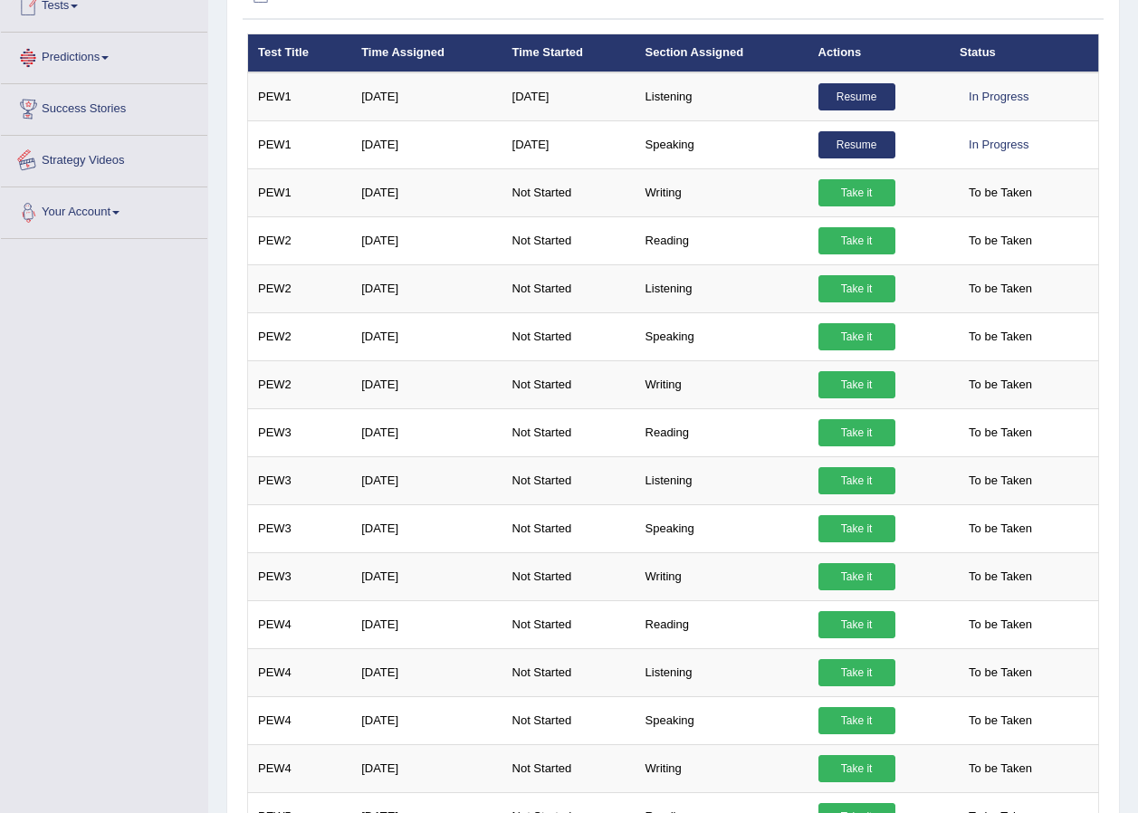
scroll to position [283, 0]
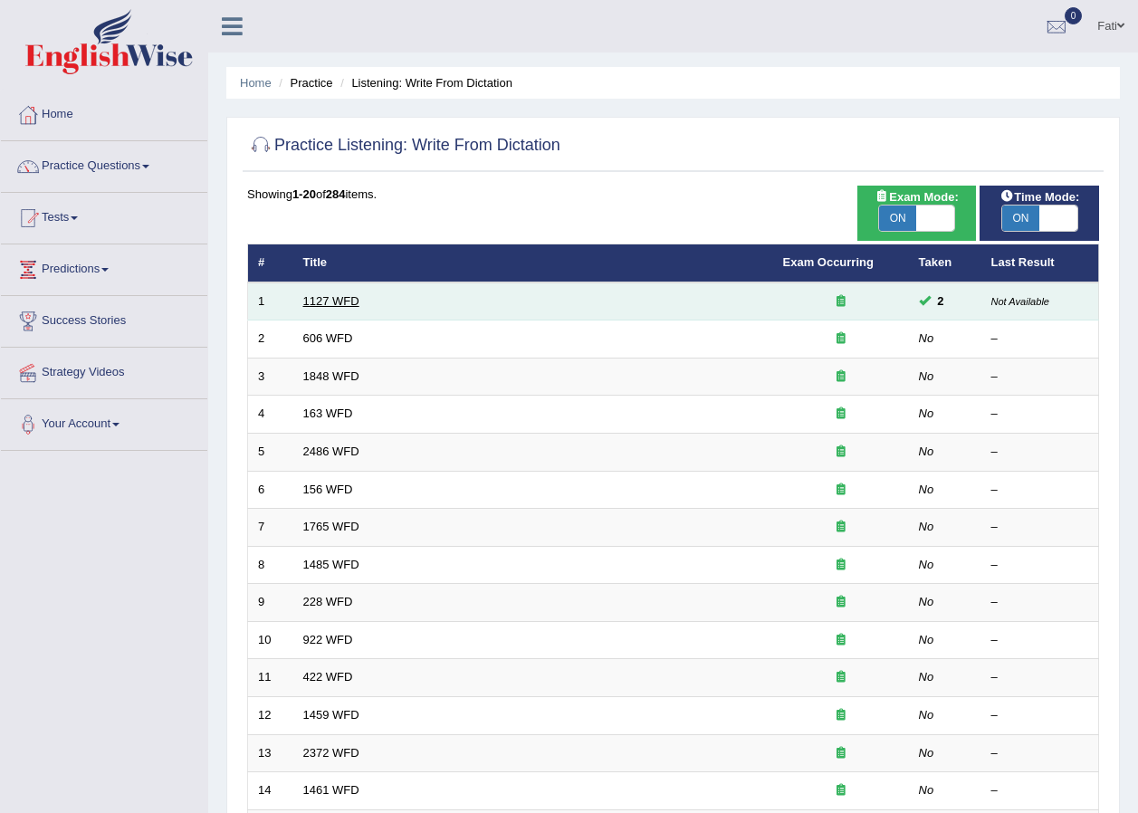
click at [309, 302] on link "1127 WFD" at bounding box center [331, 301] width 56 height 14
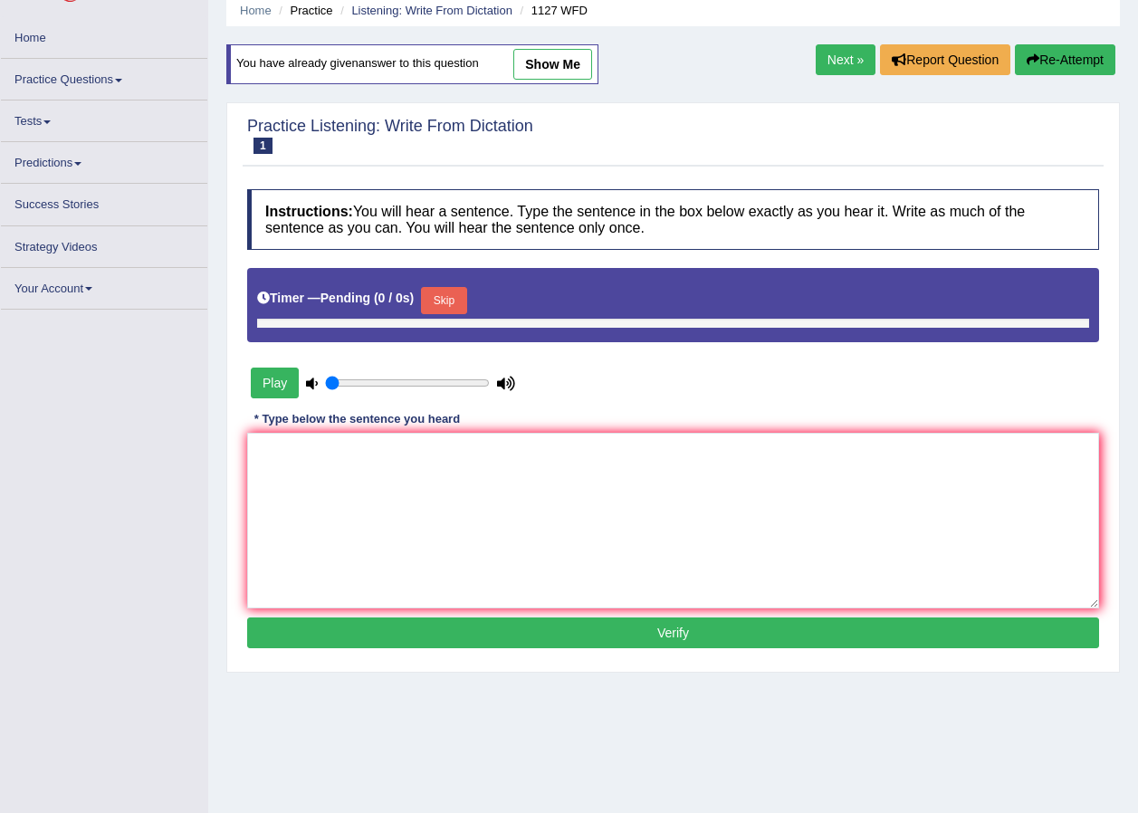
type input "0.7"
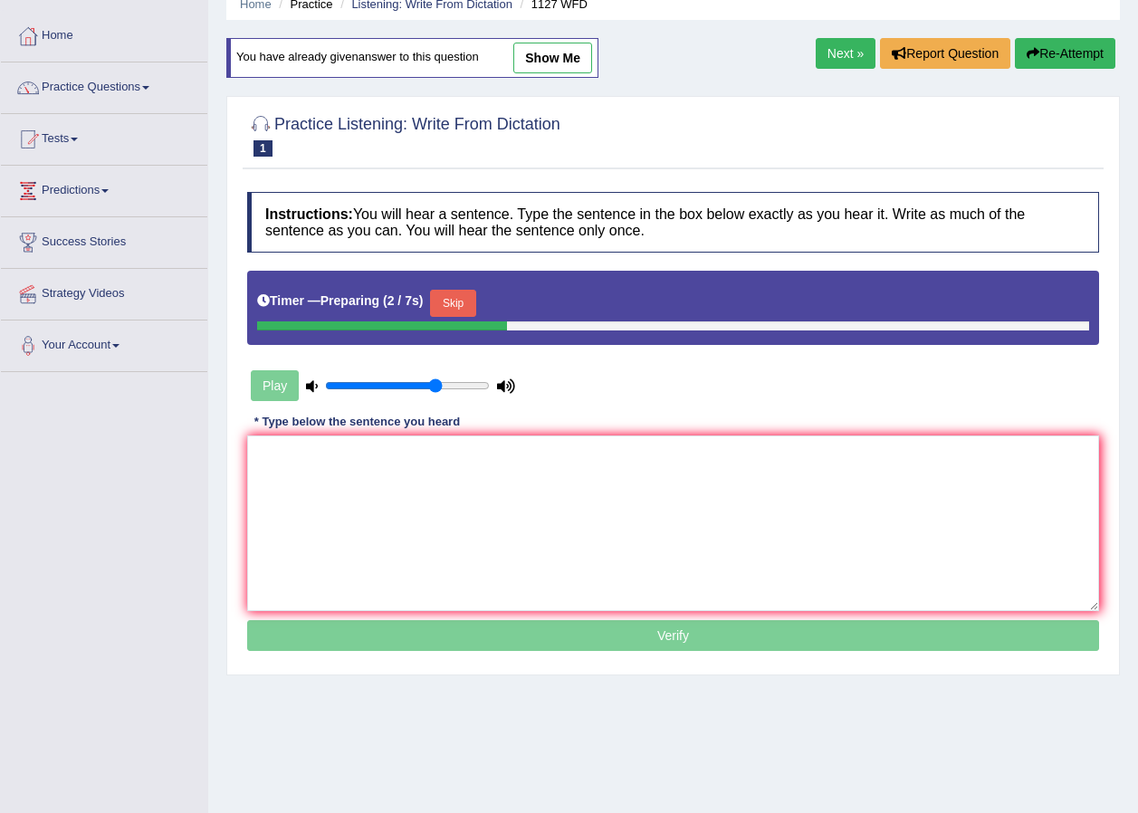
scroll to position [47, 0]
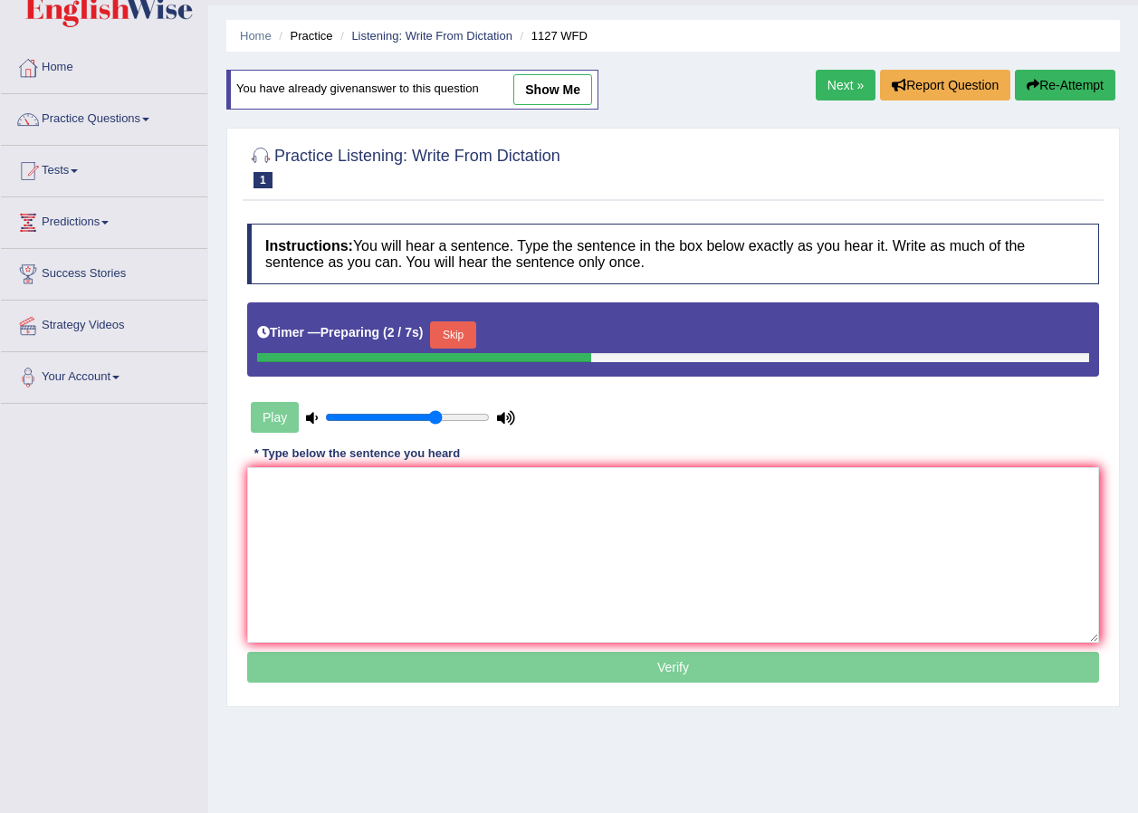
click at [548, 83] on link "show me" at bounding box center [553, 89] width 79 height 31
type textarea "A university universities degrees degree use any reqirements reqirment to enter…"
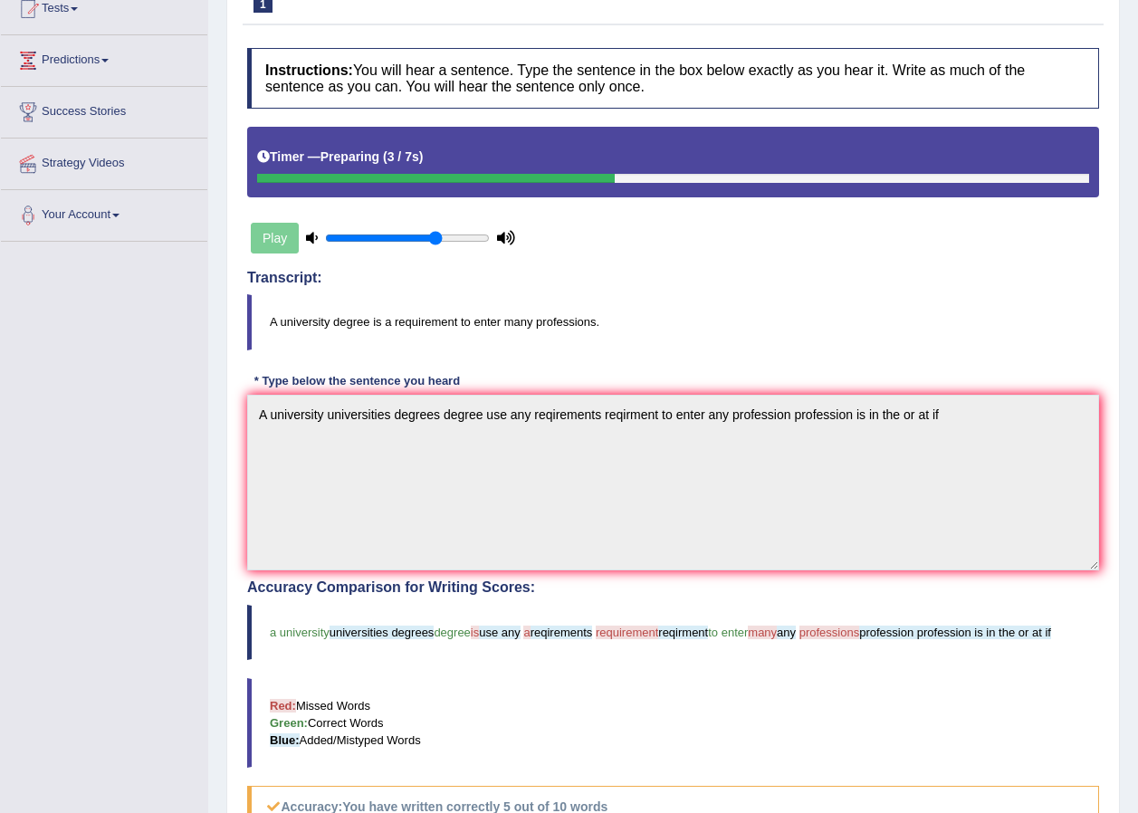
scroll to position [85, 0]
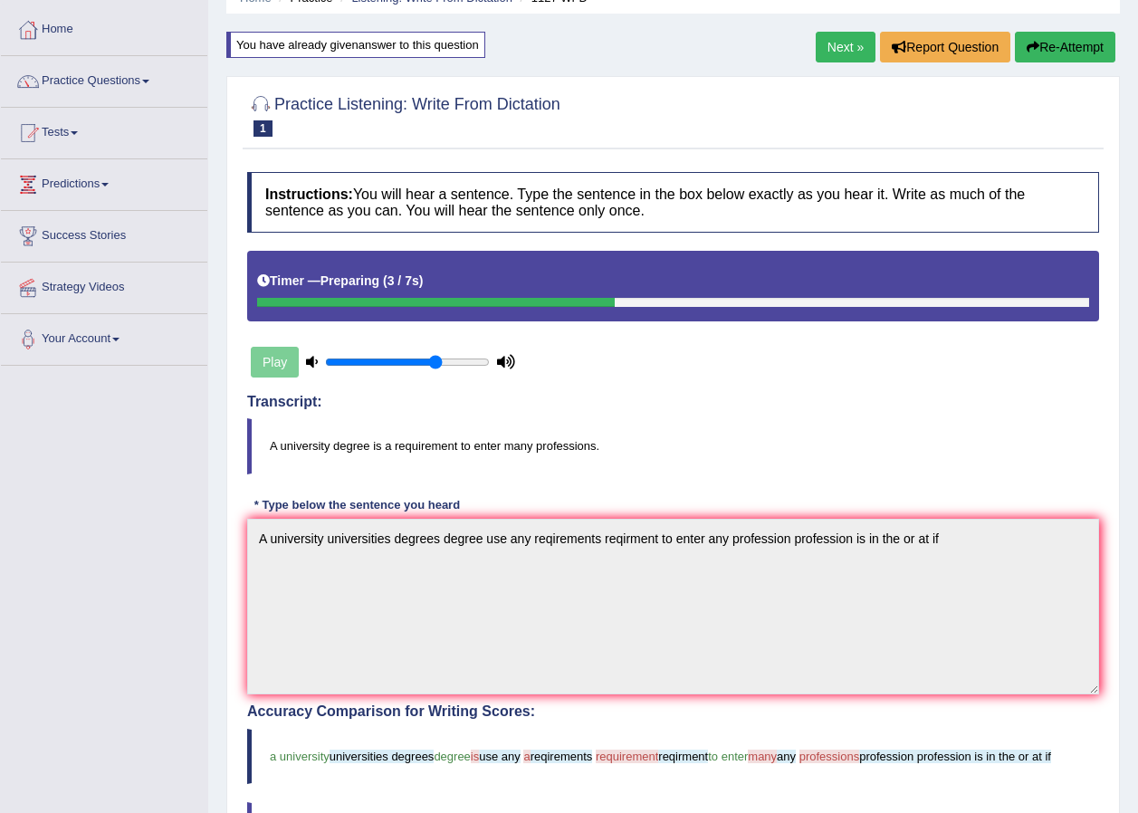
click at [125, 85] on link "Practice Questions" at bounding box center [104, 78] width 206 height 45
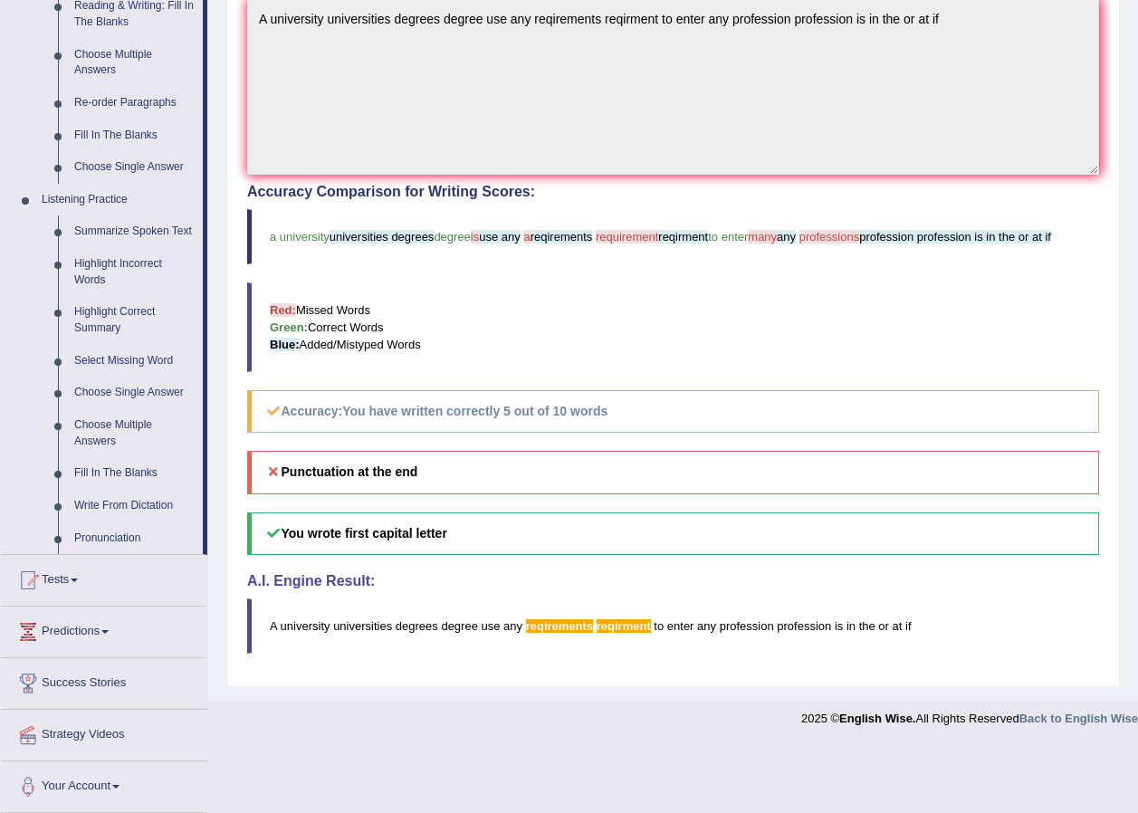
scroll to position [606, 0]
click at [127, 503] on link "Write From Dictation" at bounding box center [134, 505] width 137 height 33
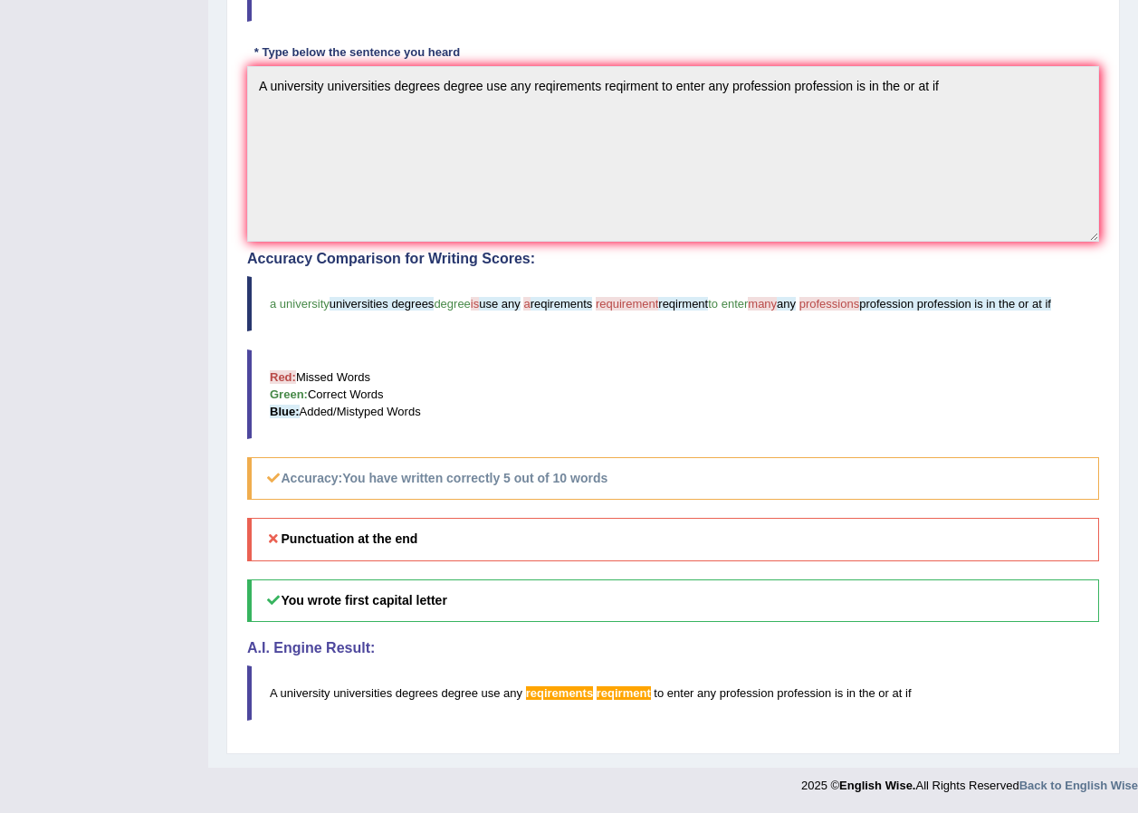
scroll to position [261, 0]
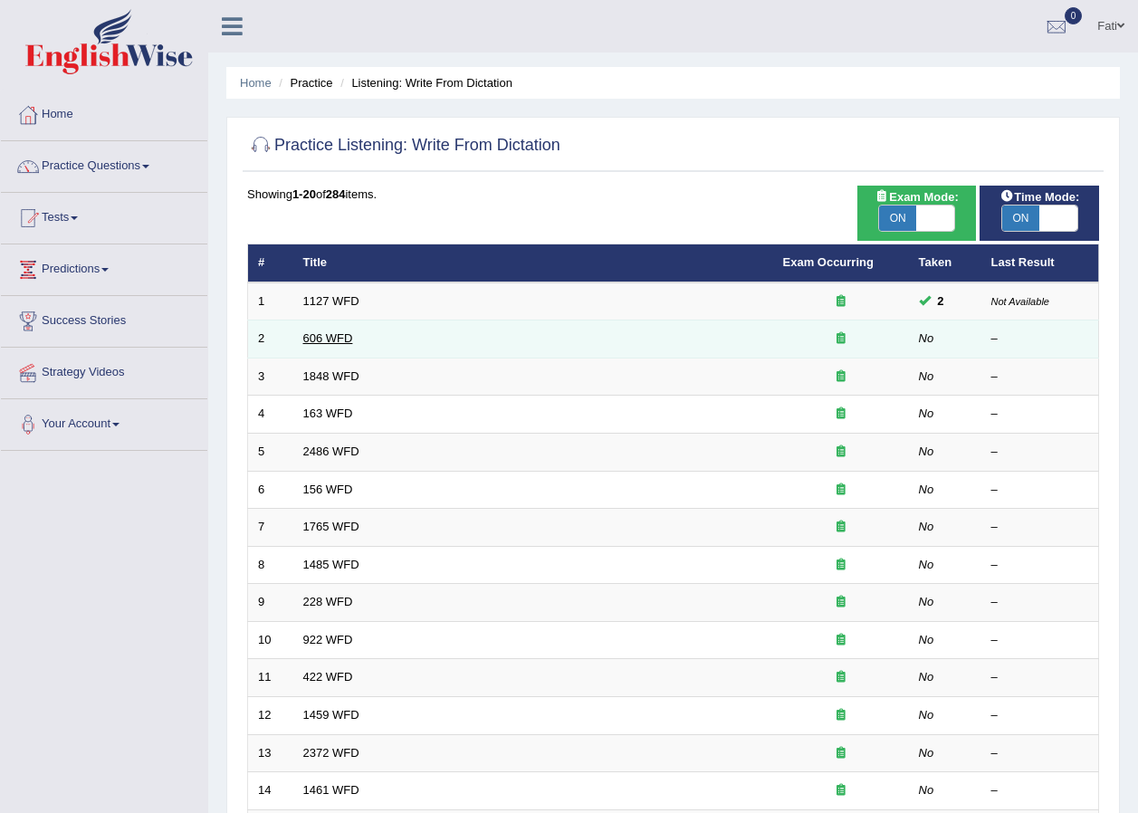
click at [314, 335] on link "606 WFD" at bounding box center [328, 338] width 50 height 14
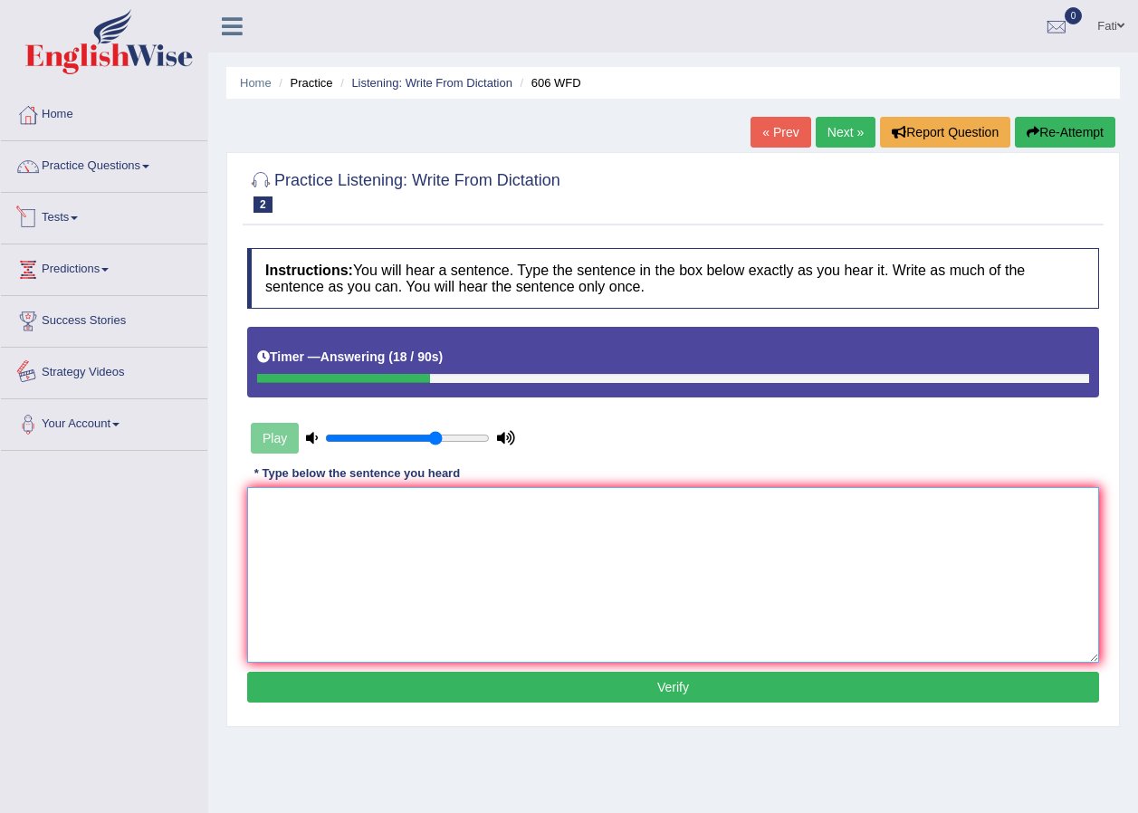
click at [471, 550] on textarea at bounding box center [673, 575] width 852 height 176
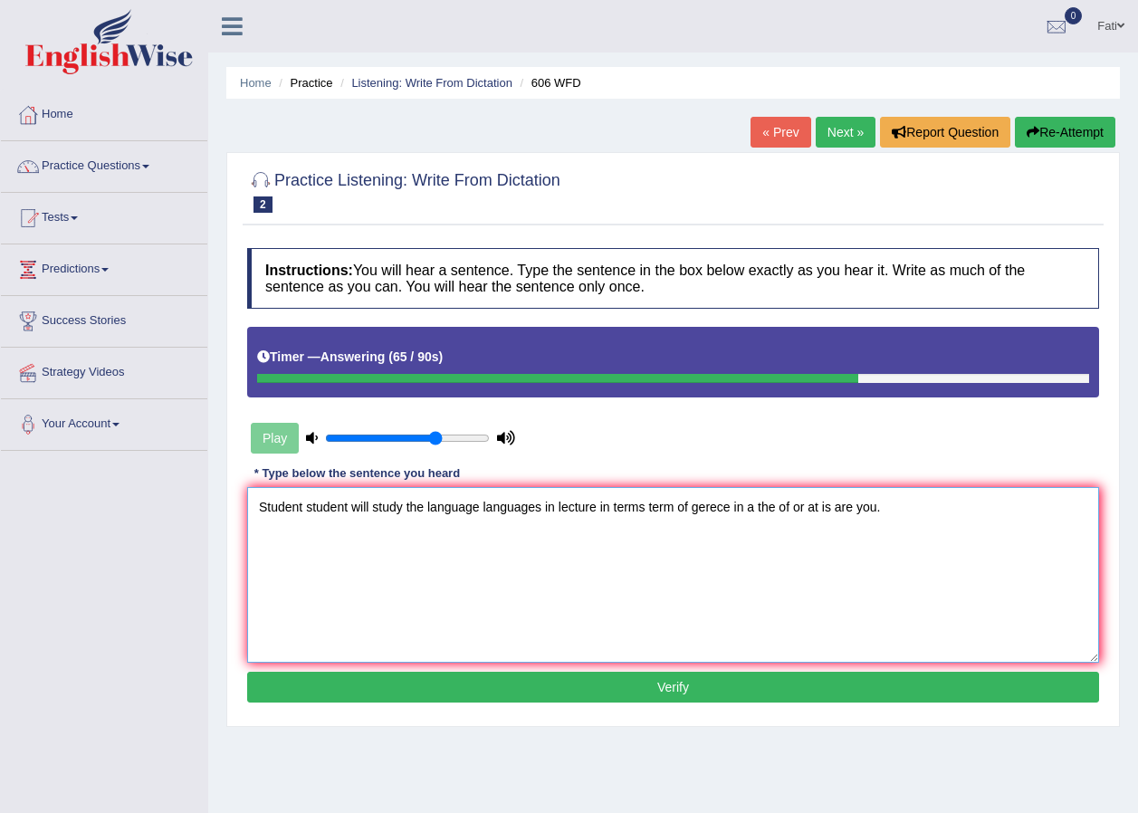
type textarea "Student student will study the language languages in lecture in terms term of g…"
click at [682, 698] on button "Verify" at bounding box center [673, 687] width 852 height 31
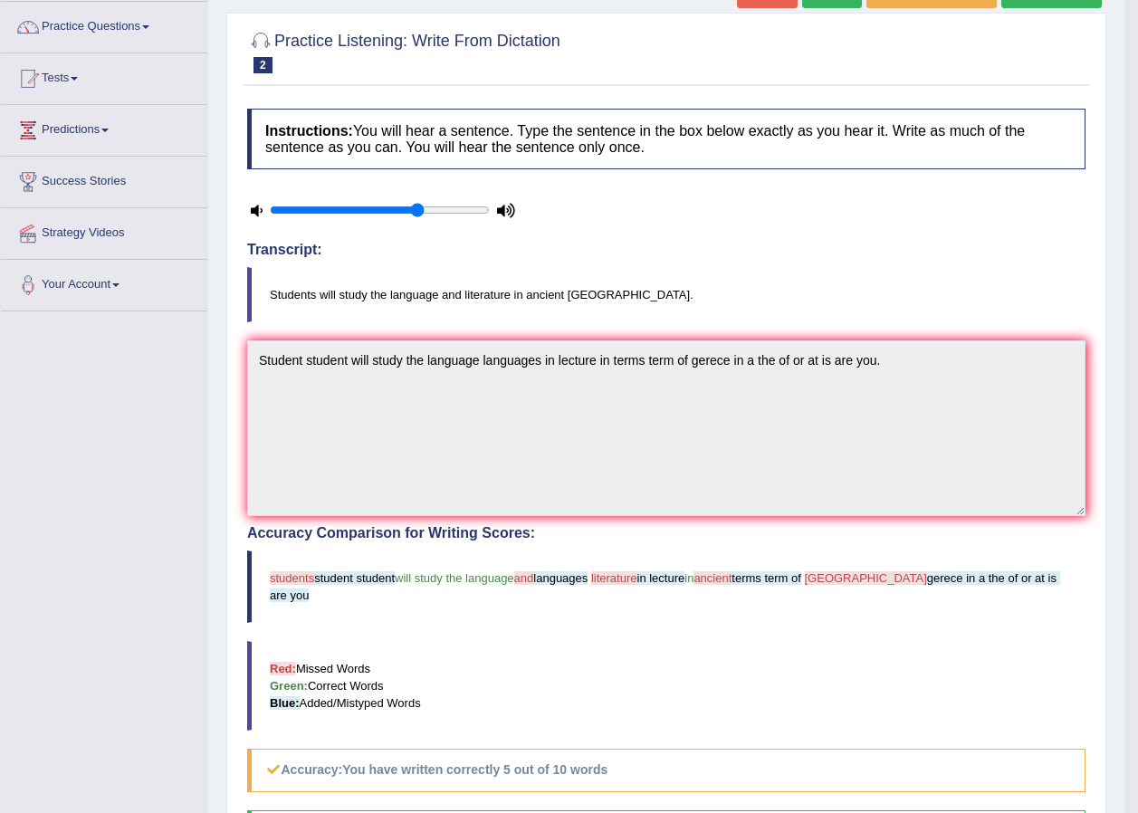
scroll to position [181, 0]
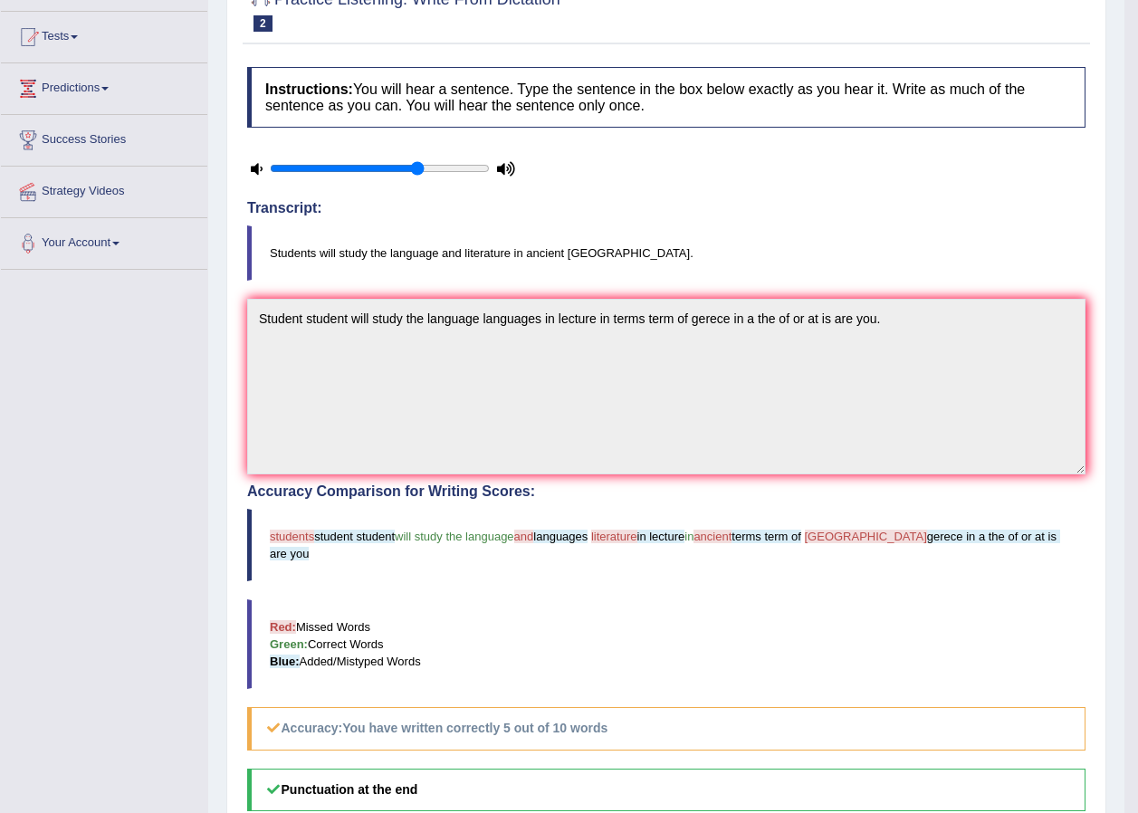
click at [605, 254] on blockquote "Students will study the language and literature in ancient Greece." at bounding box center [666, 253] width 839 height 55
drag, startPoint x: 605, startPoint y: 254, endPoint x: 523, endPoint y: 256, distance: 81.5
click at [523, 256] on blockquote "Students will study the language and literature in ancient Greece." at bounding box center [666, 253] width 839 height 55
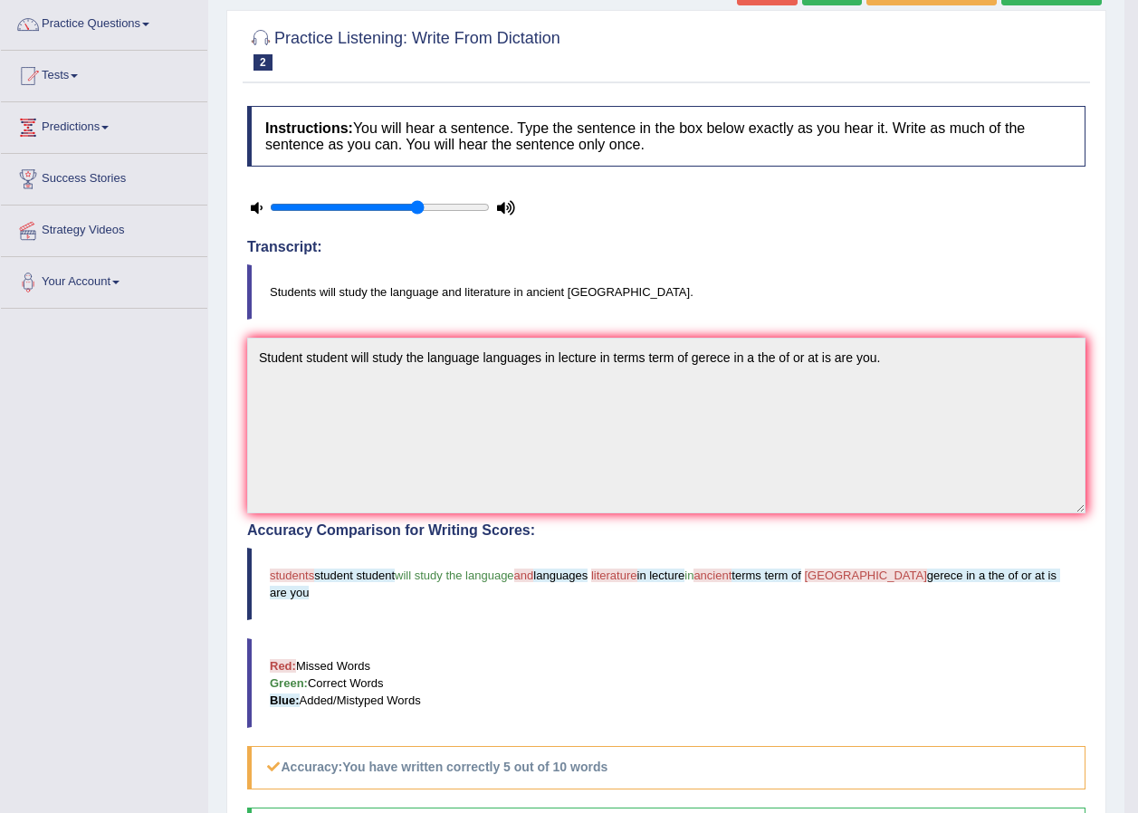
scroll to position [0, 0]
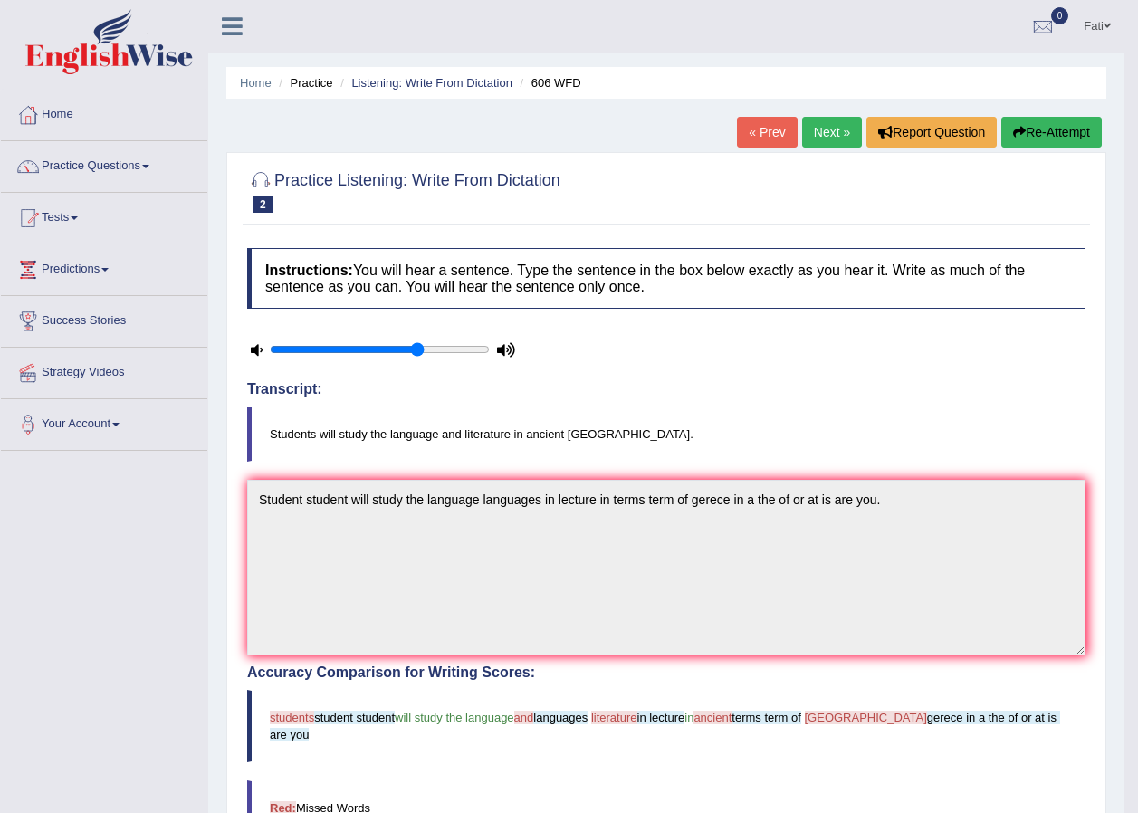
click at [821, 127] on link "Next »" at bounding box center [832, 132] width 60 height 31
